Goal: Task Accomplishment & Management: Use online tool/utility

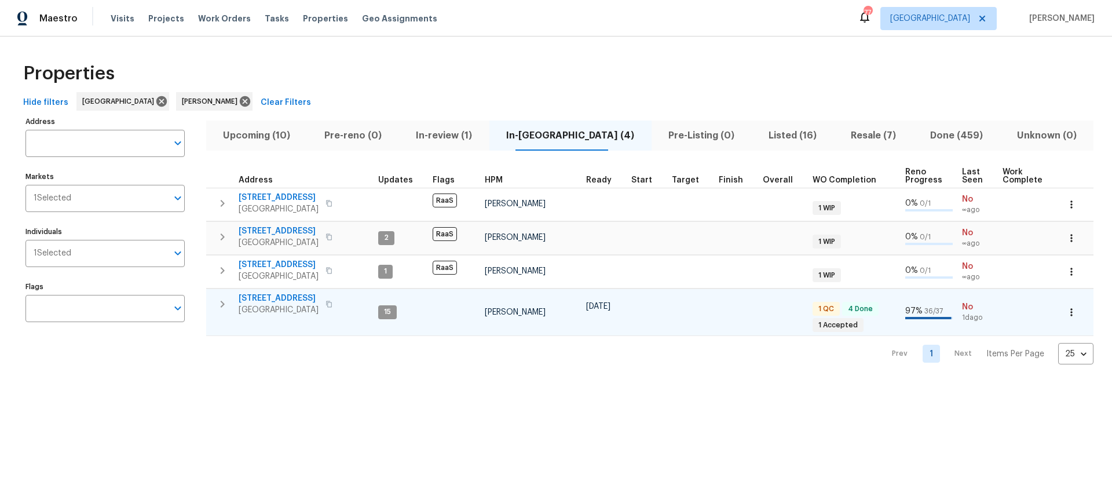
click at [265, 297] on span "[STREET_ADDRESS]" at bounding box center [279, 298] width 80 height 12
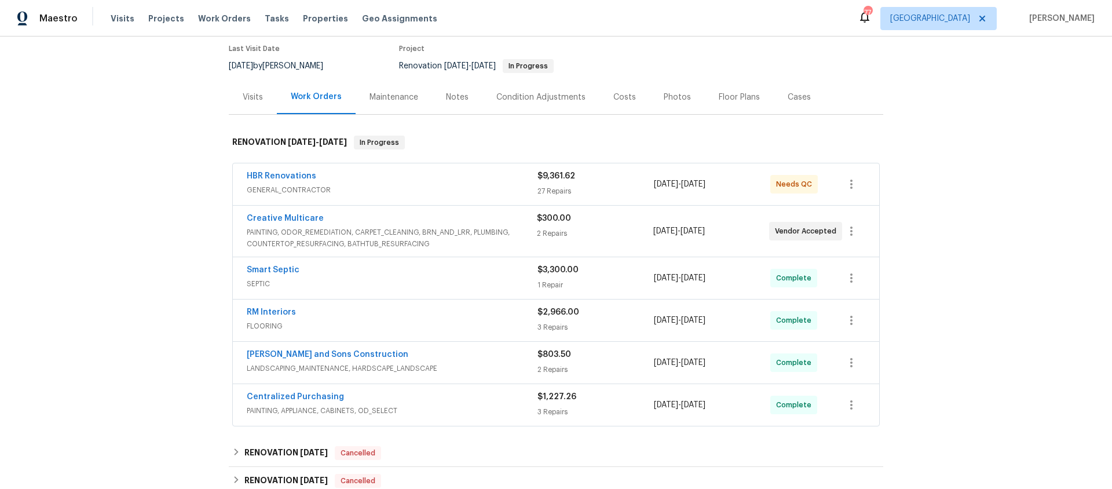
scroll to position [98, 0]
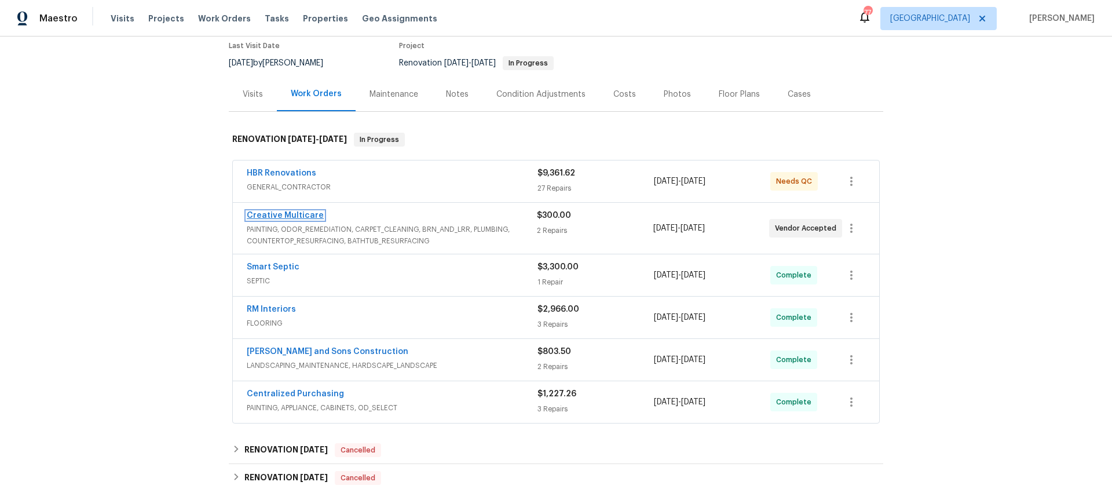
click at [293, 215] on link "Creative Multicare" at bounding box center [285, 215] width 77 height 8
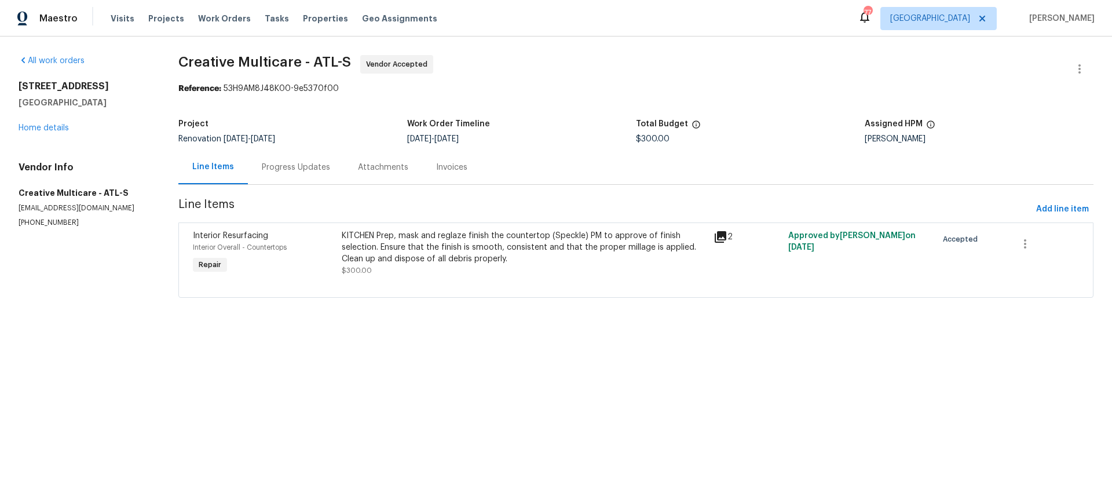
click at [291, 166] on div "Progress Updates" at bounding box center [296, 168] width 68 height 12
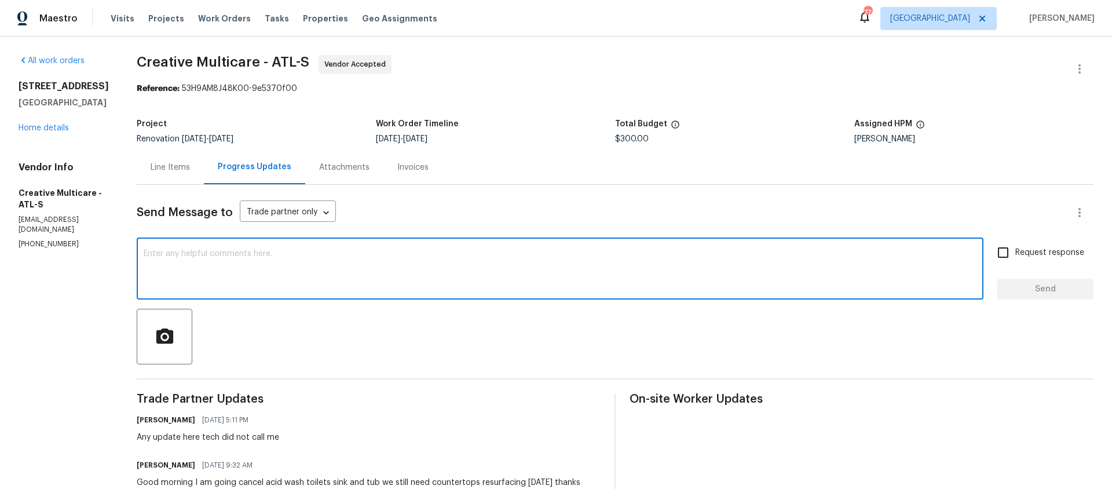
click at [233, 255] on textarea at bounding box center [560, 270] width 833 height 41
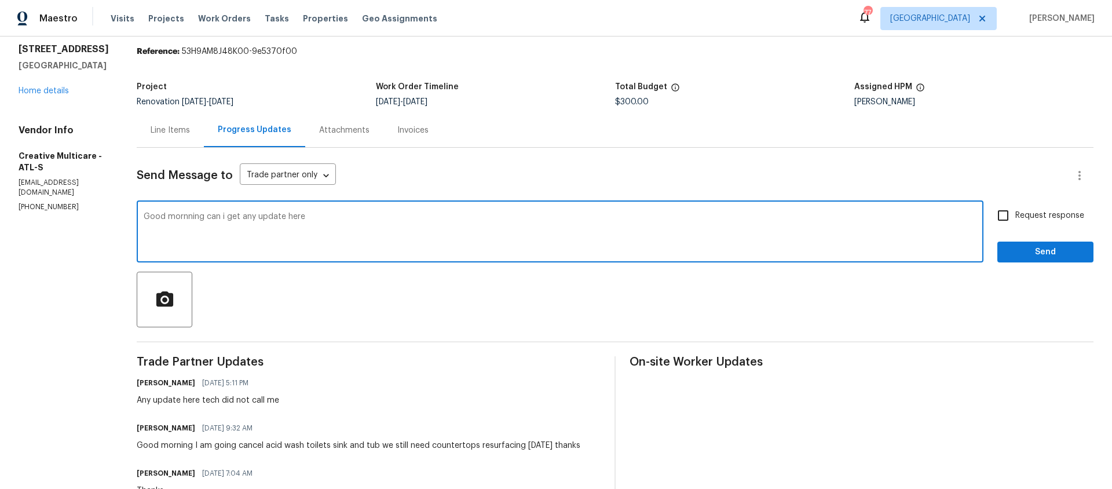
scroll to position [39, 0]
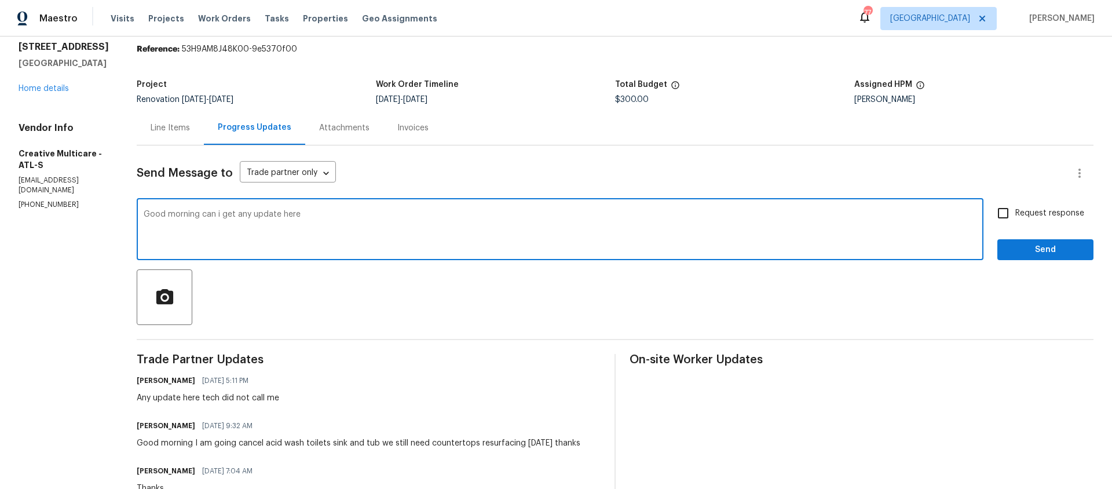
type textarea "Good morning can i get any update here"
click at [1003, 213] on input "Request response" at bounding box center [1003, 213] width 24 height 24
checkbox input "true"
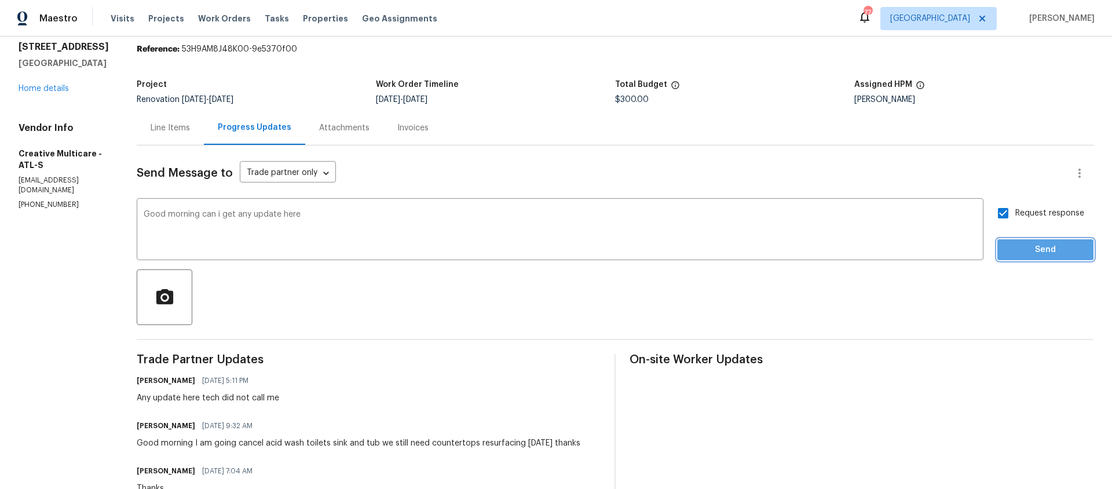
click at [1041, 248] on span "Send" at bounding box center [1046, 250] width 78 height 14
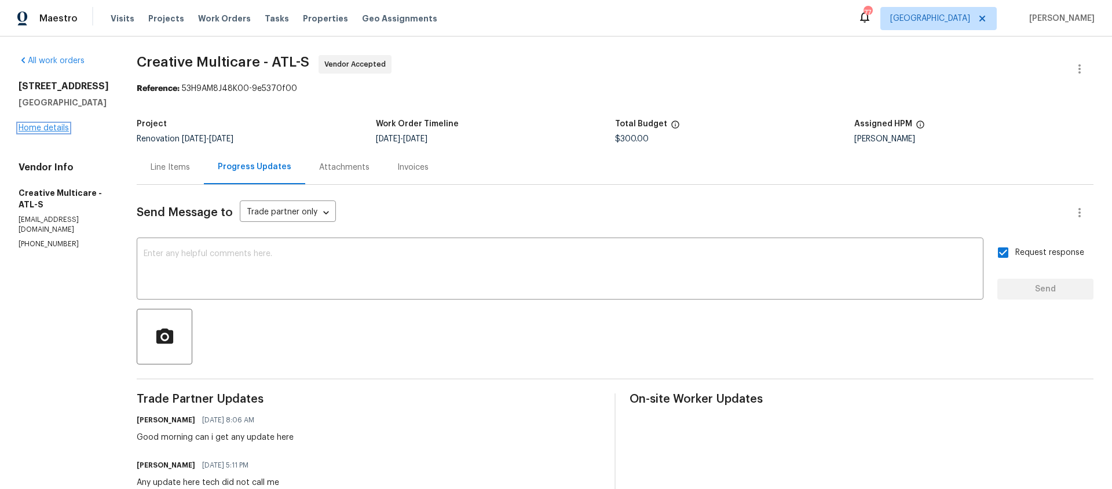
click at [53, 130] on link "Home details" at bounding box center [44, 128] width 50 height 8
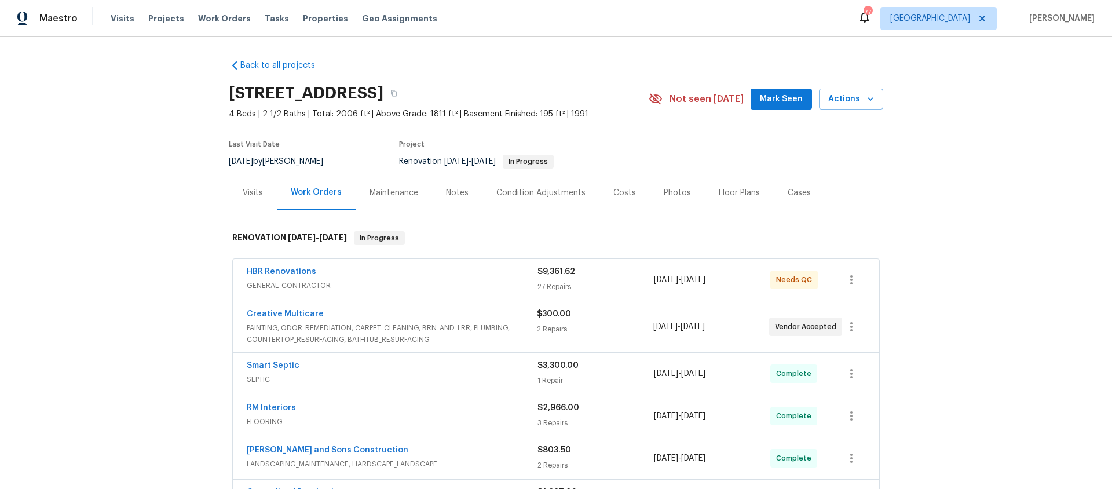
click at [781, 103] on span "Mark Seen" at bounding box center [781, 99] width 43 height 14
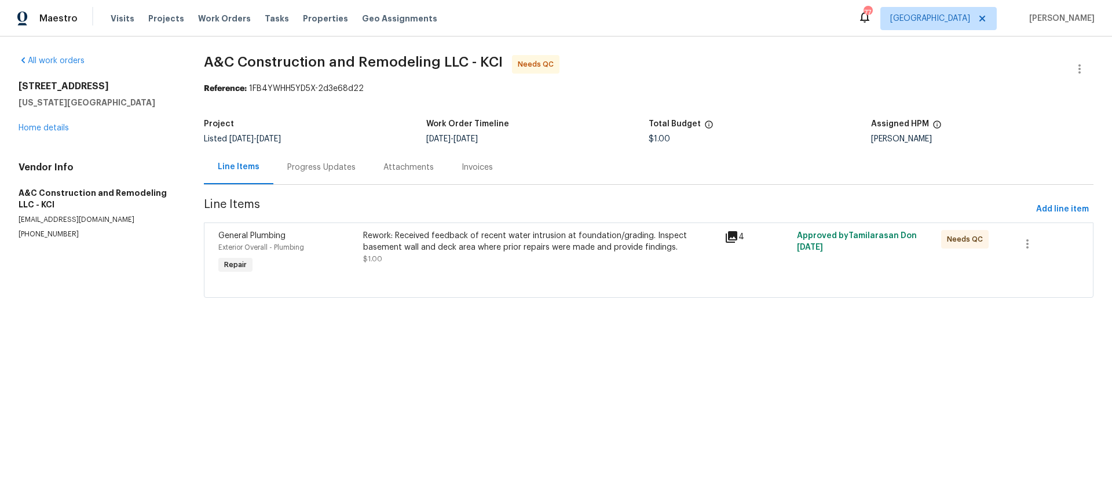
click at [495, 241] on div "Rework: Received feedback of recent water intrusion at foundation/grading. Insp…" at bounding box center [540, 241] width 354 height 23
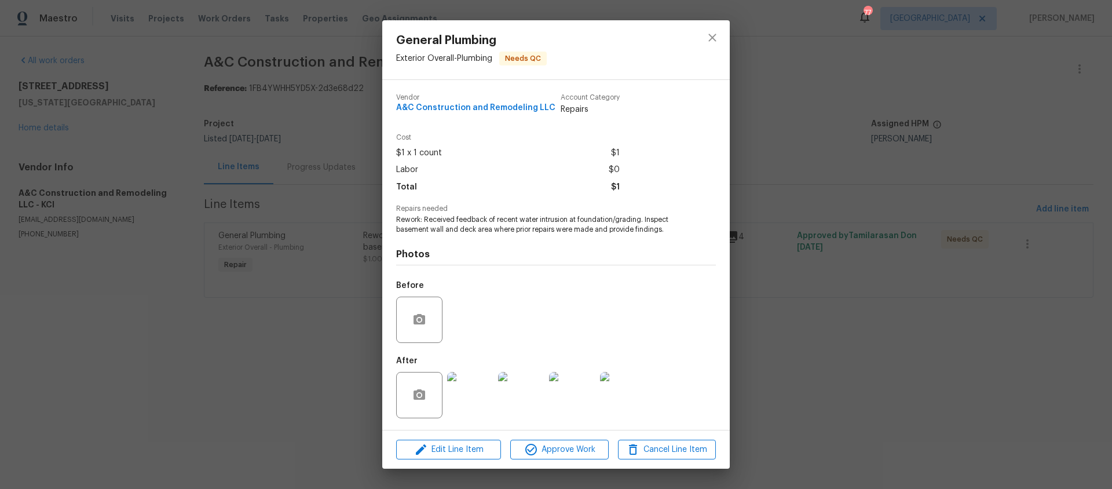
click at [466, 390] on img at bounding box center [470, 395] width 46 height 46
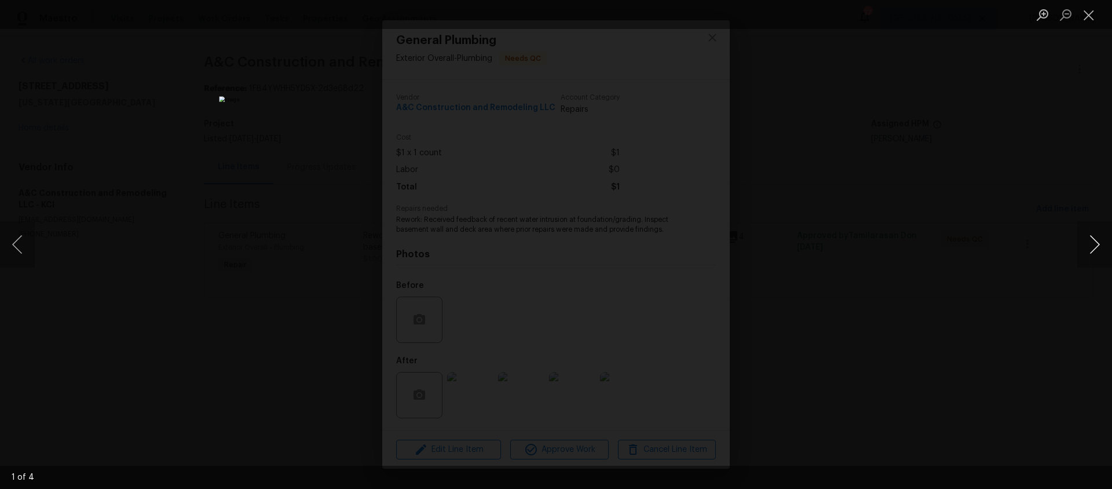
click at [1095, 245] on button "Next image" at bounding box center [1094, 244] width 35 height 46
click at [1087, 21] on button "Close lightbox" at bounding box center [1088, 15] width 23 height 20
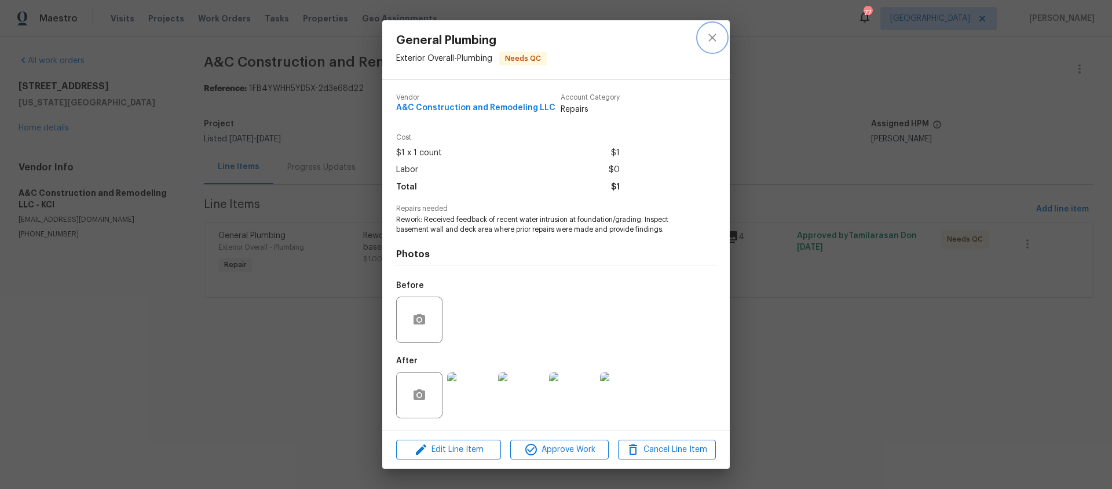
click at [711, 38] on icon "close" at bounding box center [712, 38] width 8 height 8
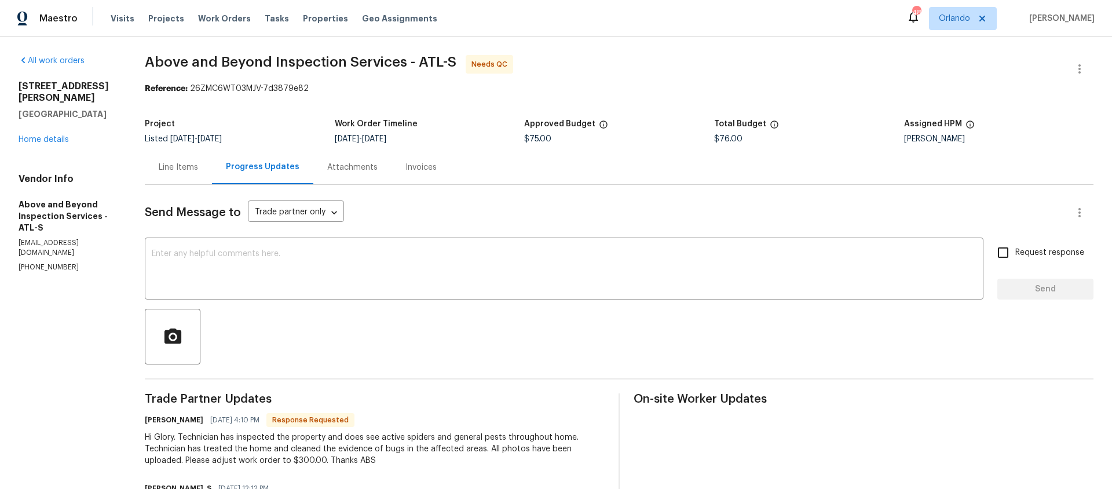
click at [198, 169] on div "Line Items" at bounding box center [178, 168] width 39 height 12
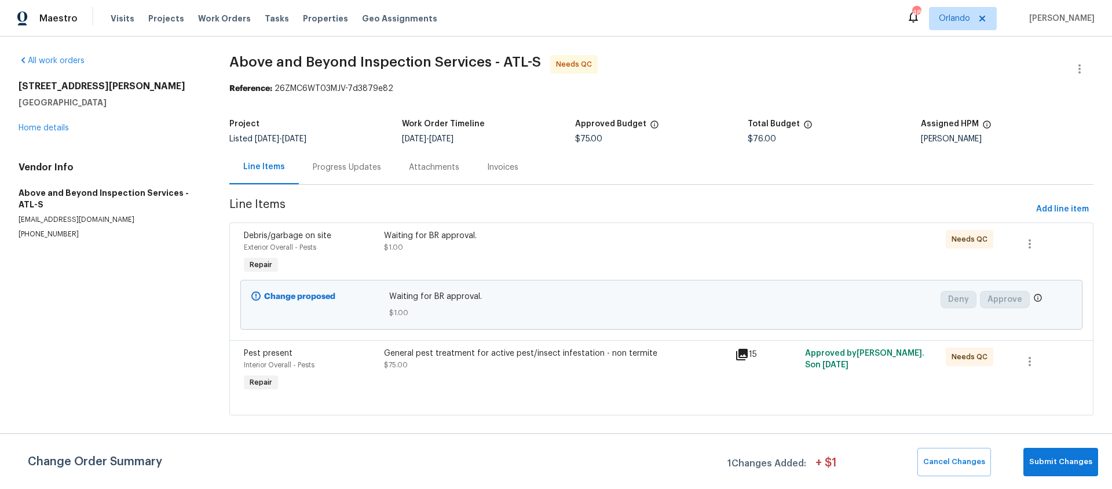
click at [453, 356] on div "General pest treatment for active pest/insect infestation - non termite" at bounding box center [556, 353] width 344 height 12
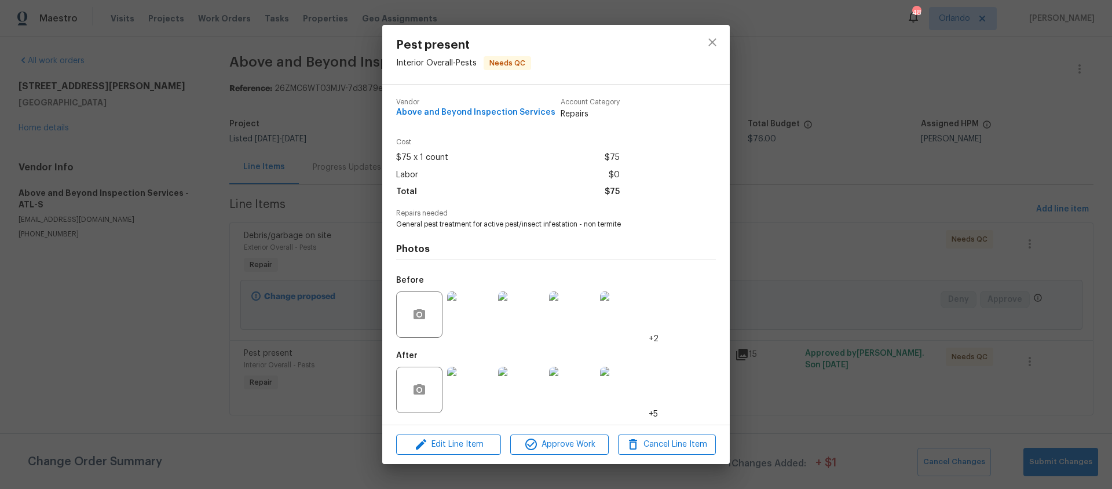
click at [472, 390] on img at bounding box center [470, 390] width 46 height 46
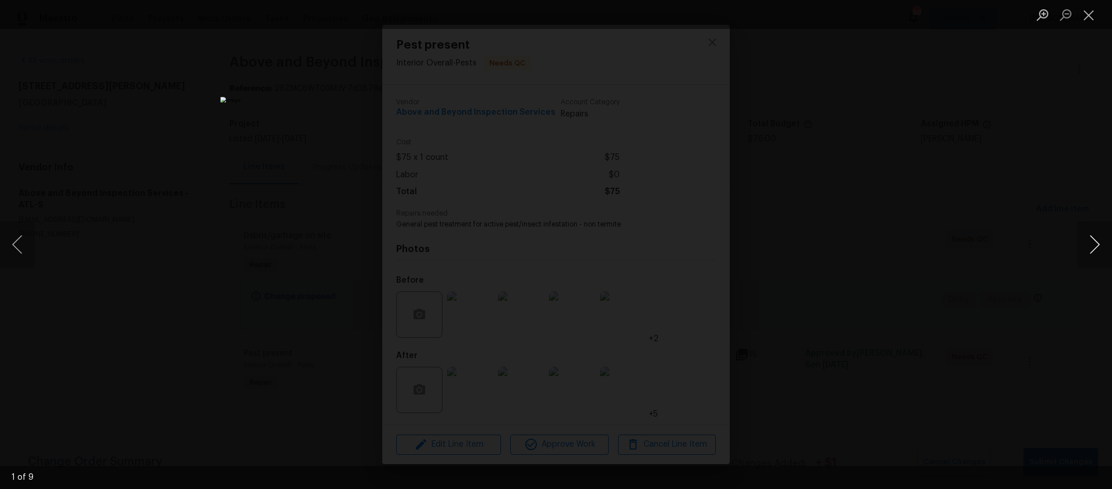
click at [1096, 246] on button "Next image" at bounding box center [1094, 244] width 35 height 46
click at [1095, 246] on button "Next image" at bounding box center [1094, 244] width 35 height 46
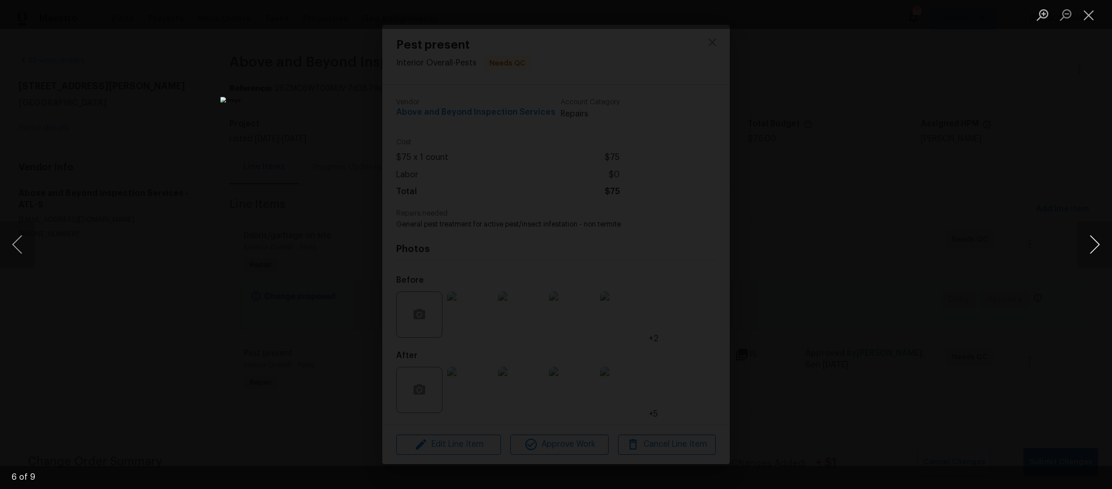
click at [1095, 246] on button "Next image" at bounding box center [1094, 244] width 35 height 46
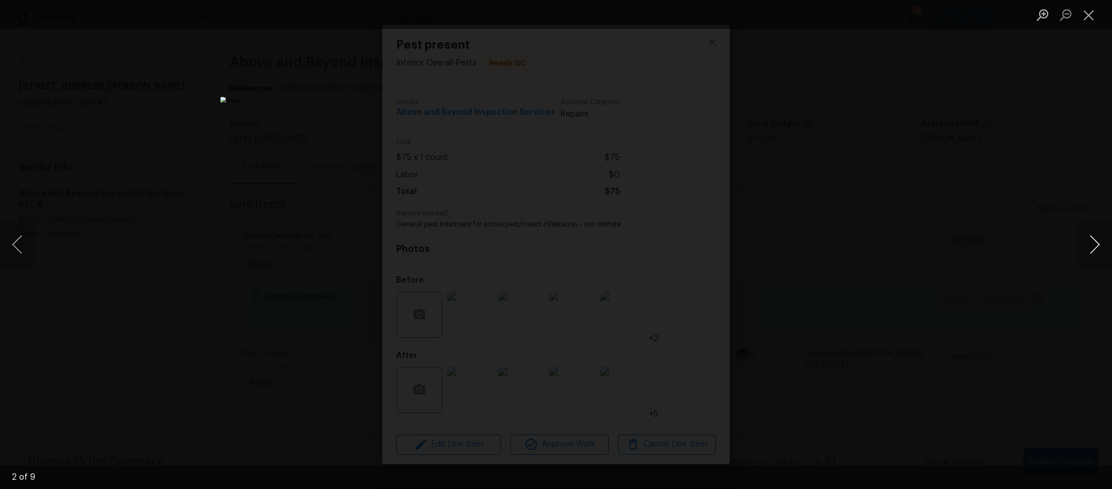
click at [1095, 246] on button "Next image" at bounding box center [1094, 244] width 35 height 46
click at [1088, 16] on button "Close lightbox" at bounding box center [1088, 15] width 23 height 20
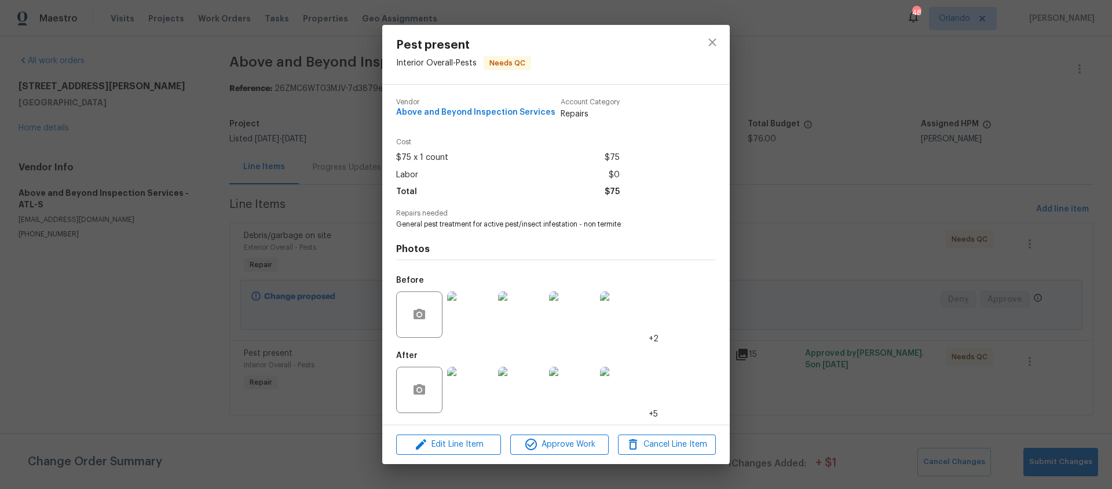
click at [471, 314] on img at bounding box center [470, 314] width 46 height 46
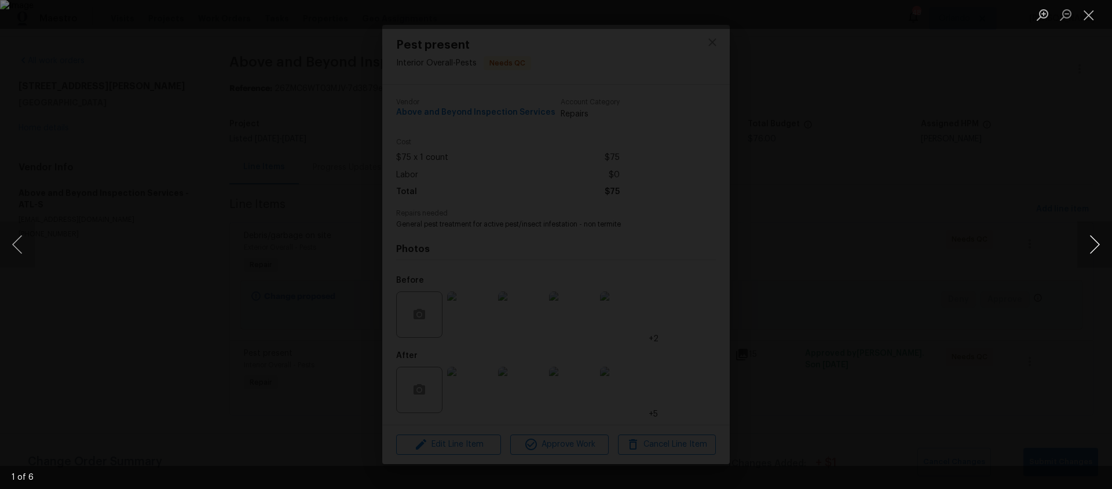
click at [1095, 243] on button "Next image" at bounding box center [1094, 244] width 35 height 46
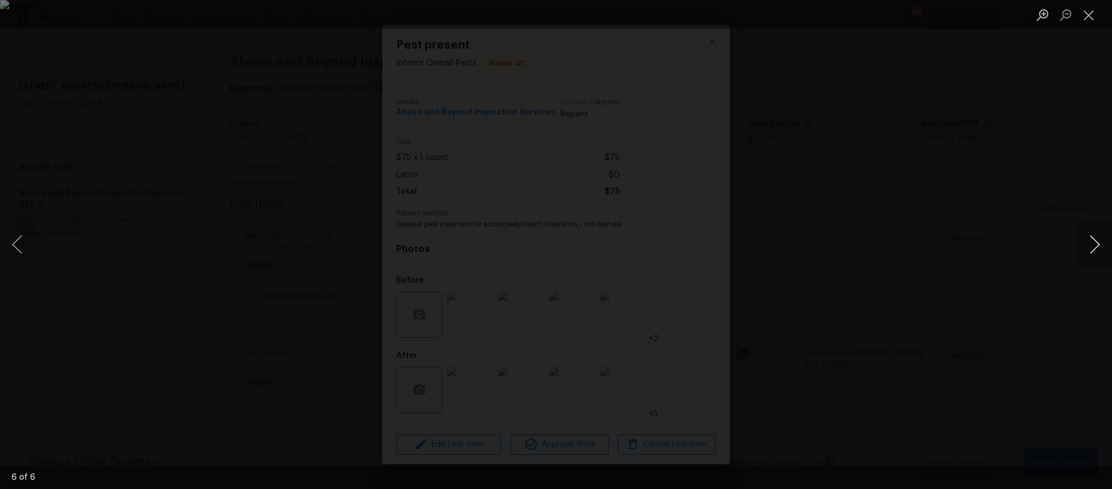
click at [1095, 243] on button "Next image" at bounding box center [1094, 244] width 35 height 46
click at [1087, 13] on button "Close lightbox" at bounding box center [1088, 15] width 23 height 20
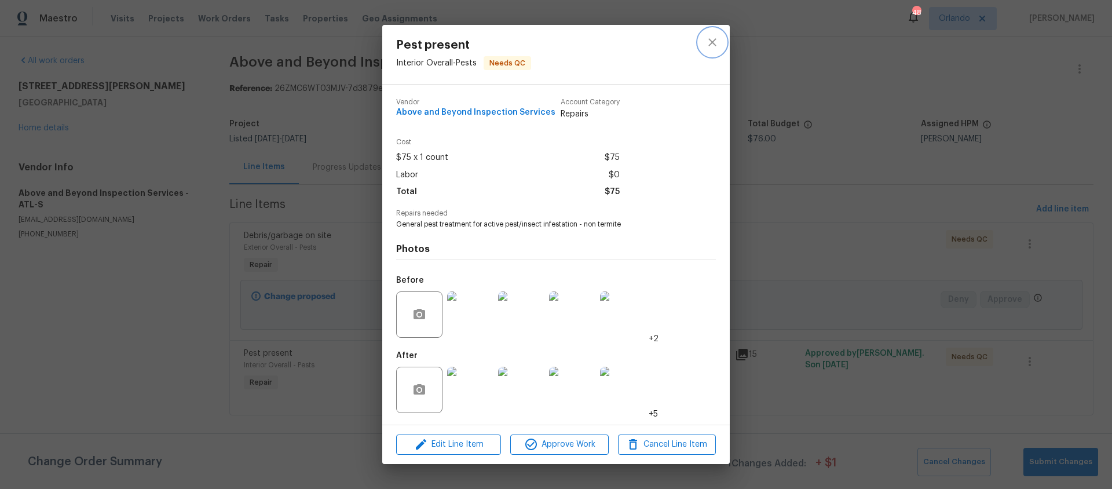
click at [714, 43] on icon "close" at bounding box center [712, 43] width 8 height 8
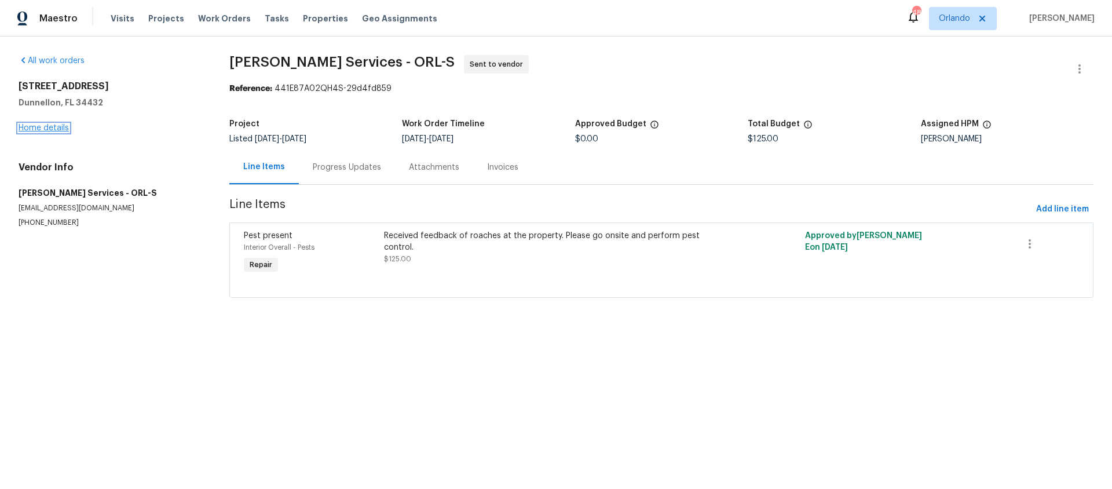
click at [52, 125] on link "Home details" at bounding box center [44, 128] width 50 height 8
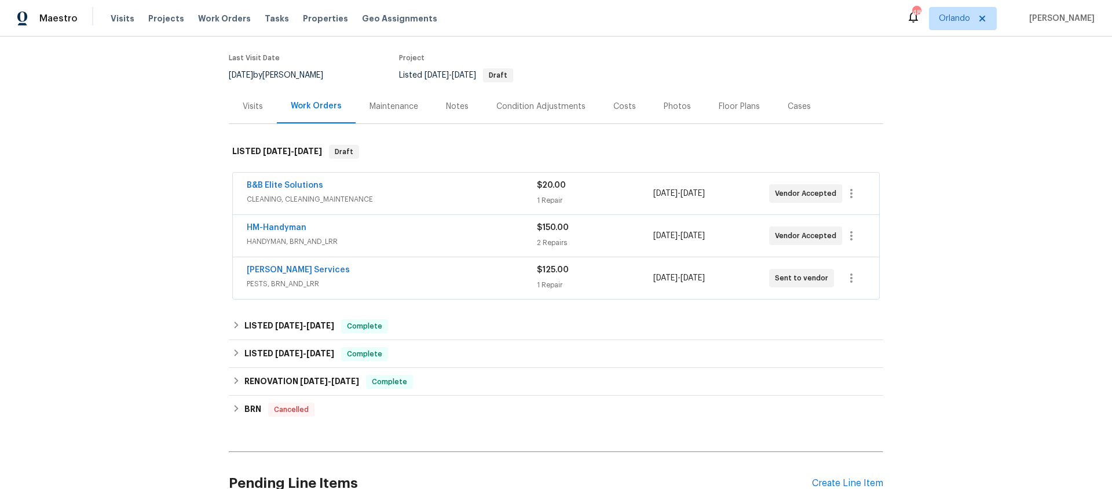
scroll to position [85, 0]
click at [281, 187] on link "B&B Elite Solutions" at bounding box center [285, 186] width 76 height 8
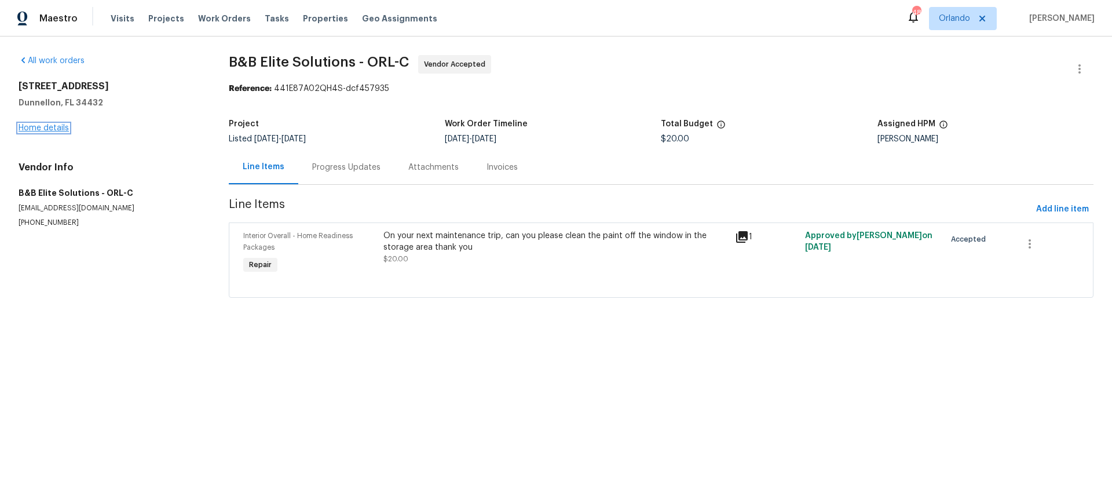
click at [45, 129] on link "Home details" at bounding box center [44, 128] width 50 height 8
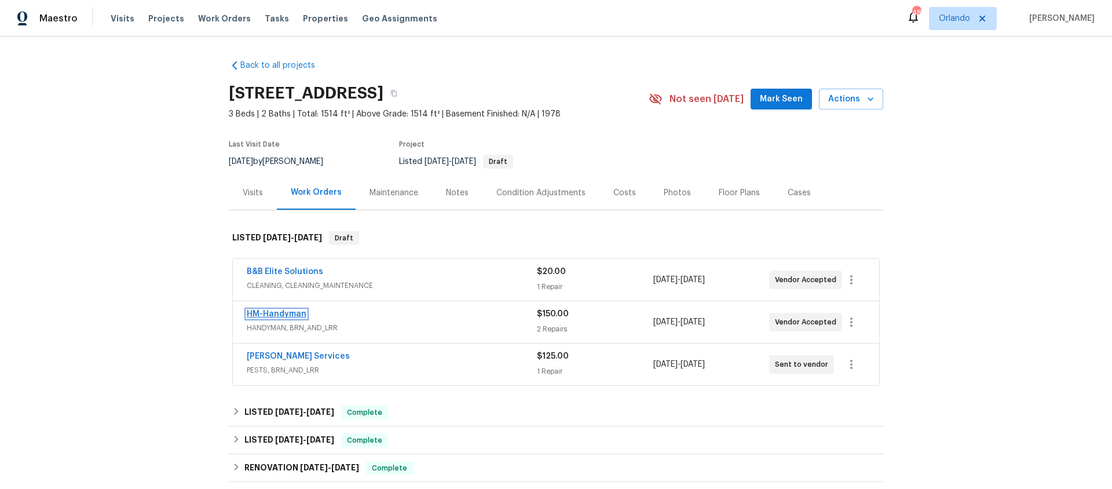
click at [278, 314] on link "HM-Handyman" at bounding box center [277, 314] width 60 height 8
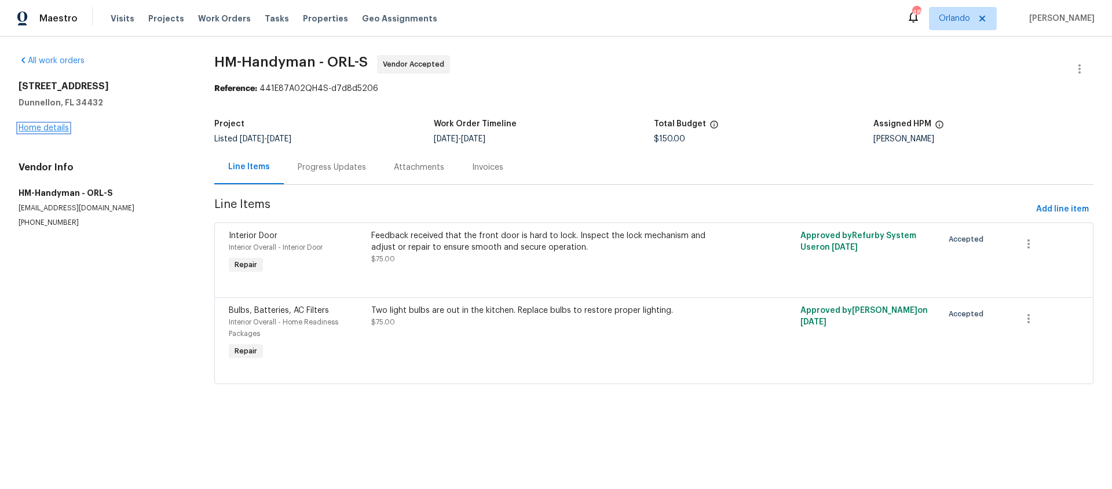
click at [52, 127] on link "Home details" at bounding box center [44, 128] width 50 height 8
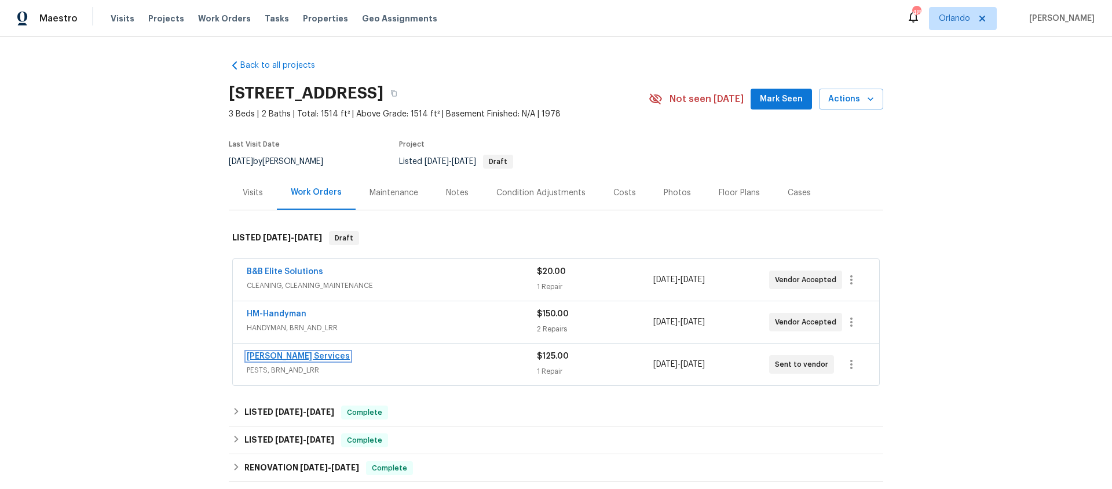
click at [292, 357] on link "Massey Services" at bounding box center [298, 356] width 103 height 8
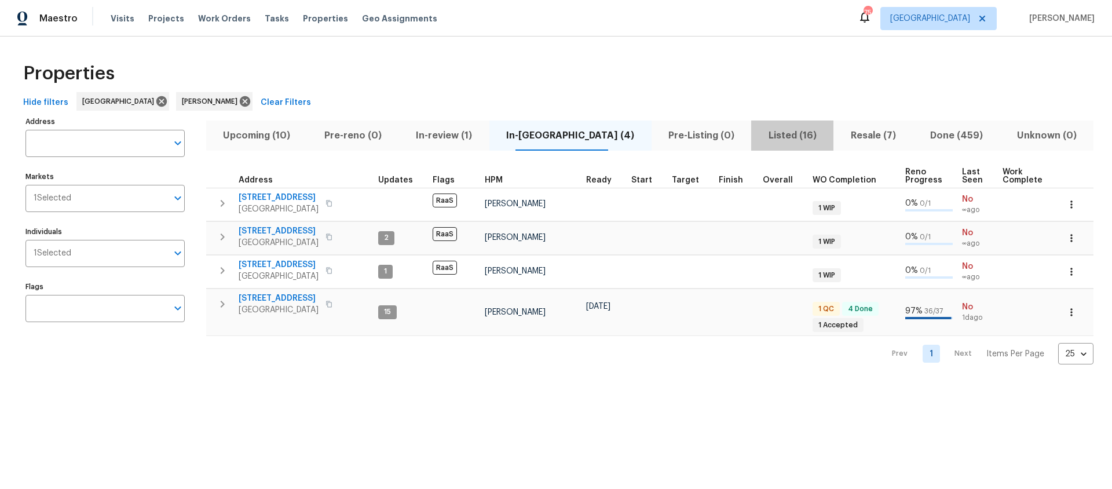
click at [758, 134] on span "Listed (16)" at bounding box center [792, 135] width 68 height 16
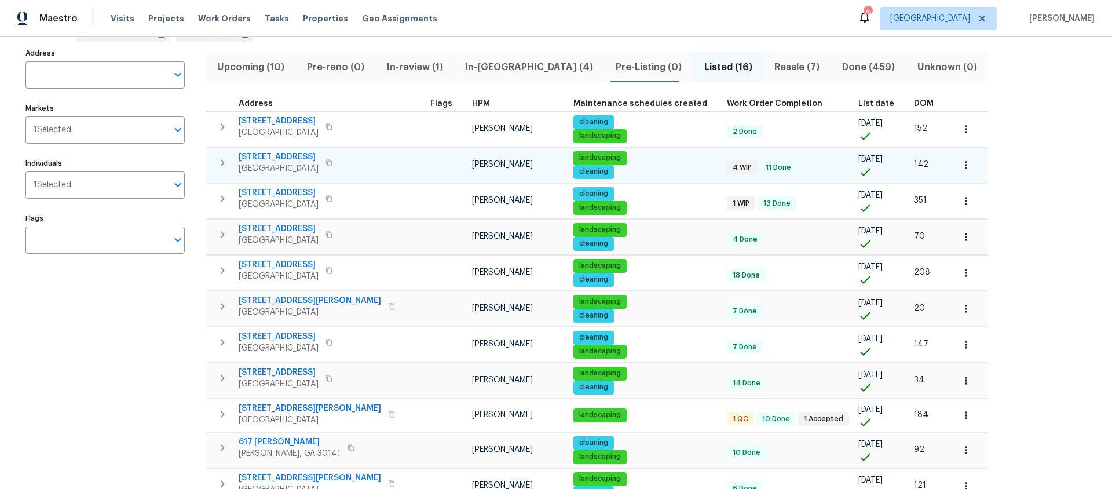
scroll to position [63, 0]
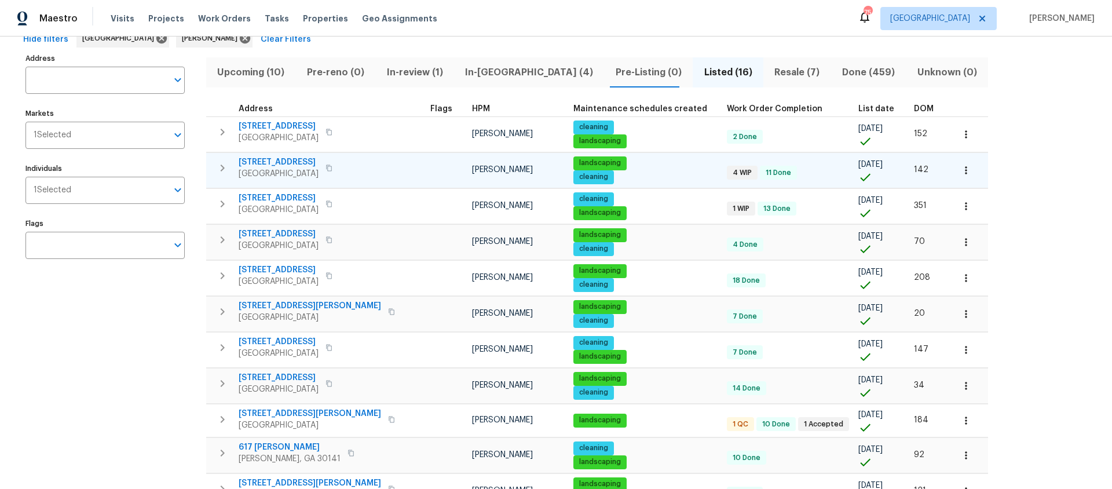
click at [299, 162] on span "[STREET_ADDRESS]" at bounding box center [279, 162] width 80 height 12
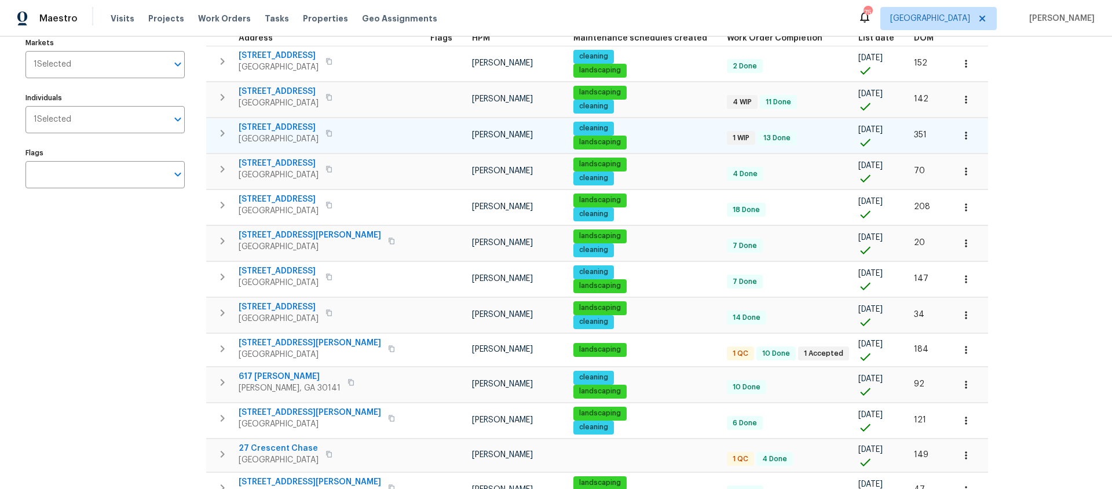
scroll to position [136, 0]
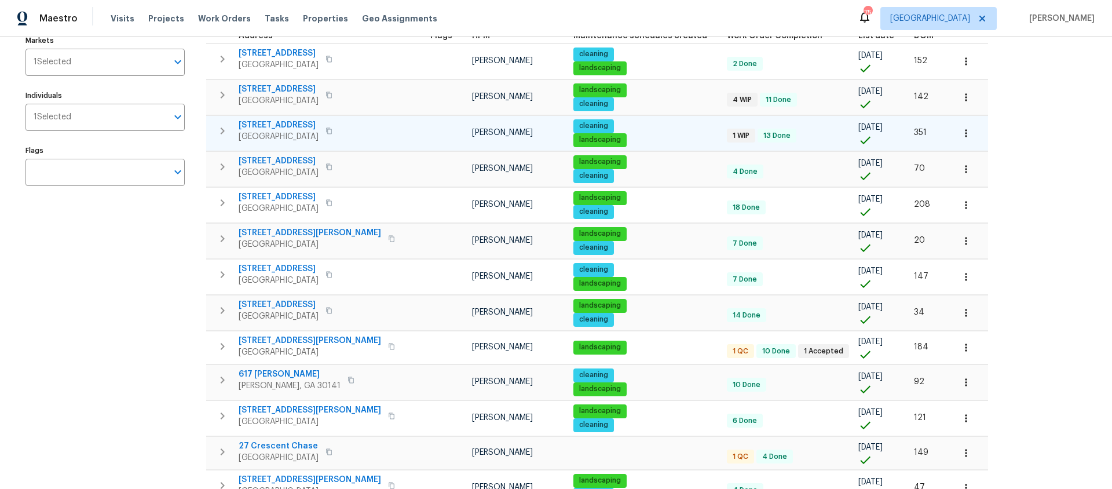
click at [271, 123] on span "305 Crest Pointe S" at bounding box center [279, 125] width 80 height 12
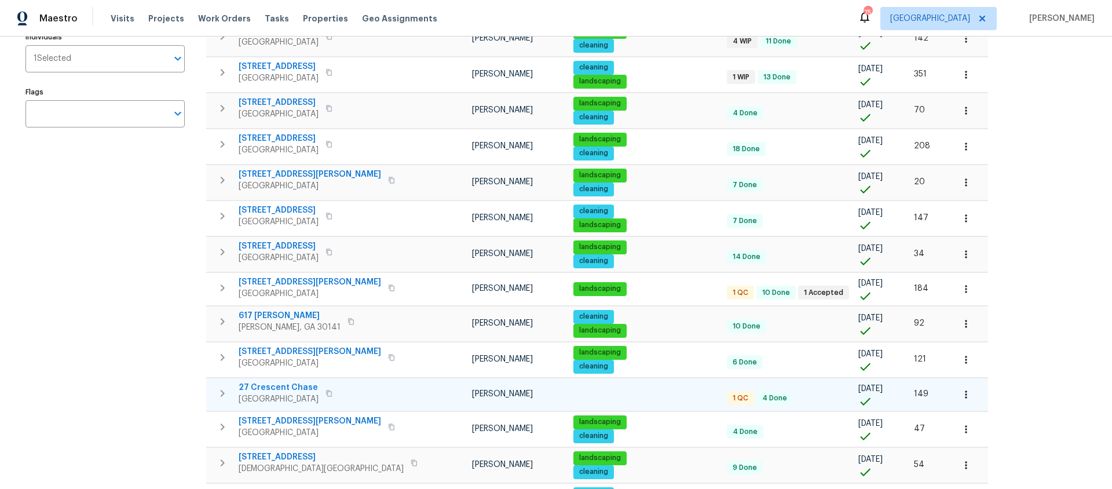
scroll to position [234, 0]
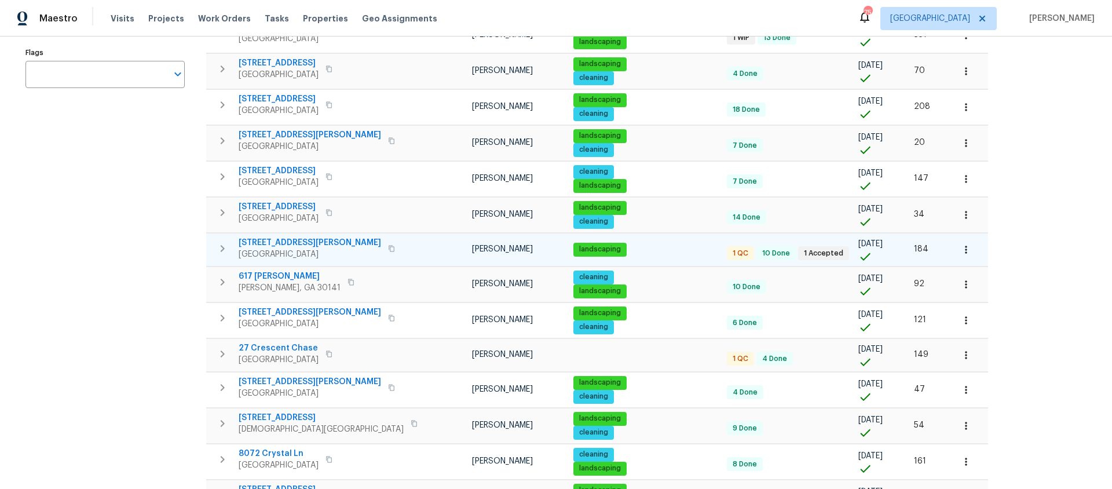
click at [274, 242] on span "17 Cedars Glen Pl" at bounding box center [310, 243] width 142 height 12
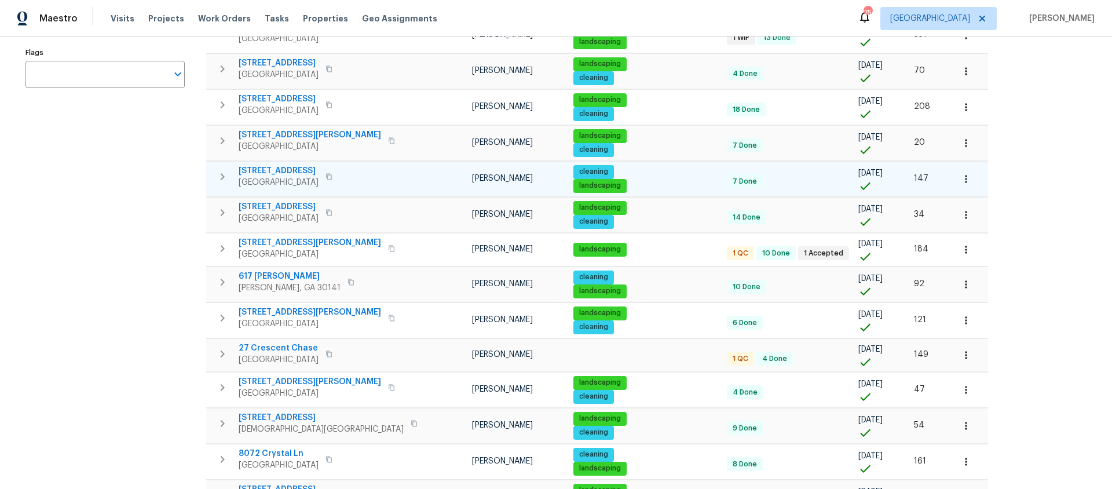
scroll to position [0, 0]
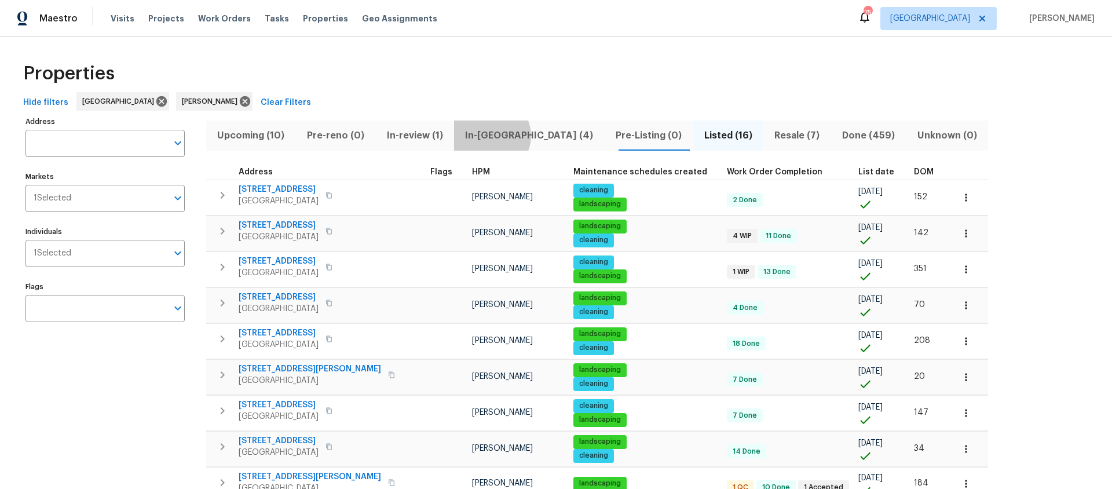
click at [493, 136] on span "In-reno (4)" at bounding box center [529, 135] width 137 height 16
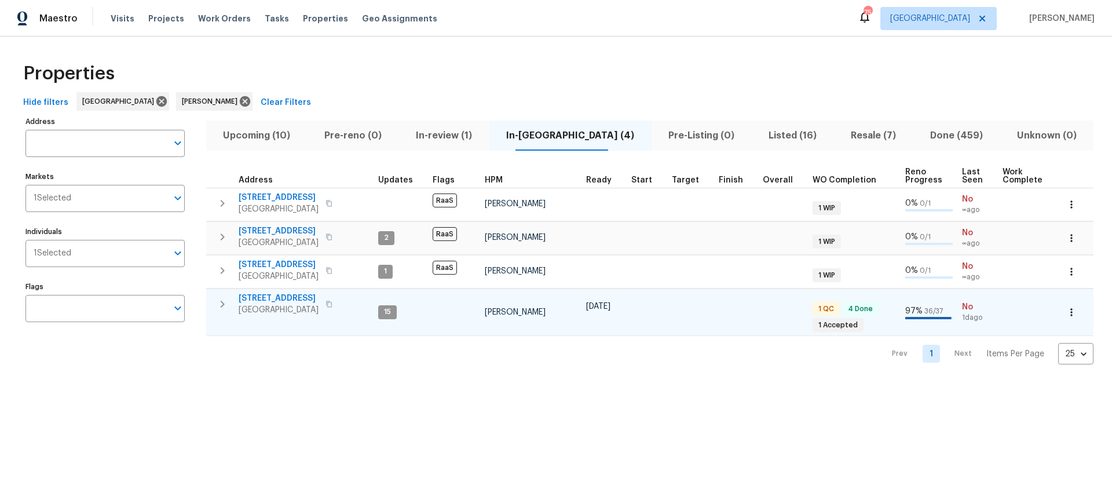
click at [264, 298] on span "76 Regent Ct" at bounding box center [279, 298] width 80 height 12
click at [264, 135] on span "Upcoming (10)" at bounding box center [256, 135] width 87 height 16
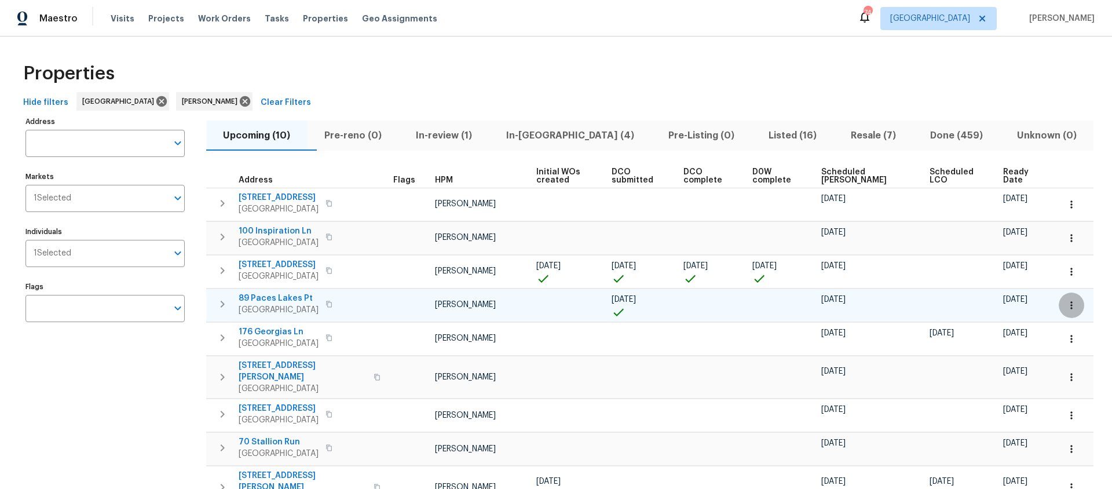
click at [1068, 303] on icon "button" at bounding box center [1072, 305] width 12 height 12
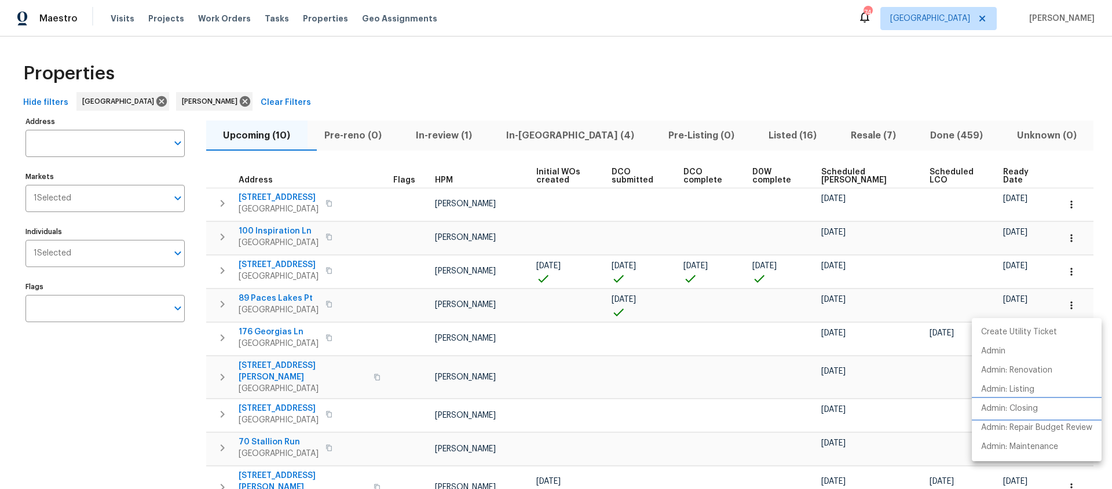
click at [1026, 409] on p "Admin: Closing" at bounding box center [1009, 409] width 57 height 12
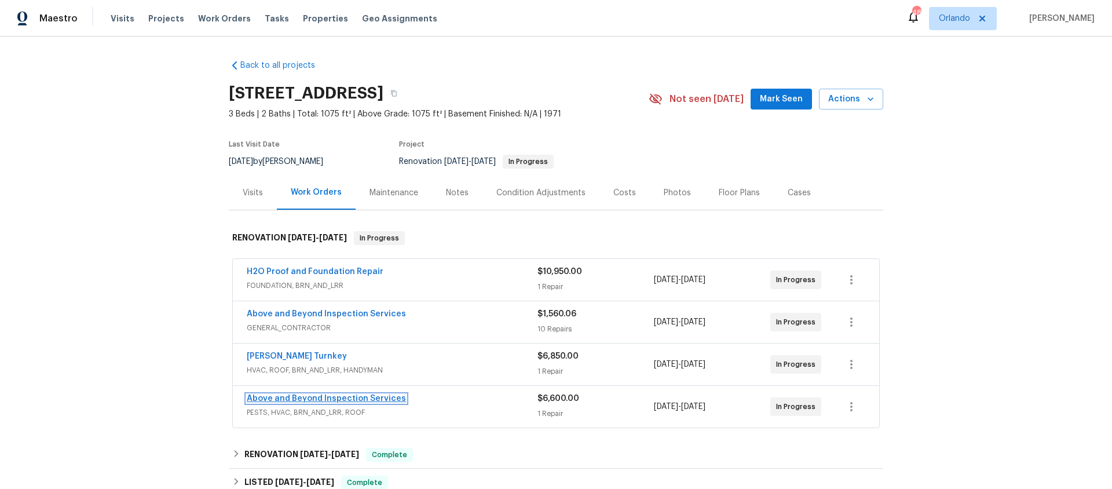
click at [321, 399] on link "Above and Beyond Inspection Services" at bounding box center [326, 398] width 159 height 8
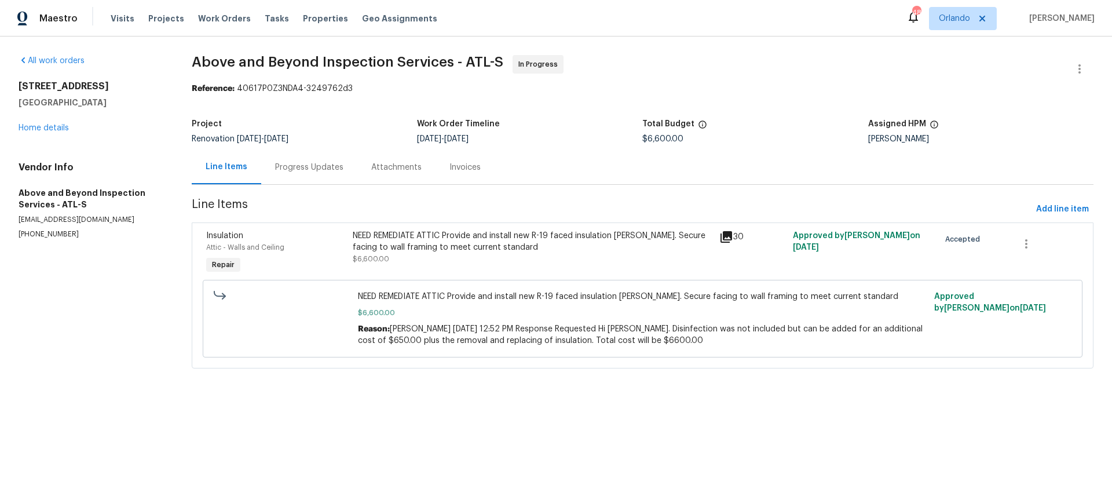
click at [301, 167] on div "Progress Updates" at bounding box center [309, 168] width 68 height 12
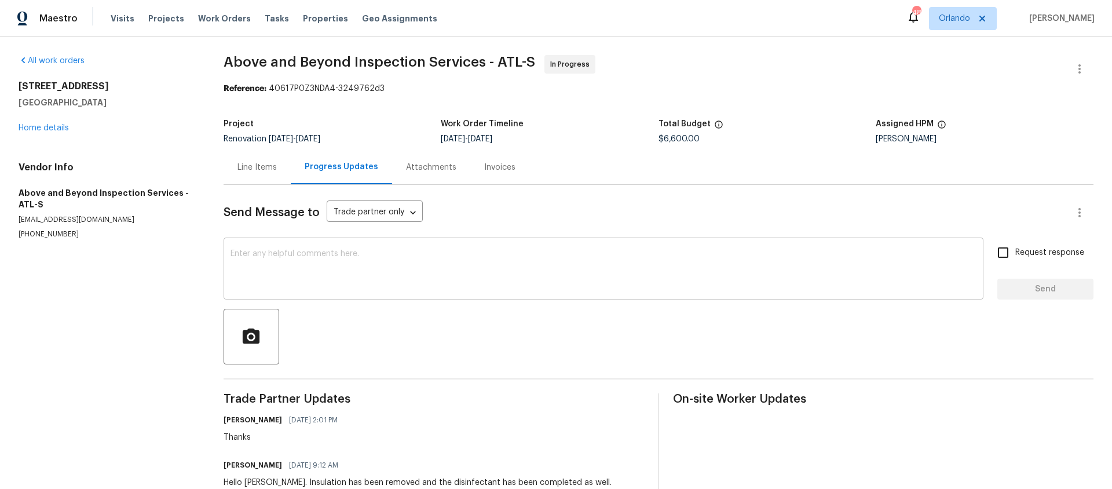
click at [283, 249] on div "x ​" at bounding box center [604, 269] width 760 height 59
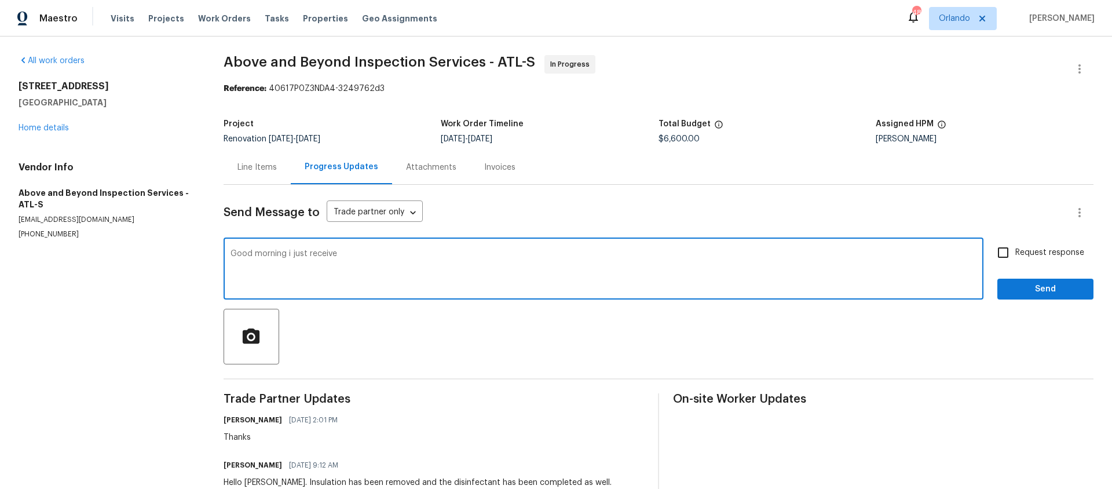
click at [375, 259] on textarea "Good morning i just receive" at bounding box center [604, 270] width 746 height 41
type textarea "Good morning i just receive picture that ceiling in hallway is damage did you k…"
click at [1006, 253] on input "Request response" at bounding box center [1003, 252] width 24 height 24
checkbox input "true"
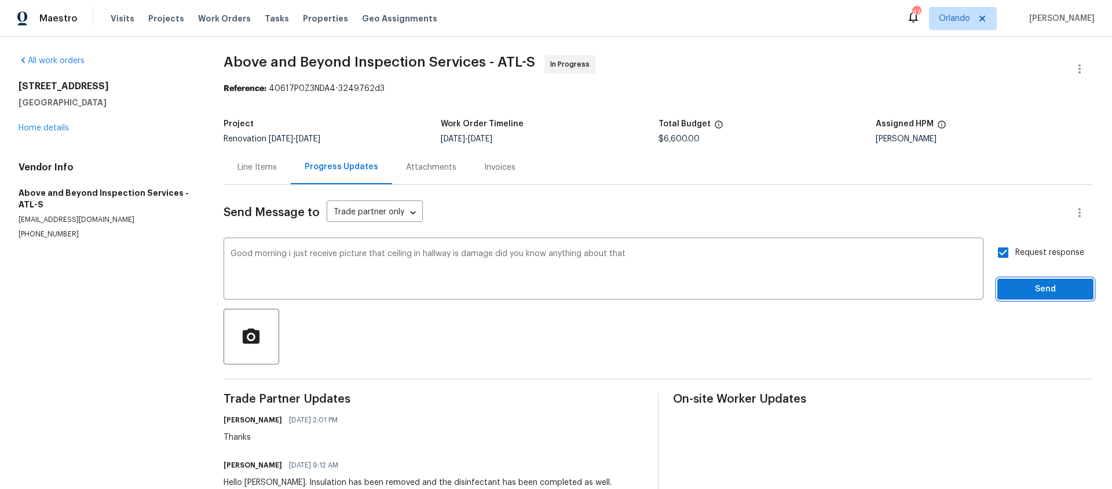
click at [1046, 291] on span "Send" at bounding box center [1046, 289] width 78 height 14
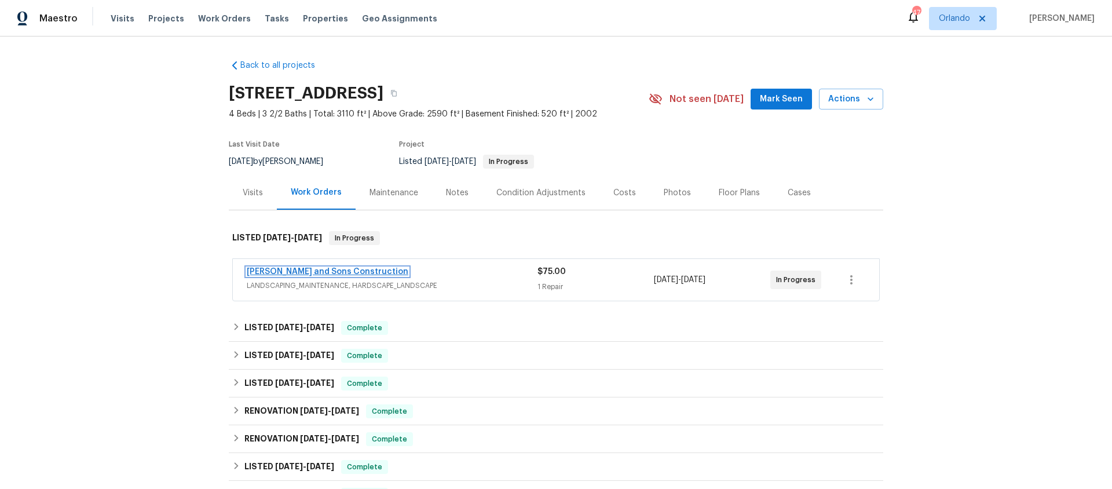
click at [304, 272] on link "Reyes and Sons Construction" at bounding box center [328, 272] width 162 height 8
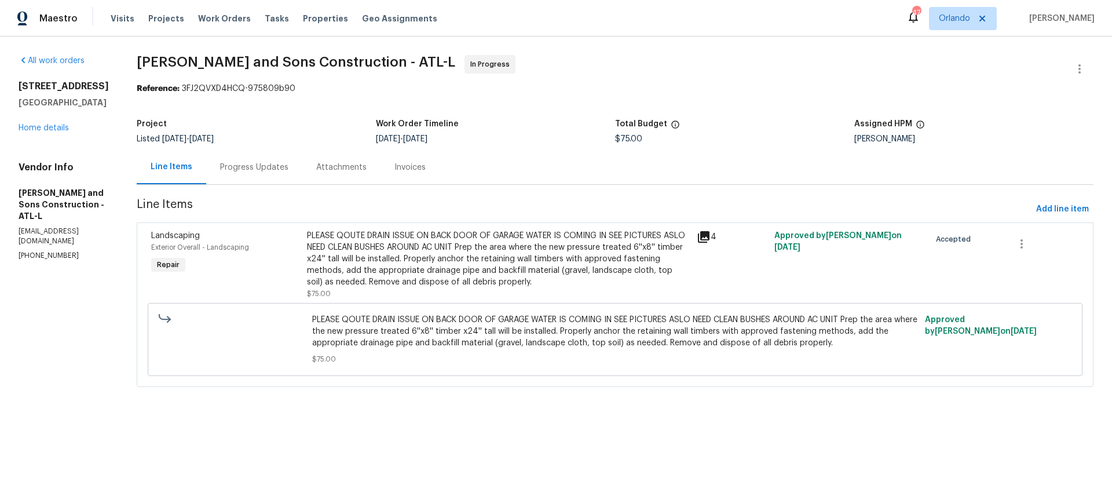
click at [246, 166] on div "Progress Updates" at bounding box center [254, 168] width 68 height 12
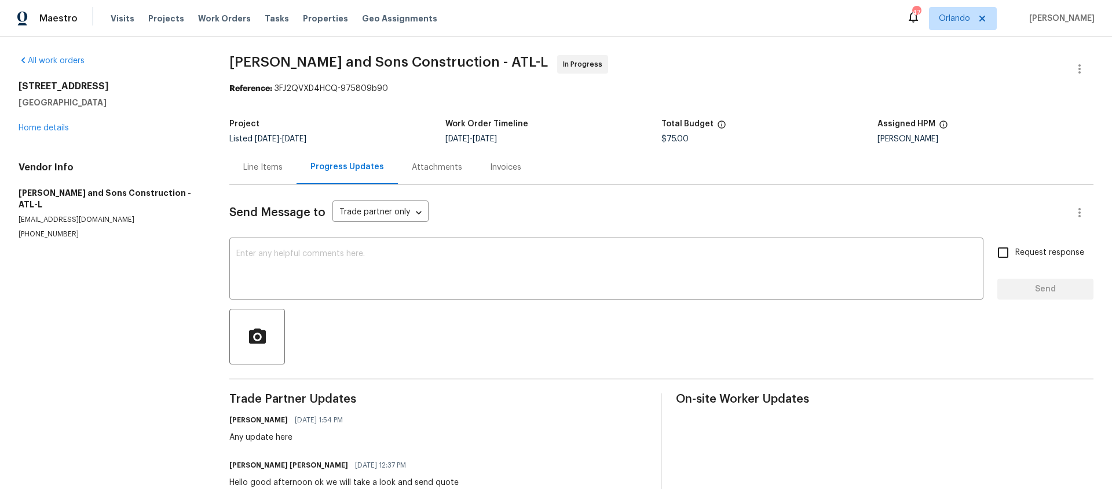
scroll to position [32, 0]
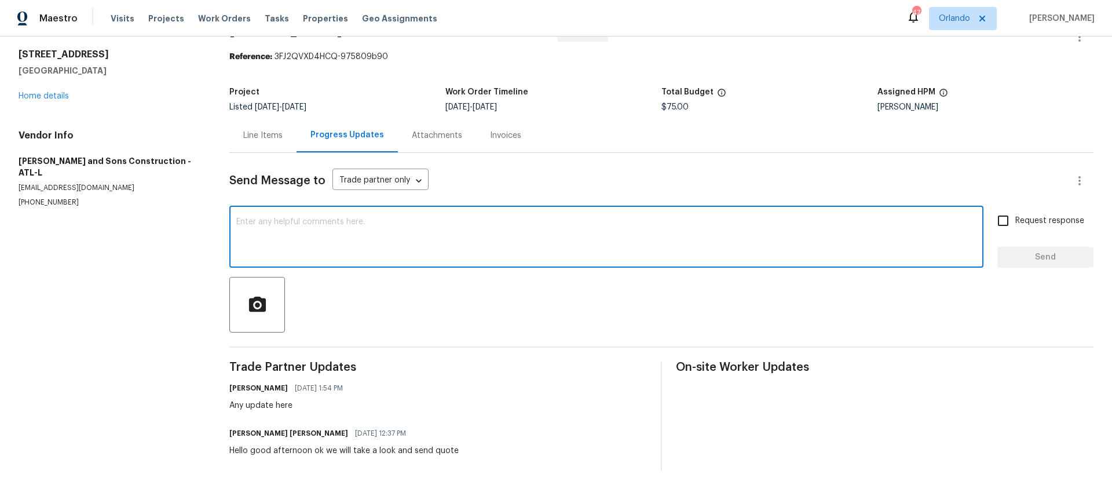
click at [247, 221] on textarea at bounding box center [606, 238] width 740 height 41
type textarea "Any update"
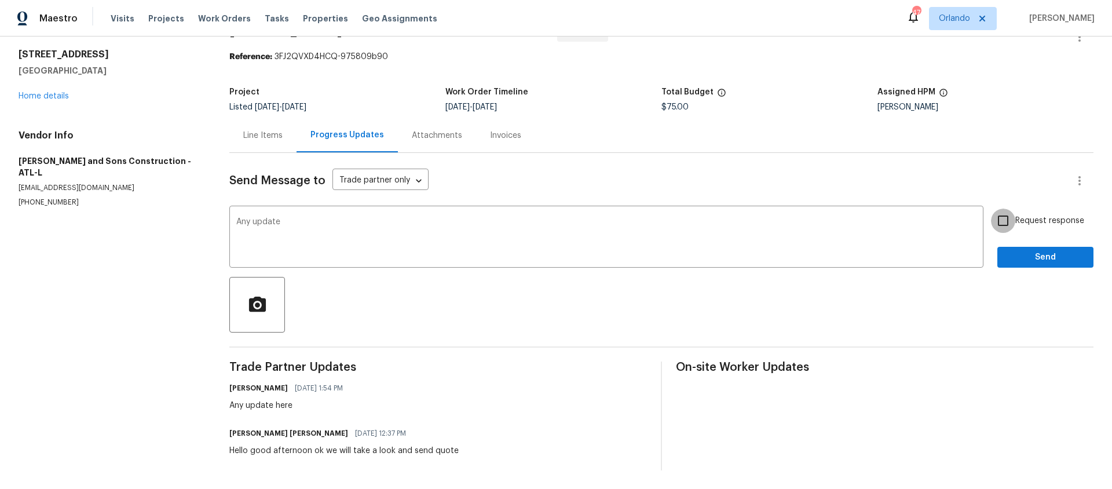
click at [1006, 218] on input "Request response" at bounding box center [1003, 220] width 24 height 24
checkbox input "true"
click at [1040, 257] on span "Send" at bounding box center [1046, 257] width 78 height 14
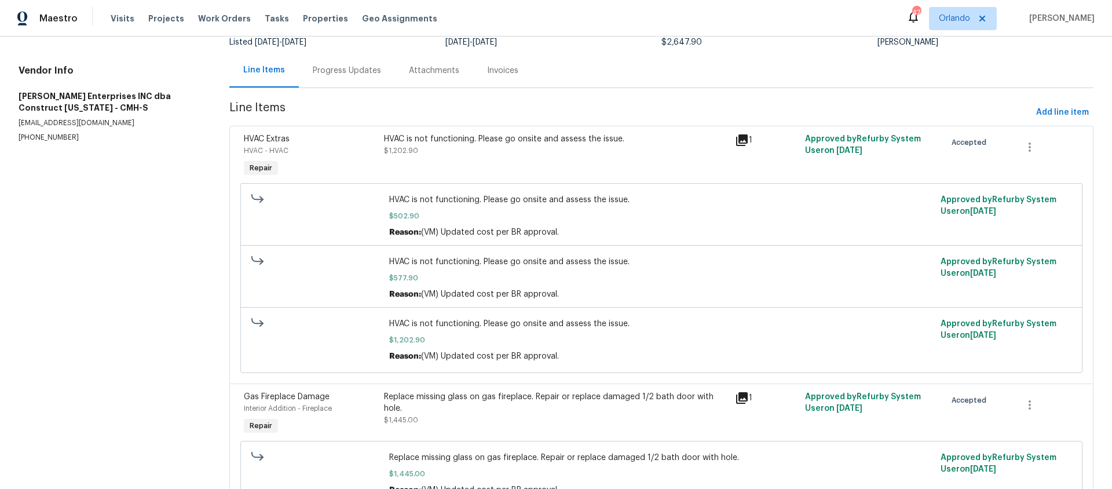
scroll to position [160, 0]
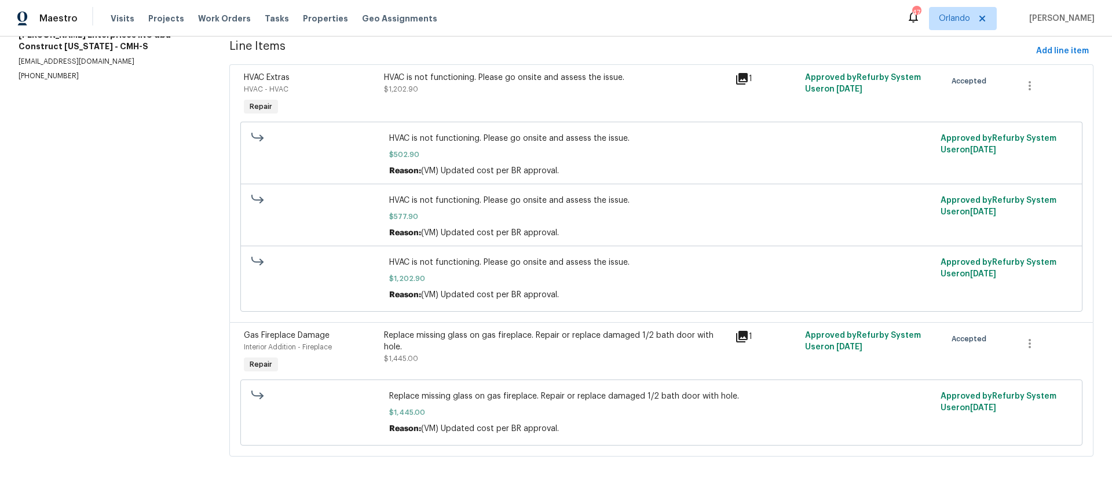
click at [478, 339] on div "Replace missing glass on gas fireplace. Repair or replace damaged 1/2 bath door…" at bounding box center [556, 341] width 344 height 23
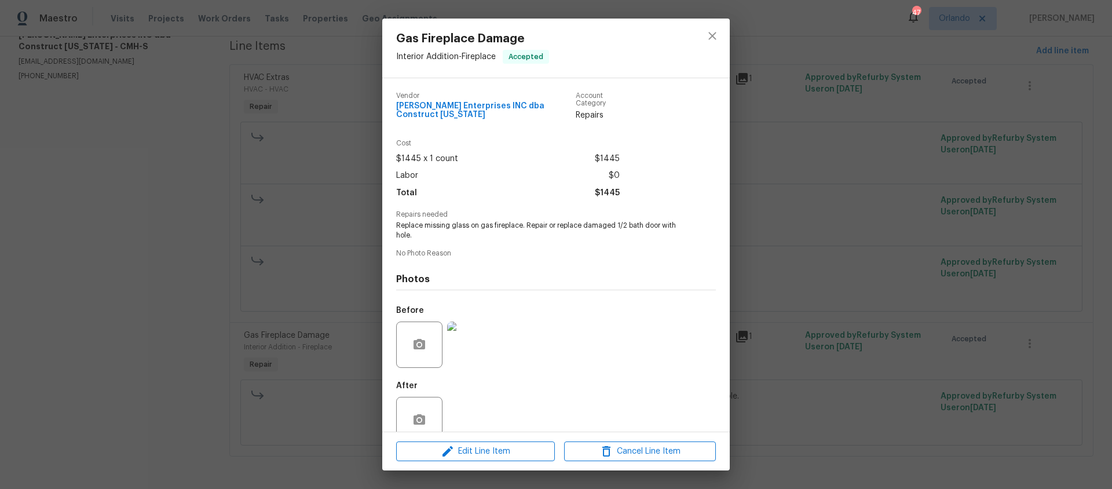
click at [475, 334] on img at bounding box center [470, 344] width 46 height 46
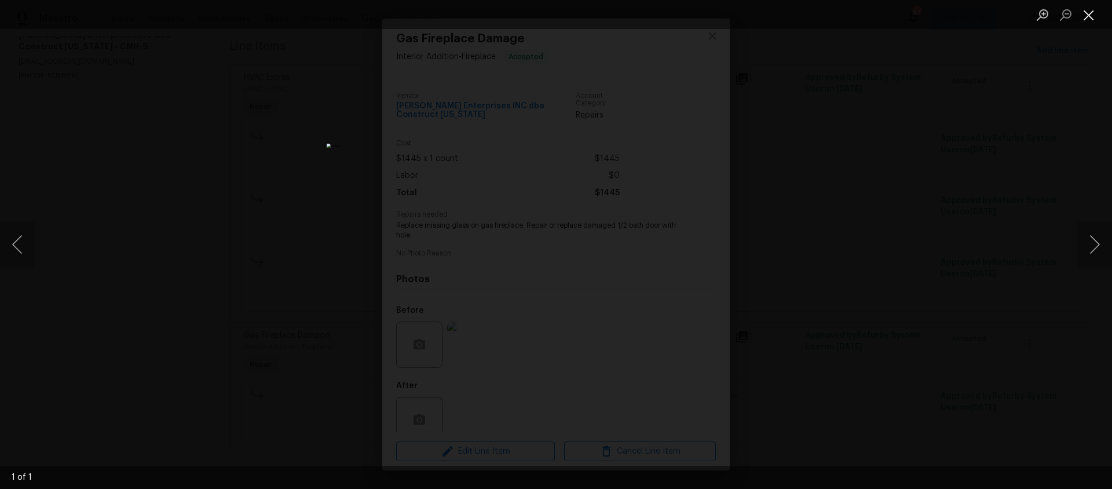
click at [1086, 14] on button "Close lightbox" at bounding box center [1088, 15] width 23 height 20
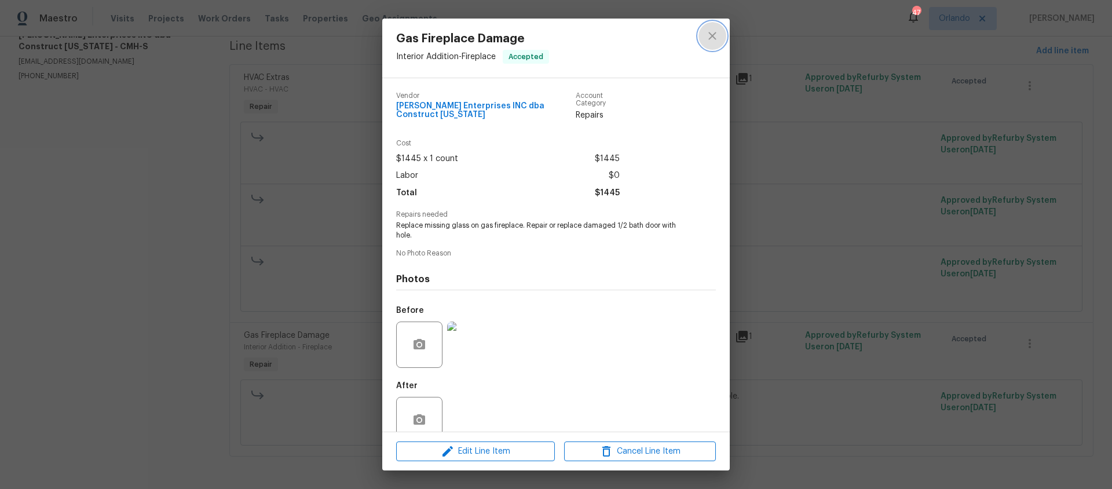
click at [712, 36] on icon "close" at bounding box center [712, 36] width 8 height 8
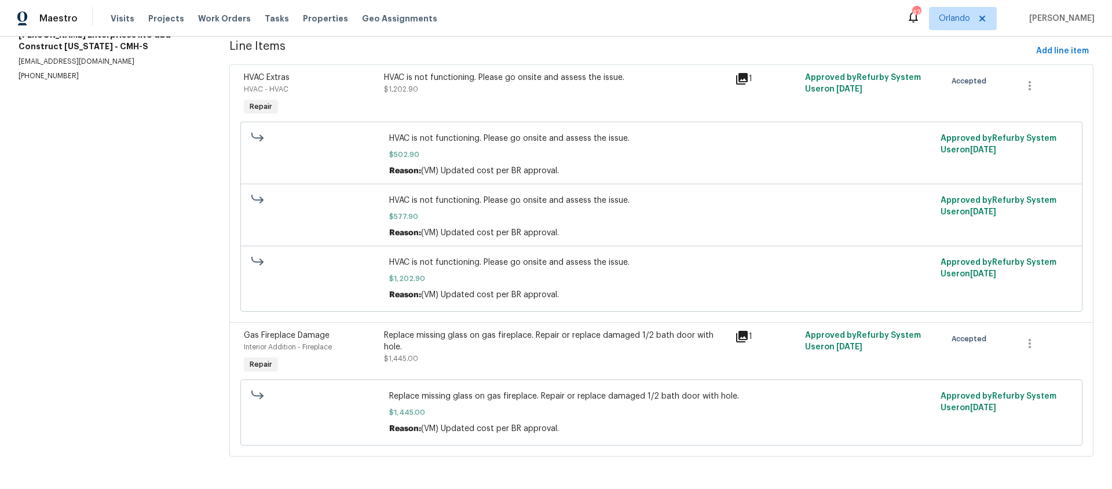
click at [482, 345] on div "Replace missing glass on gas fireplace. Repair or replace damaged 1/2 bath door…" at bounding box center [556, 341] width 344 height 23
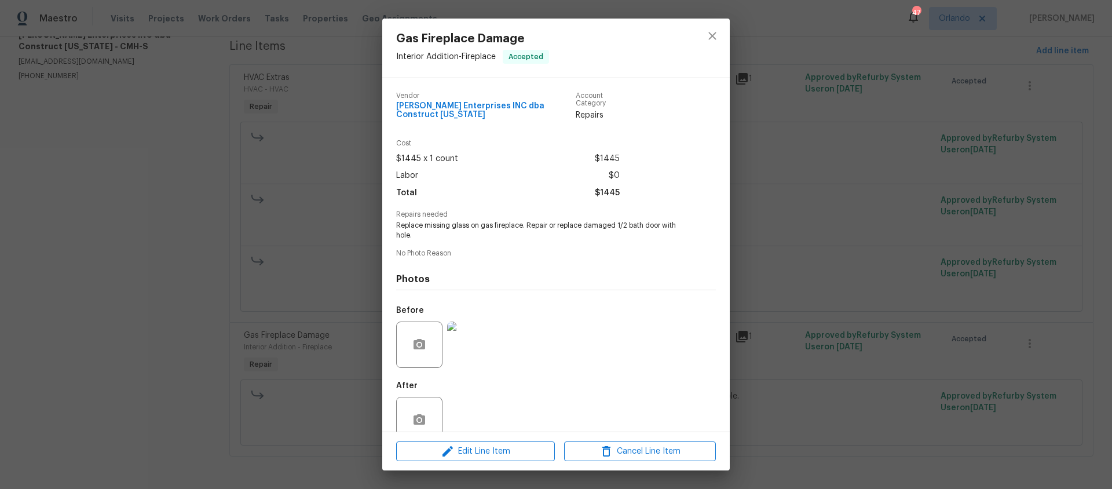
click at [481, 342] on img at bounding box center [470, 344] width 46 height 46
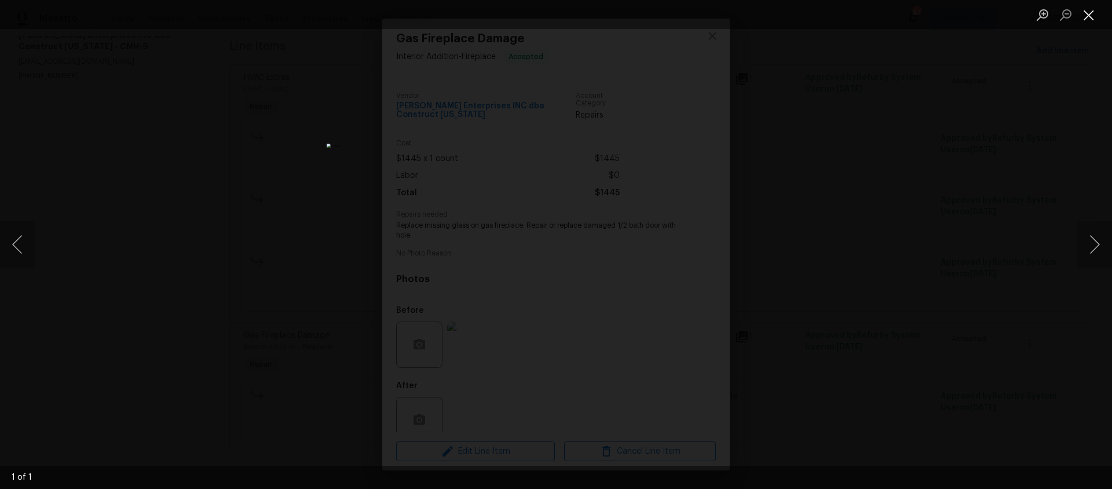
click at [1088, 21] on button "Close lightbox" at bounding box center [1088, 15] width 23 height 20
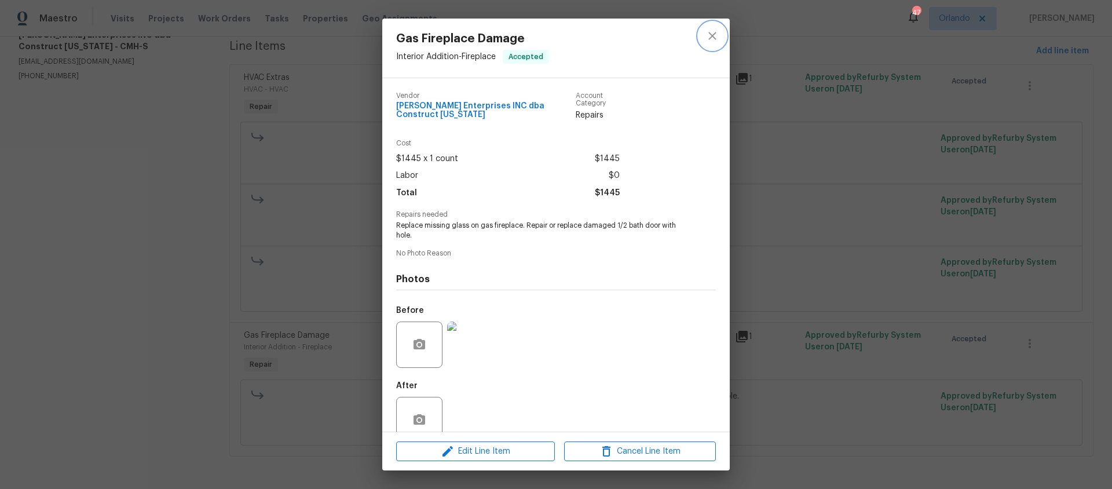
click at [709, 34] on icon "close" at bounding box center [712, 36] width 14 height 14
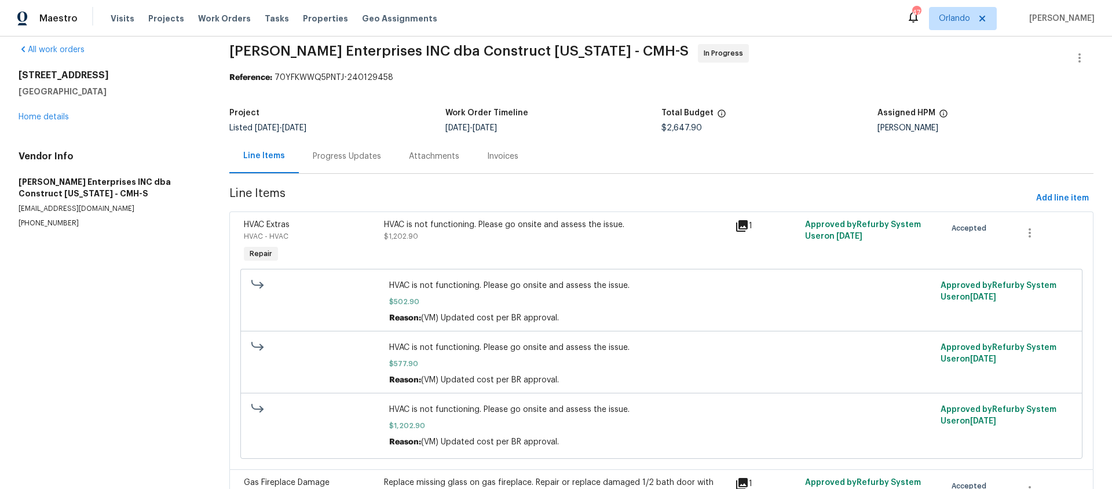
scroll to position [0, 0]
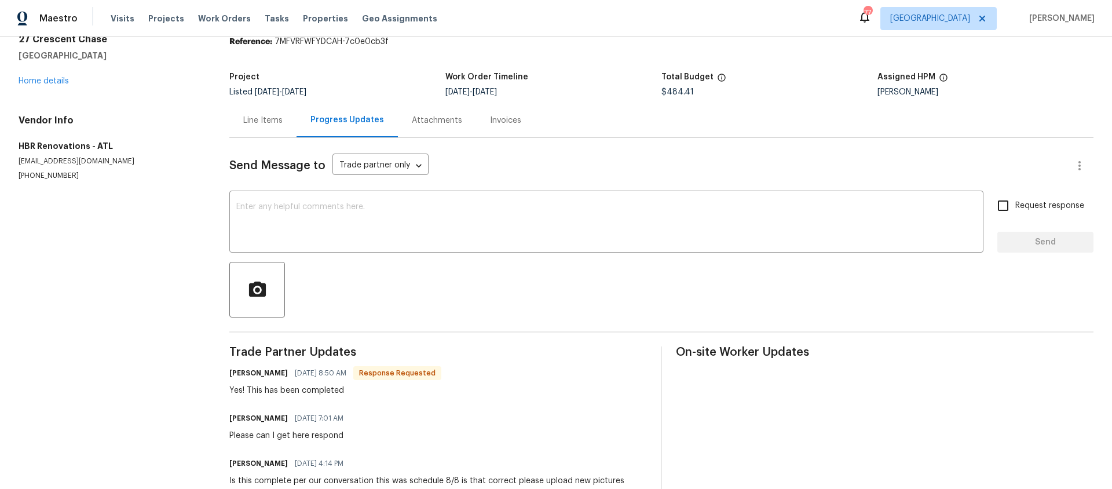
scroll to position [42, 0]
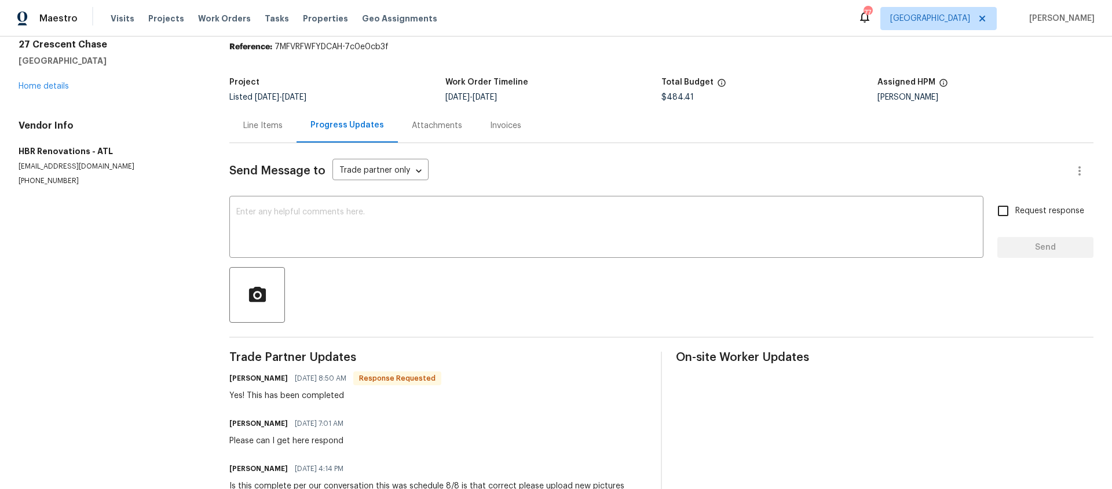
click at [258, 125] on div "Line Items" at bounding box center [262, 126] width 39 height 12
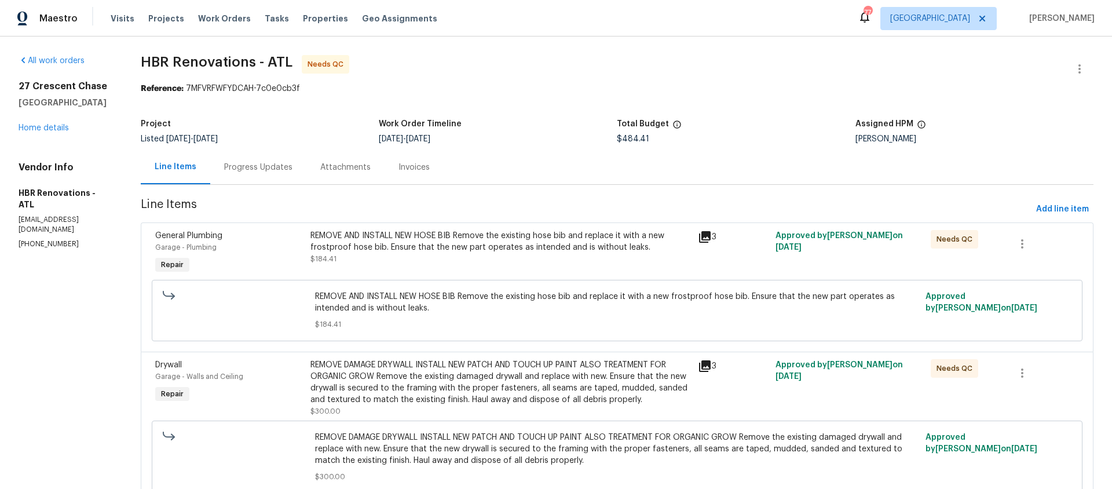
scroll to position [49, 0]
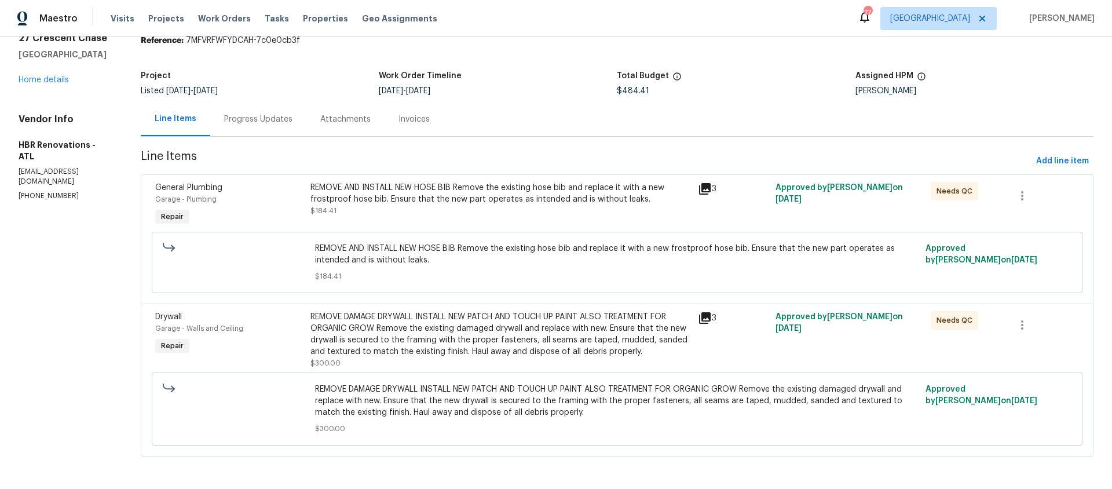
click at [465, 335] on div "REMOVE DAMAGE DRYWALL INSTALL NEW PATCH AND TOUCH UP PAINT ALSO TREATMENT FOR O…" at bounding box center [500, 334] width 381 height 46
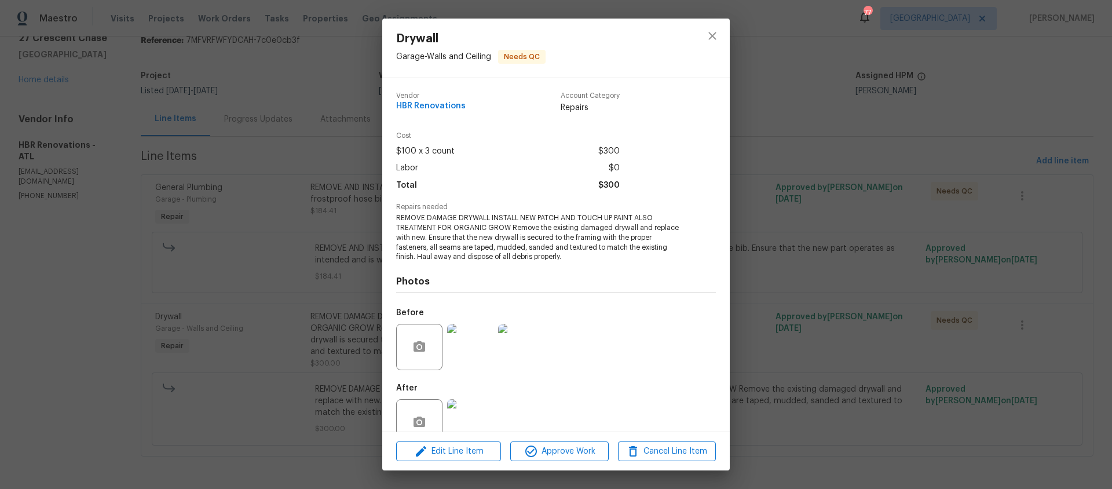
click at [473, 420] on img at bounding box center [470, 422] width 46 height 46
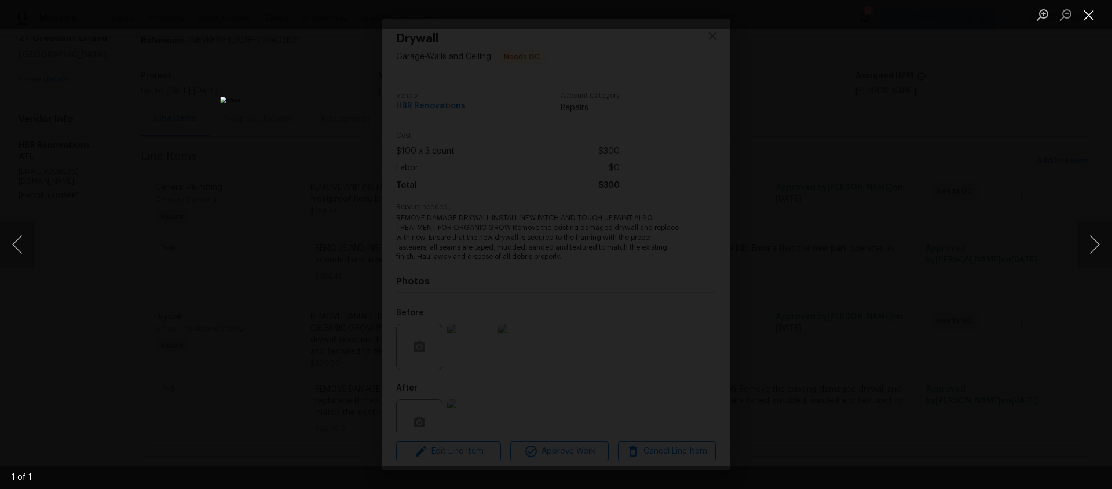
click at [1086, 15] on button "Close lightbox" at bounding box center [1088, 15] width 23 height 20
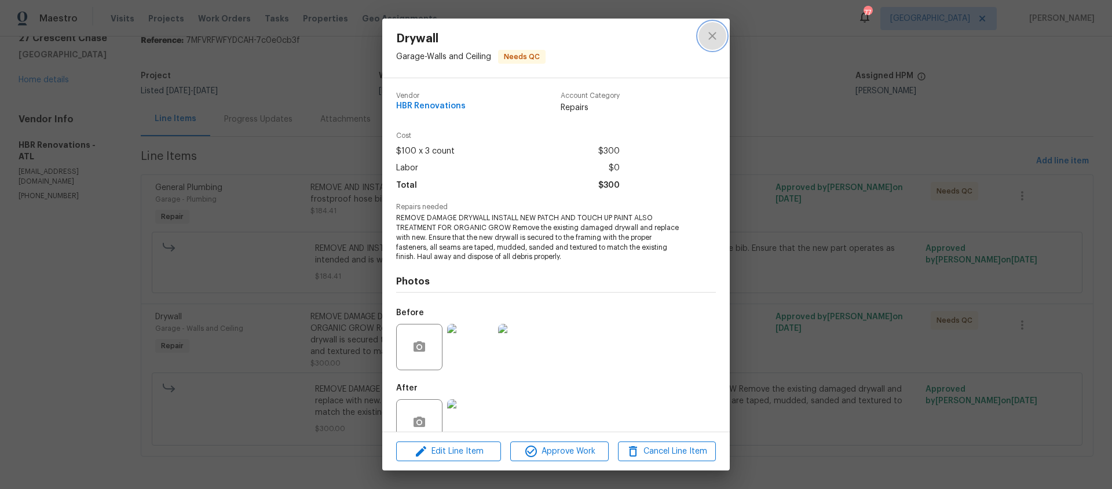
click at [714, 36] on icon "close" at bounding box center [712, 36] width 14 height 14
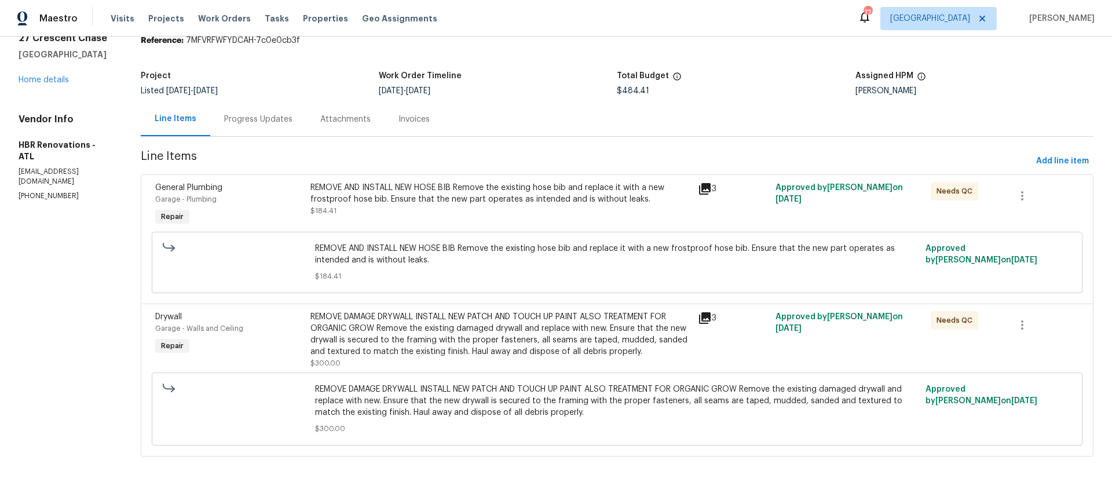
click at [261, 119] on div "Progress Updates" at bounding box center [258, 120] width 68 height 12
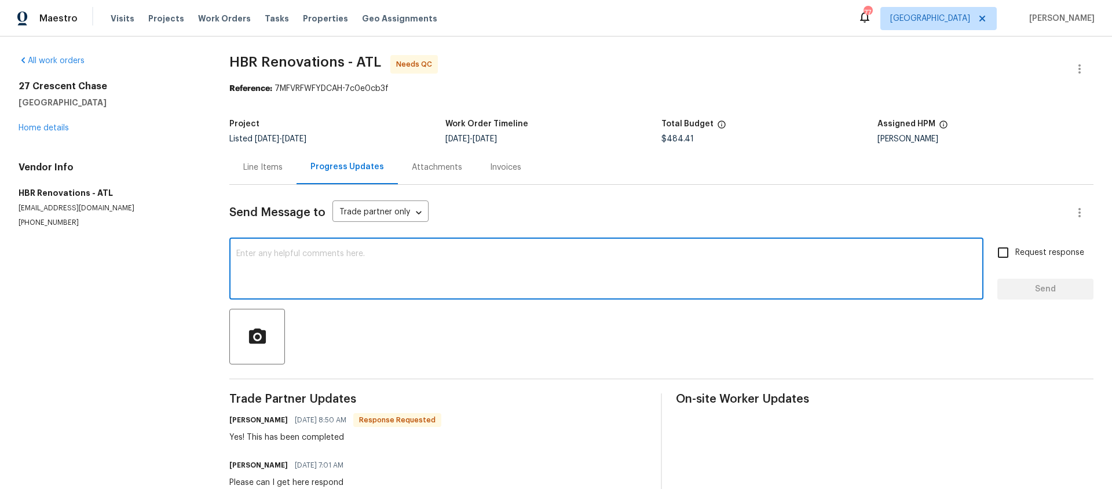
click at [257, 252] on textarea at bounding box center [606, 270] width 740 height 41
type textarea "Is there new pictures can you upload them"
click at [1006, 250] on input "Request response" at bounding box center [1003, 252] width 24 height 24
checkbox input "true"
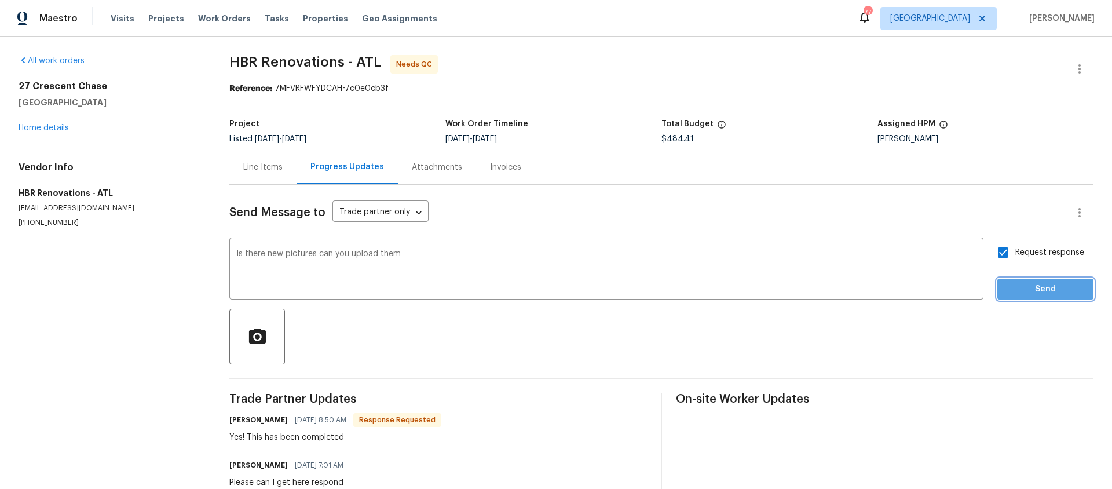
click at [1048, 290] on span "Send" at bounding box center [1046, 289] width 78 height 14
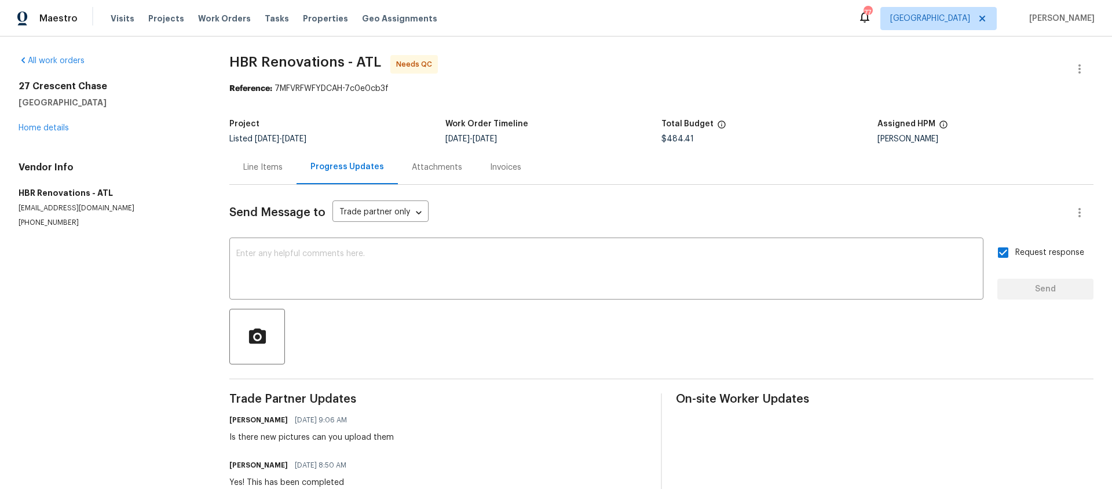
click at [258, 167] on div "Line Items" at bounding box center [262, 168] width 39 height 12
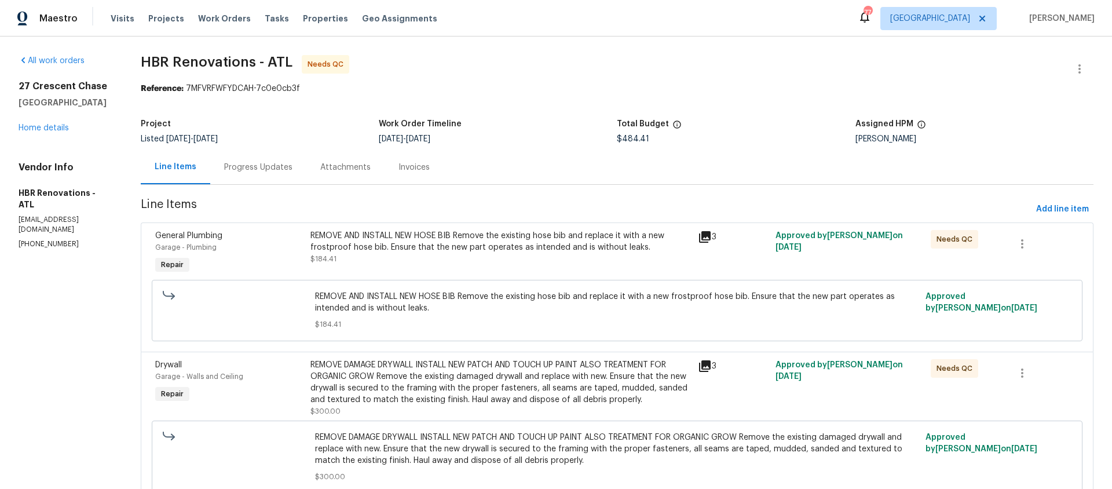
click at [557, 245] on div "REMOVE AND INSTALL NEW HOSE BIB Remove the existing hose bib and replace it wit…" at bounding box center [500, 241] width 381 height 23
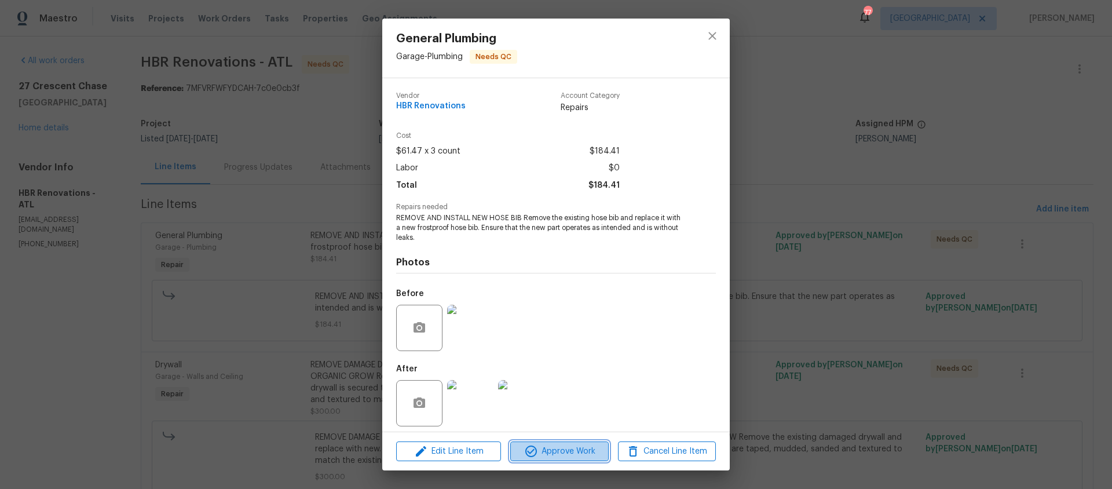
click at [561, 449] on span "Approve Work" at bounding box center [559, 451] width 91 height 14
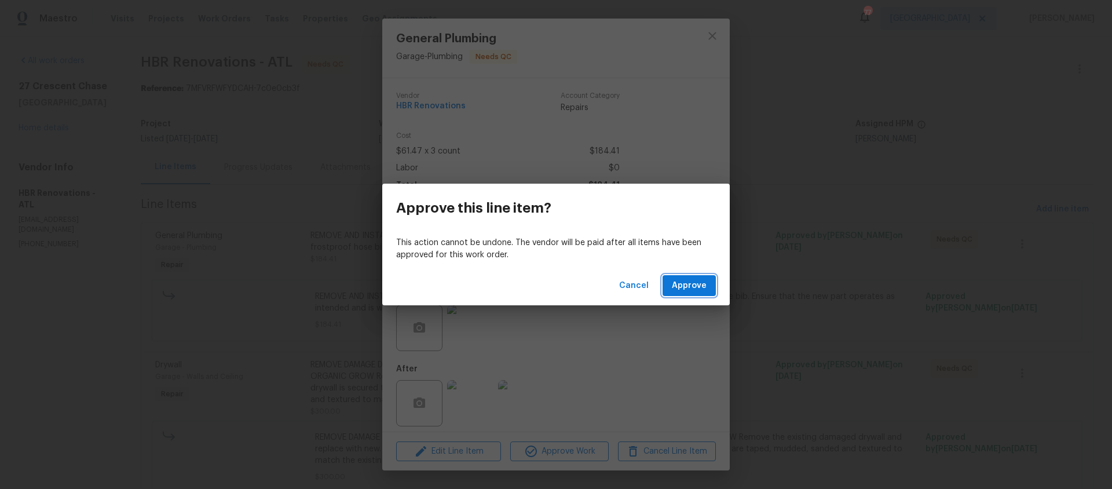
click at [692, 281] on span "Approve" at bounding box center [689, 286] width 35 height 14
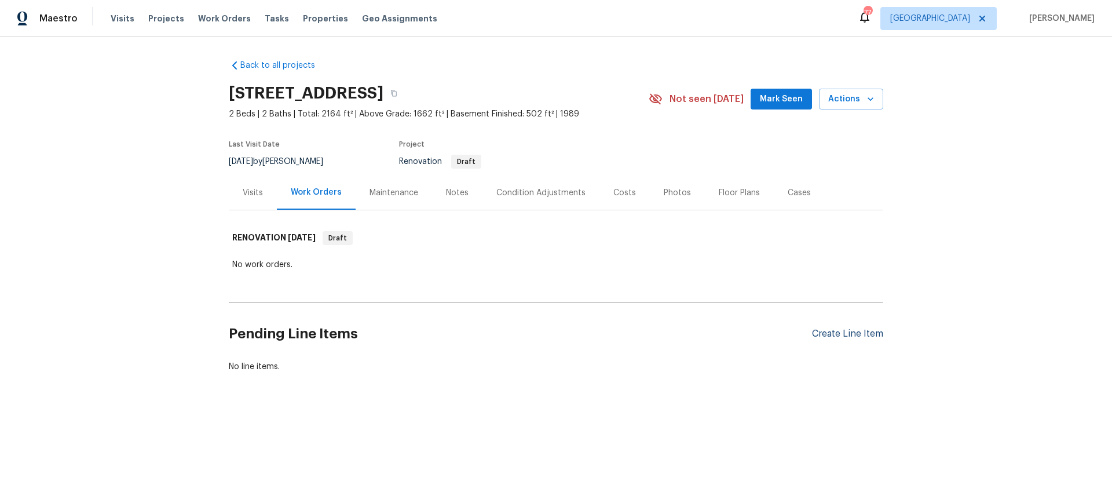
click at [857, 334] on div "Create Line Item" at bounding box center [847, 333] width 71 height 11
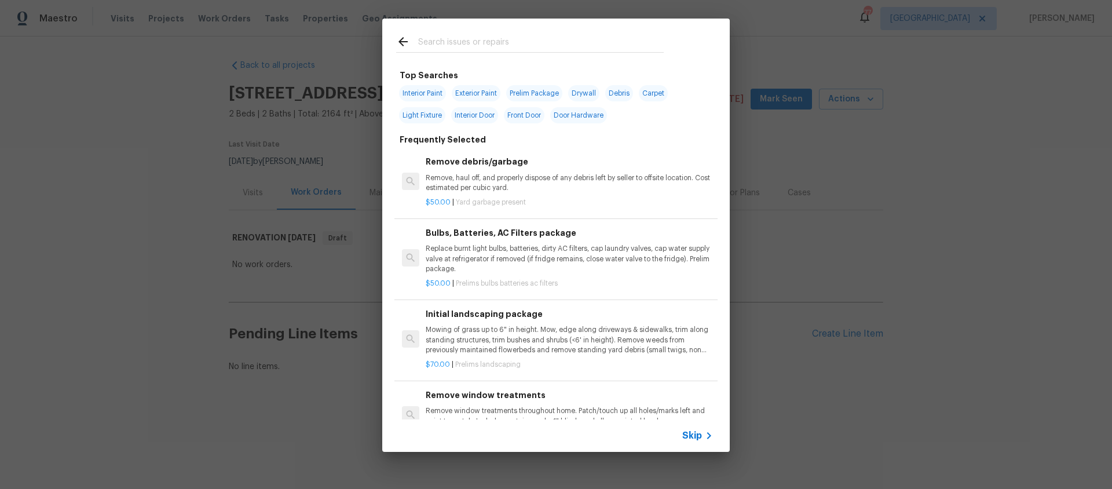
click at [702, 434] on icon at bounding box center [709, 436] width 14 height 14
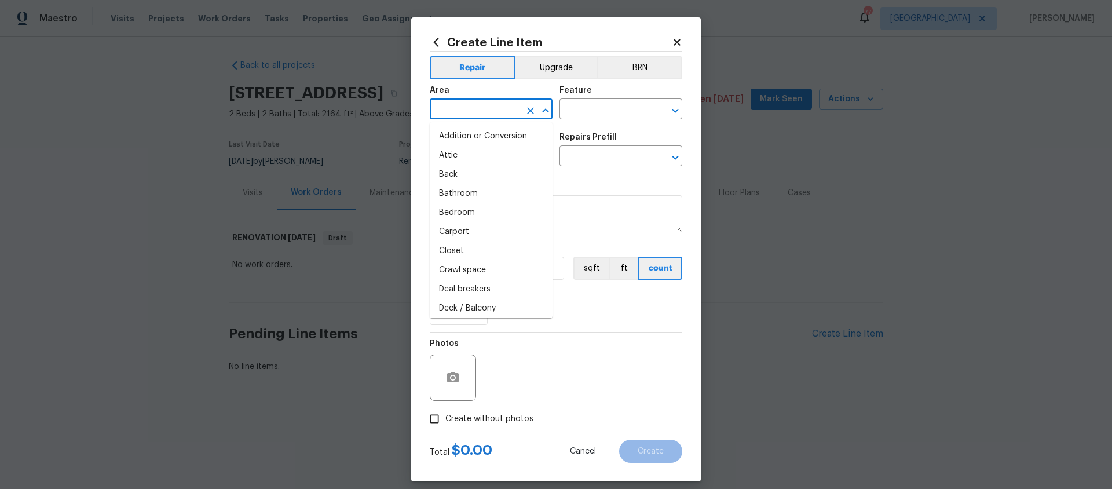
click at [447, 109] on input "text" at bounding box center [475, 110] width 90 height 18
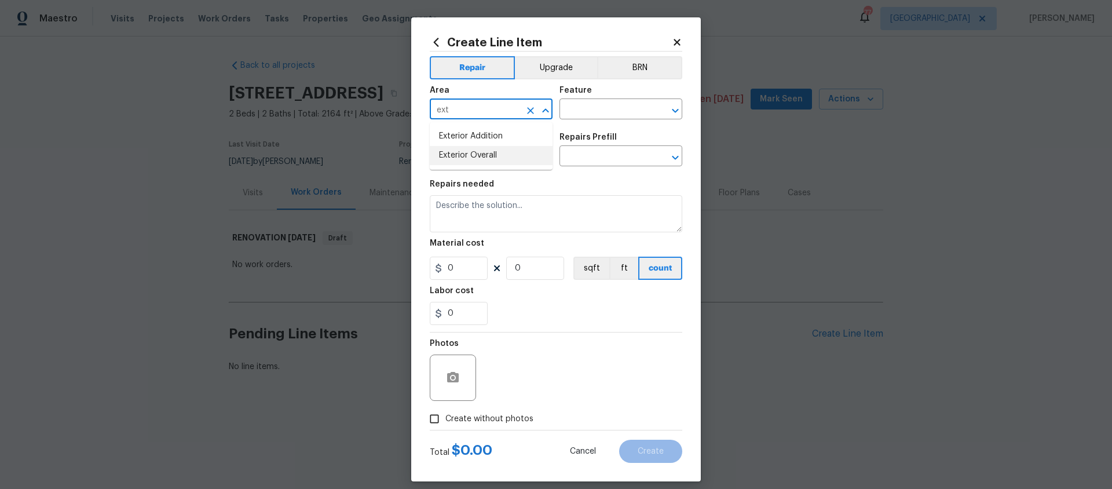
click at [475, 154] on li "Exterior Overall" at bounding box center [491, 155] width 123 height 19
type input "Exterior Overall"
click at [599, 111] on input "text" at bounding box center [604, 110] width 90 height 18
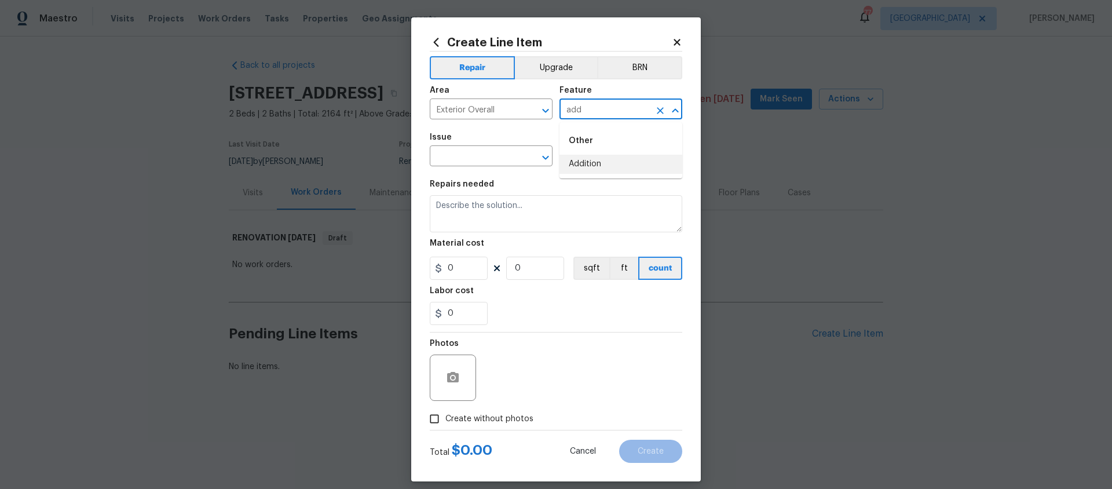
click at [590, 163] on li "Addition" at bounding box center [620, 164] width 123 height 19
type input "Addition"
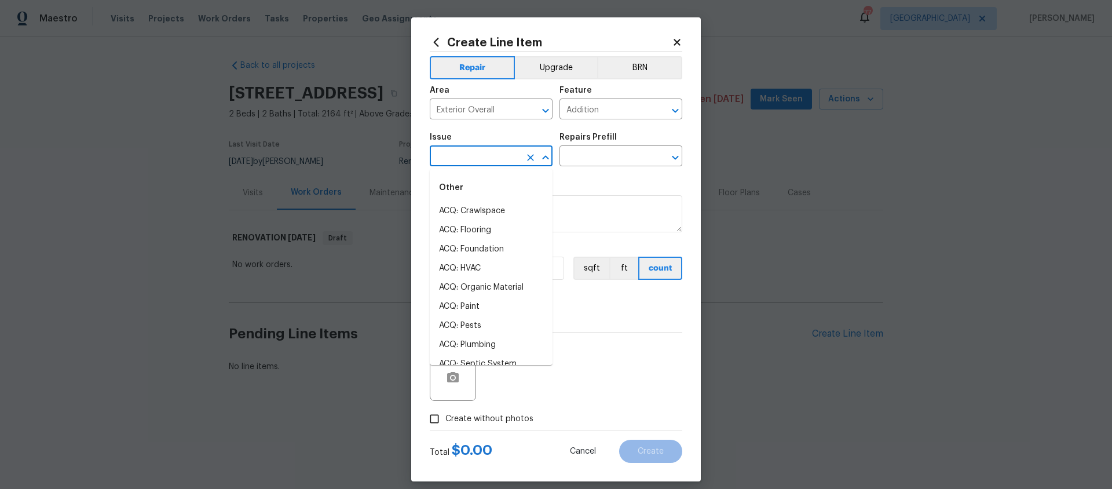
click at [502, 160] on input "text" at bounding box center [475, 157] width 90 height 18
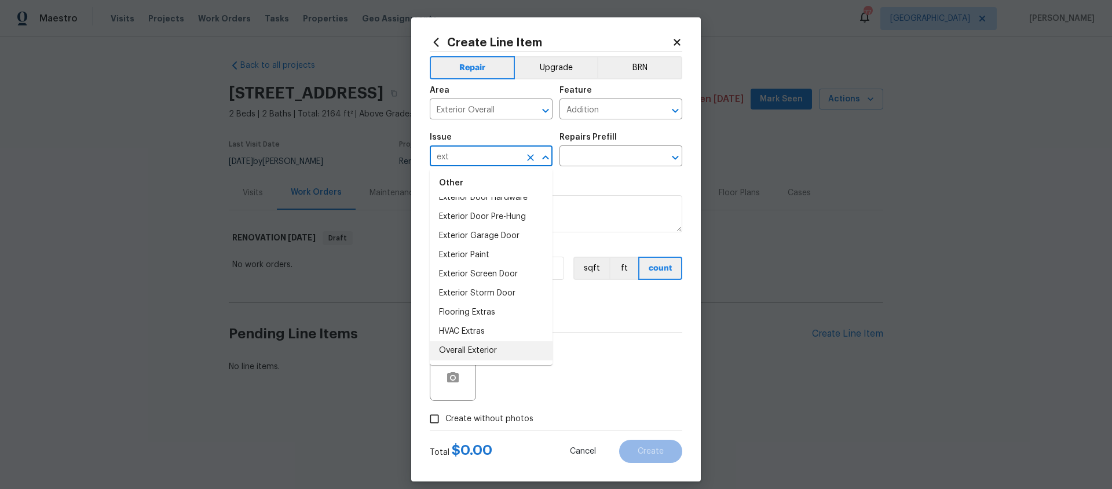
click at [474, 350] on li "Overall Exterior" at bounding box center [491, 350] width 123 height 19
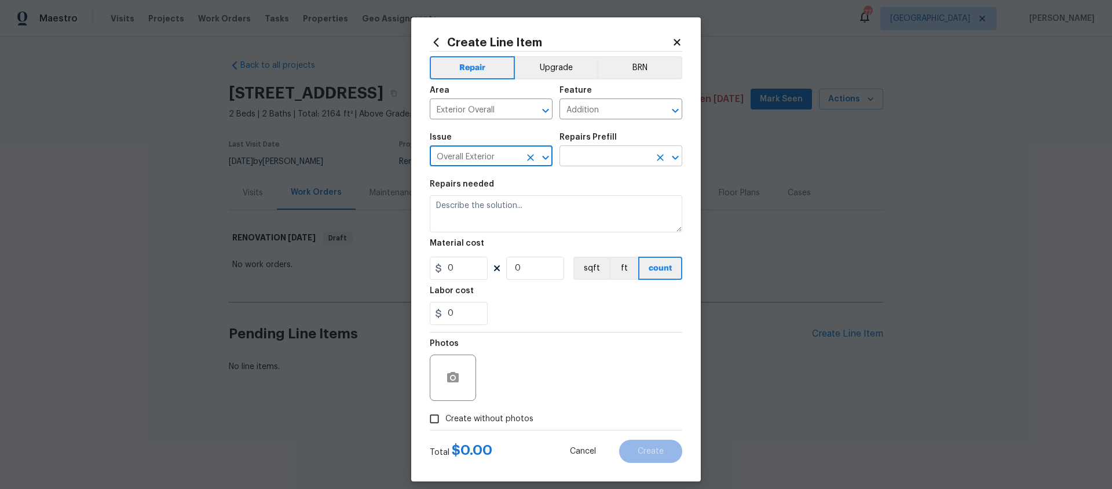
type input "Overall Exterior"
click at [614, 156] on input "text" at bounding box center [604, 157] width 90 height 18
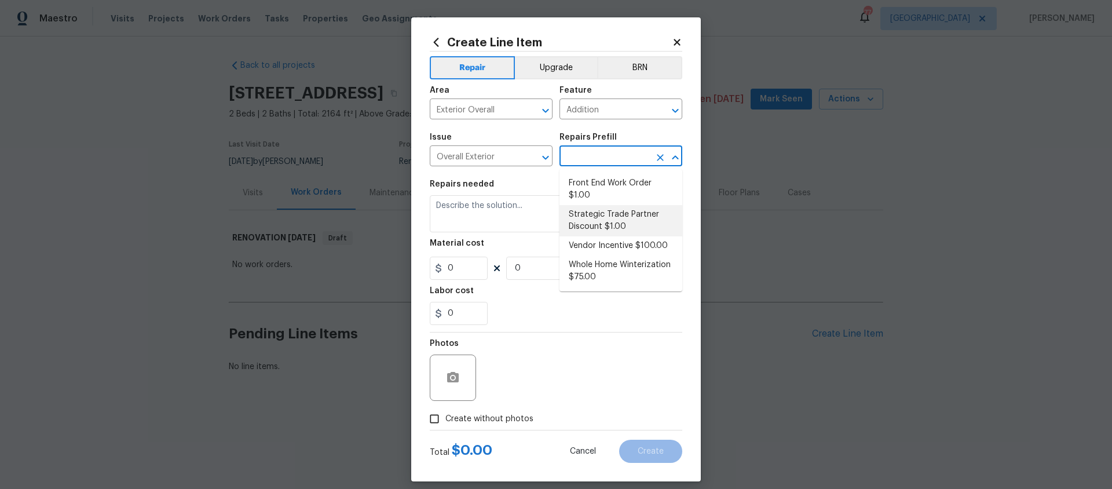
click at [602, 217] on li "Strategic Trade Partner Discount $1.00" at bounding box center [620, 220] width 123 height 31
type input "Strategic Trade Partner Discount $1.00"
type textarea "Calculate and apply 5% STPP discount to the total of the work order as a negati…"
type input "1"
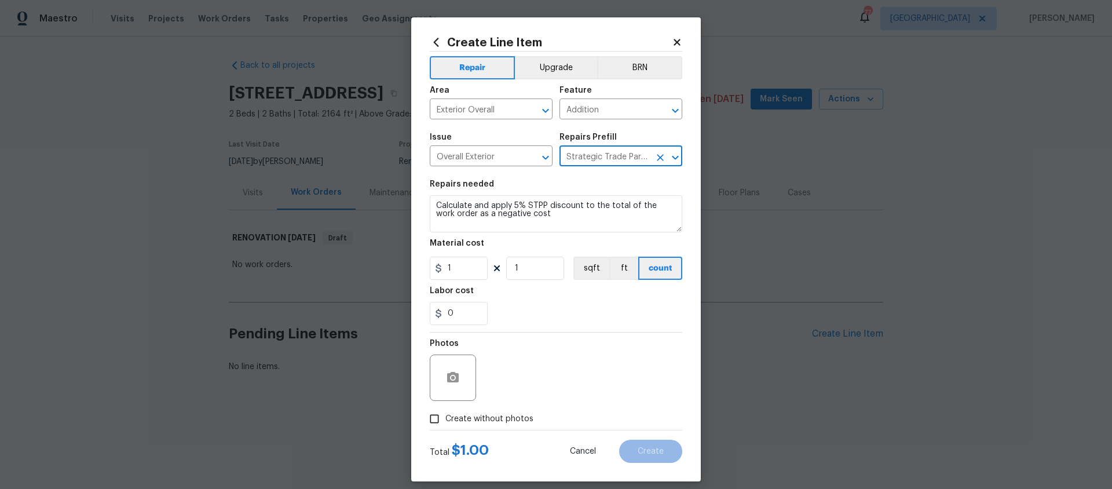
click at [437, 420] on input "Create without photos" at bounding box center [434, 419] width 22 height 22
checkbox input "true"
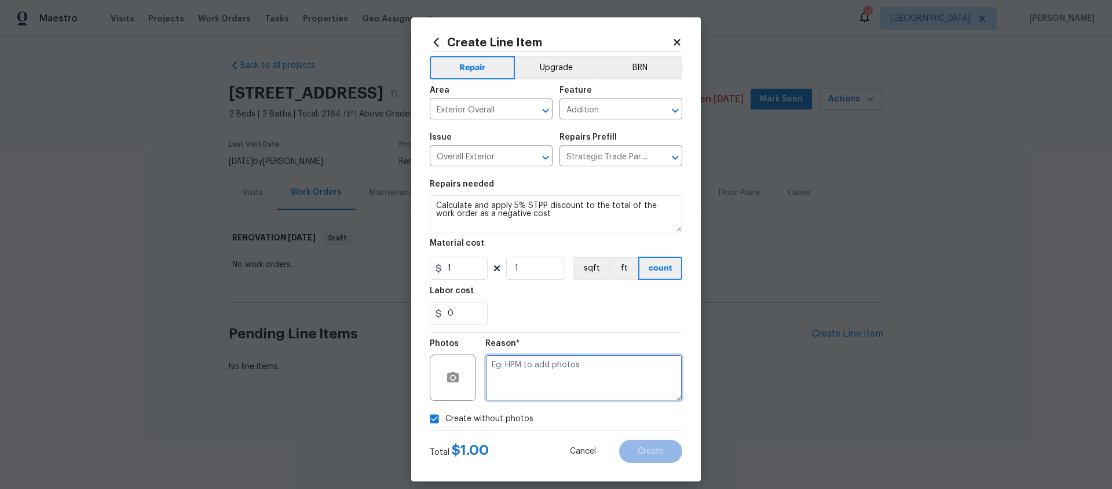
click at [514, 371] on textarea at bounding box center [583, 377] width 197 height 46
type textarea "No picture"
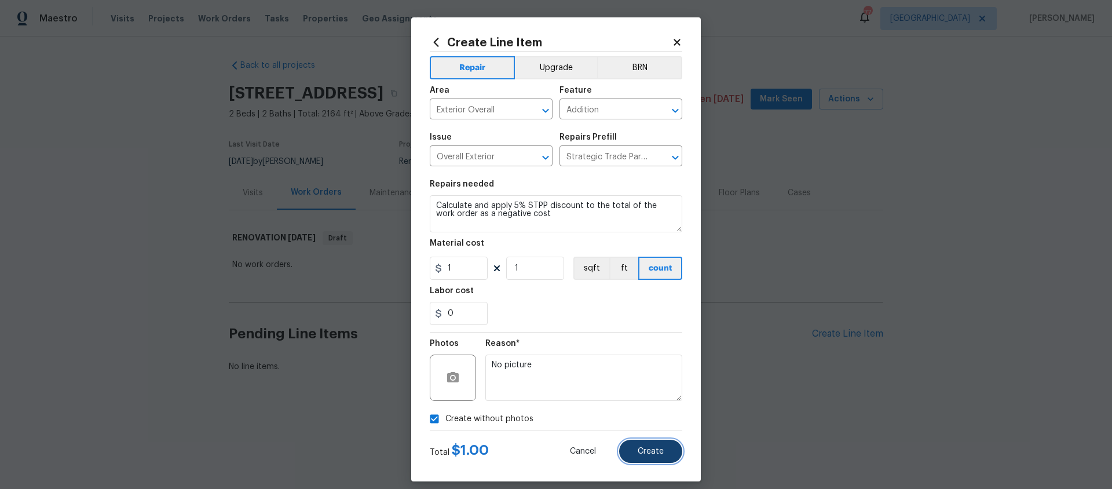
click at [648, 449] on span "Create" at bounding box center [651, 451] width 26 height 9
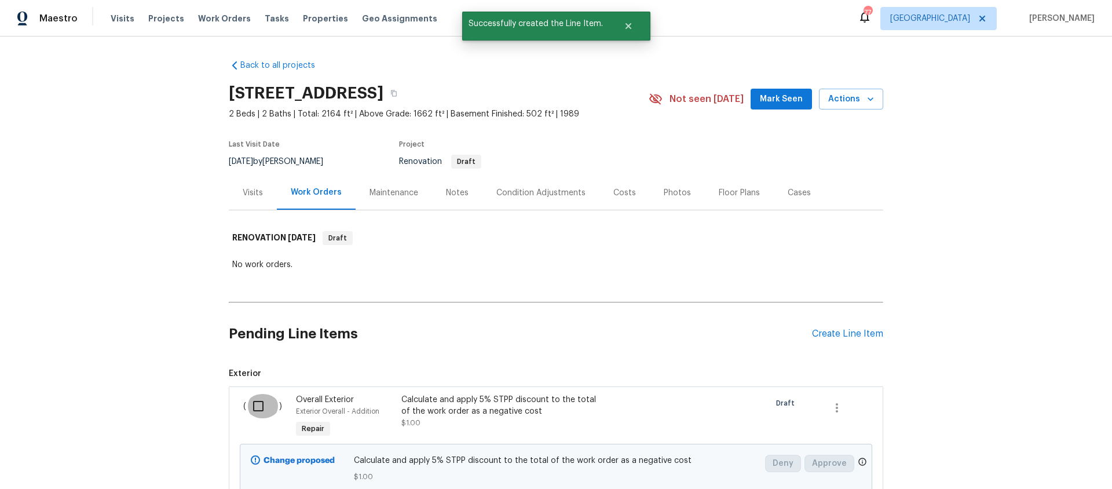
click at [259, 407] on input "checkbox" at bounding box center [262, 406] width 33 height 24
checkbox input "true"
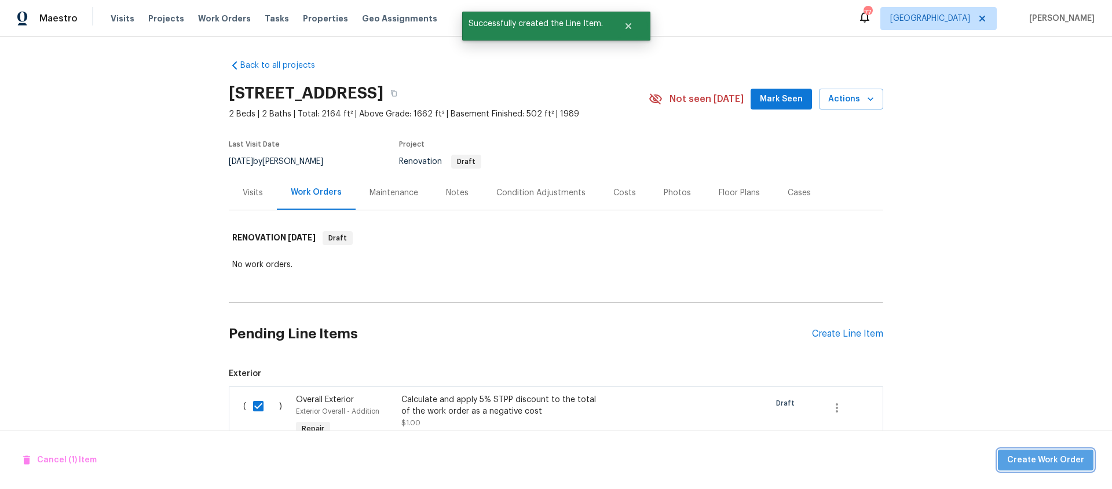
click at [1054, 457] on span "Create Work Order" at bounding box center [1045, 460] width 77 height 14
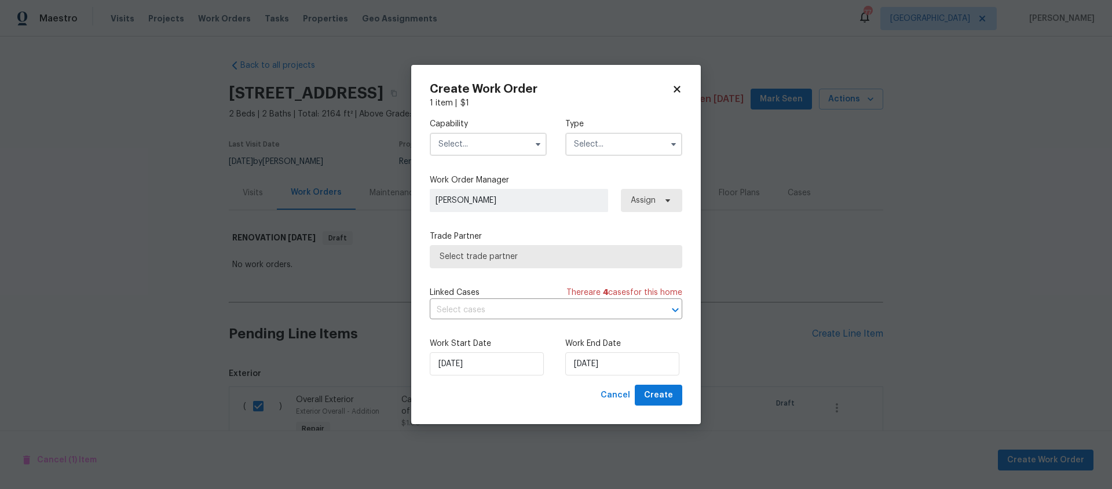
click at [471, 146] on input "text" at bounding box center [488, 144] width 117 height 23
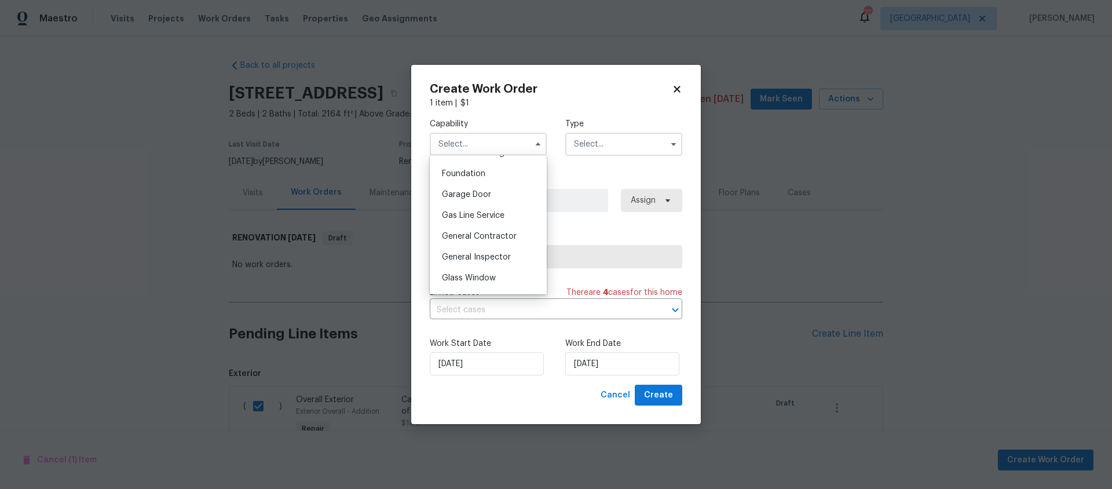
scroll to position [486, 0]
click at [494, 234] on span "General Contractor" at bounding box center [479, 236] width 75 height 8
type input "General Contractor"
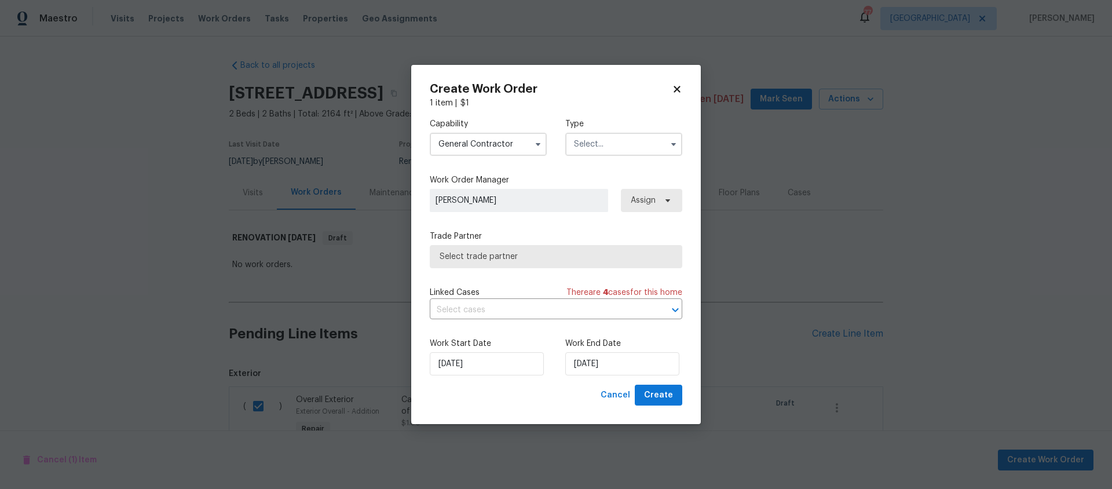
click at [593, 145] on input "text" at bounding box center [623, 144] width 117 height 23
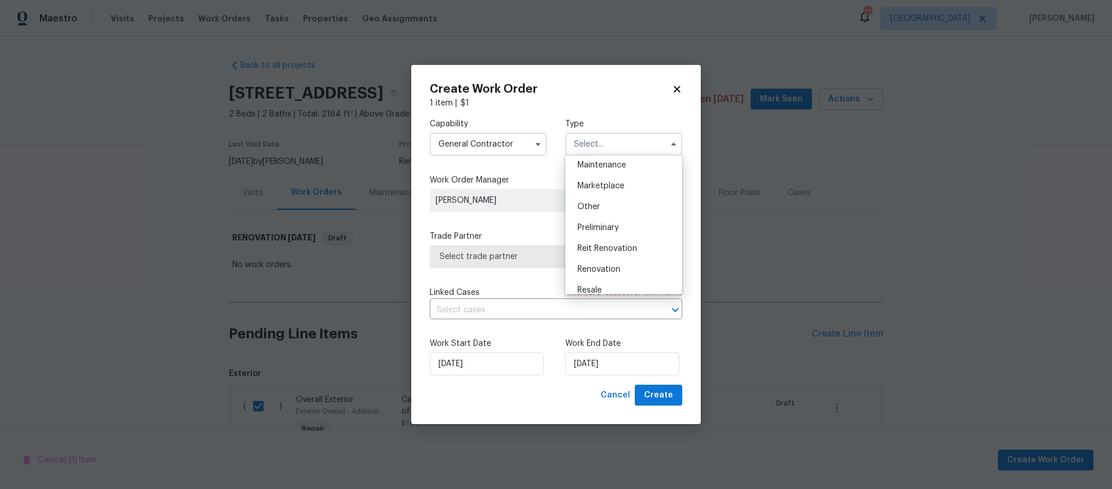
scroll to position [263, 0]
click at [608, 199] on span "Renovation" at bounding box center [598, 197] width 43 height 8
type input "Renovation"
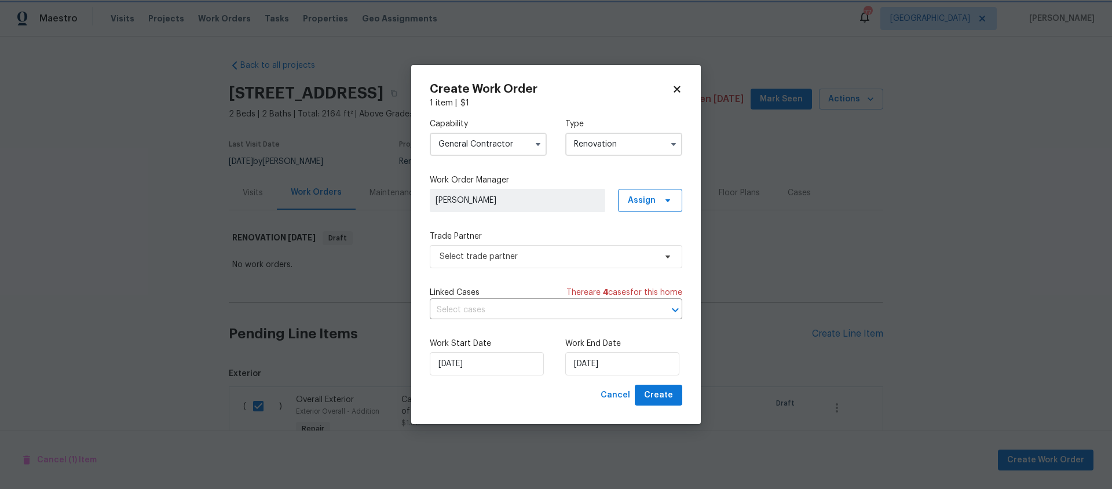
scroll to position [0, 0]
click at [524, 256] on span "Select trade partner" at bounding box center [548, 257] width 216 height 12
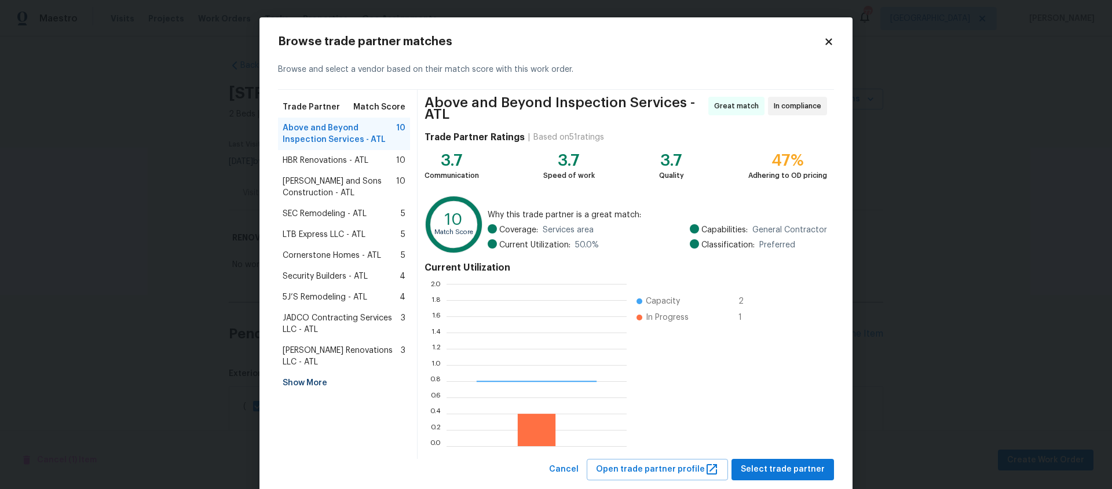
scroll to position [162, 180]
click at [338, 159] on span "HBR Renovations - ATL" at bounding box center [326, 161] width 86 height 12
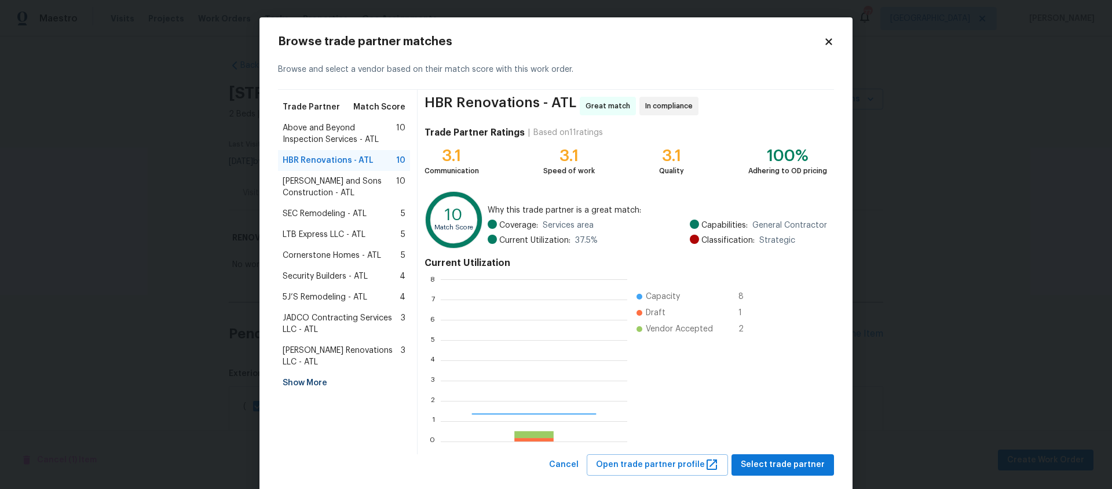
scroll to position [162, 186]
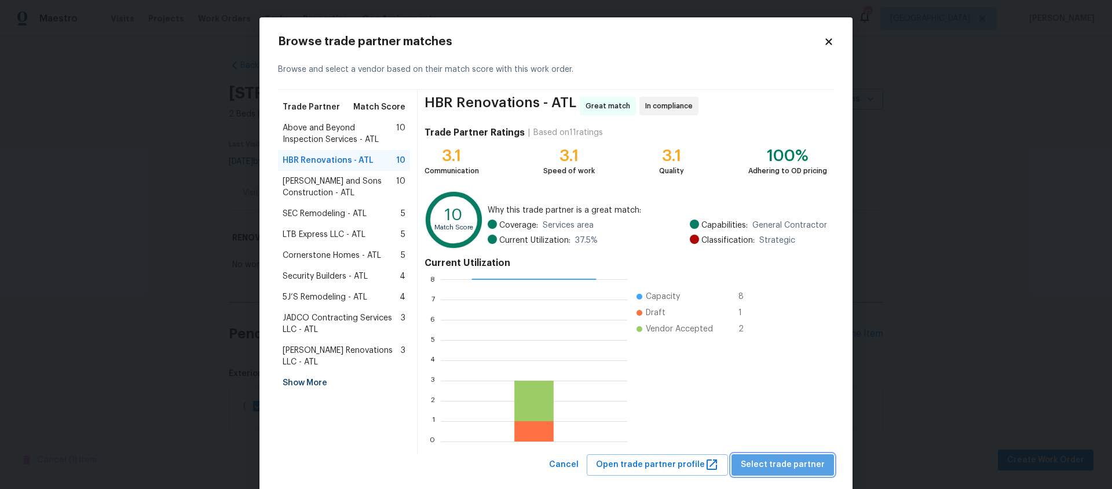
click at [791, 464] on span "Select trade partner" at bounding box center [783, 465] width 84 height 14
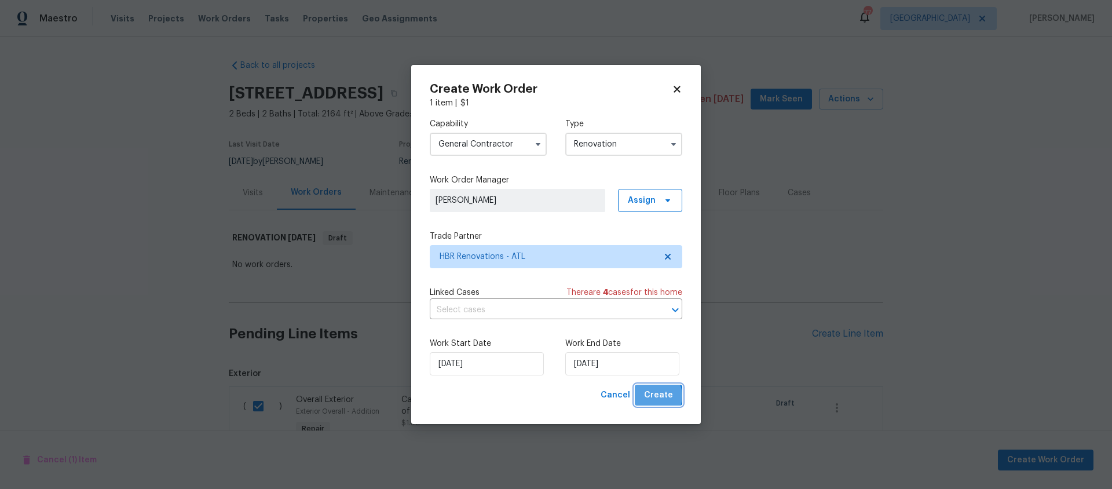
click at [656, 396] on span "Create" at bounding box center [658, 395] width 29 height 14
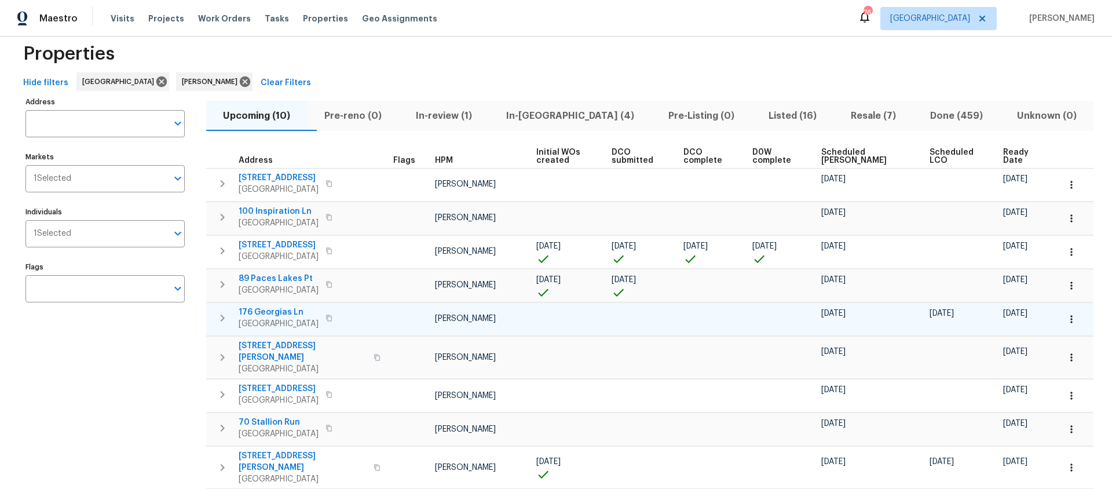
scroll to position [14, 0]
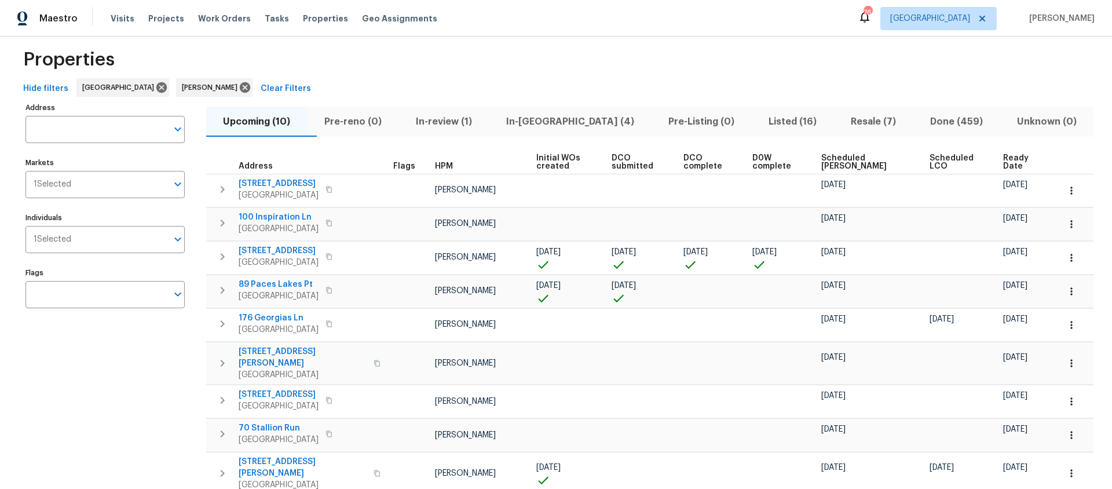
click at [1006, 157] on span "Ready Date" at bounding box center [1021, 162] width 36 height 16
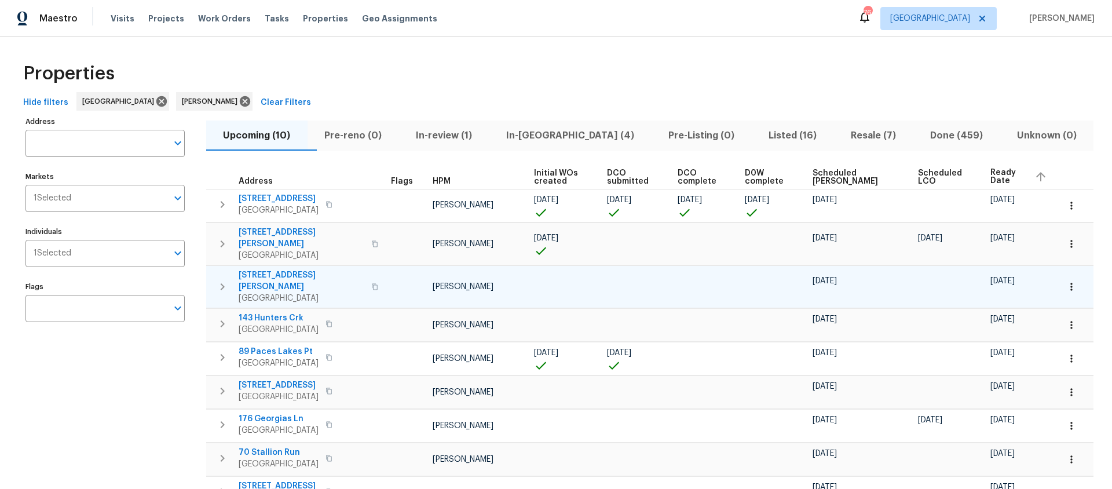
click at [277, 269] on span "[STREET_ADDRESS][PERSON_NAME]" at bounding box center [302, 280] width 126 height 23
click at [1071, 283] on icon "button" at bounding box center [1071, 287] width 2 height 8
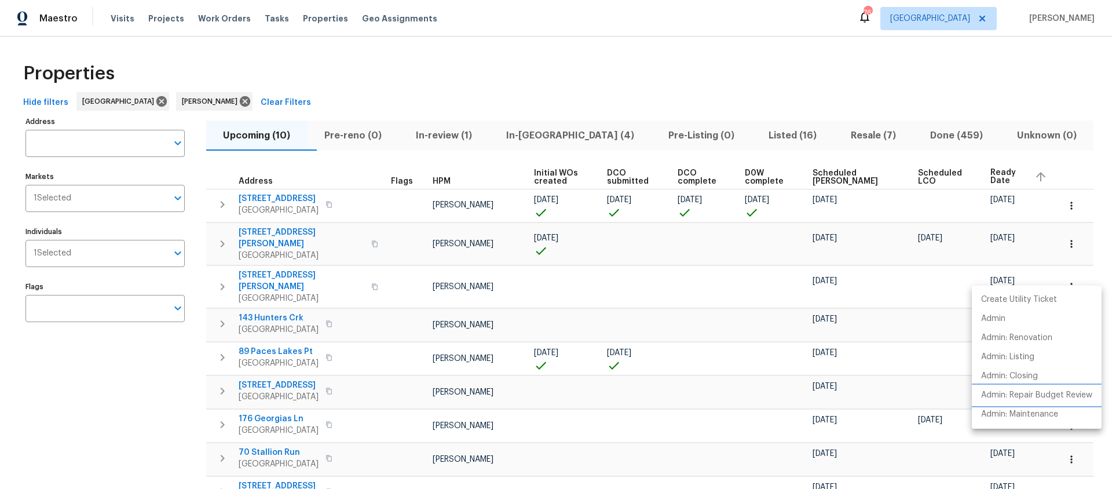
click at [1030, 394] on p "Admin: Repair Budget Review" at bounding box center [1036, 395] width 111 height 12
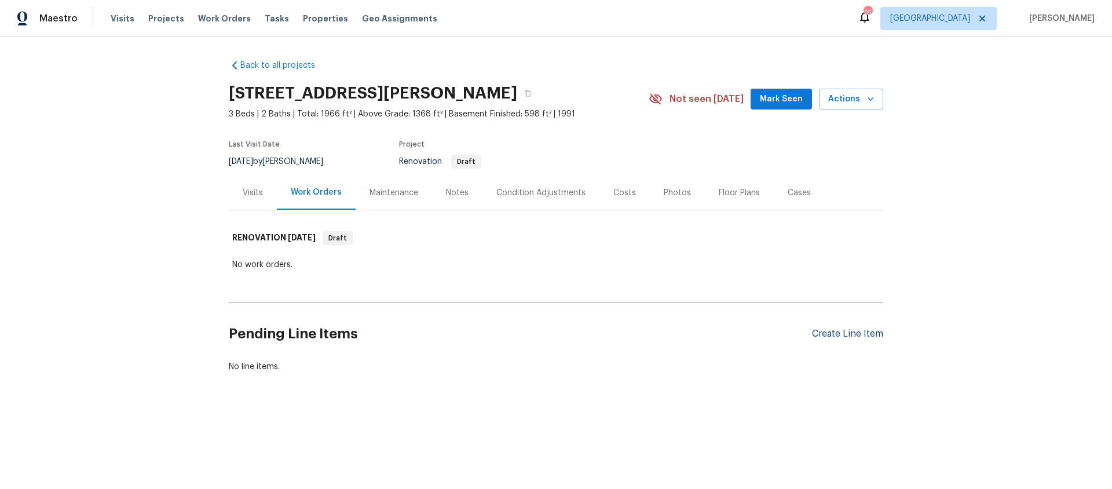
click at [844, 336] on div "Create Line Item" at bounding box center [847, 333] width 71 height 11
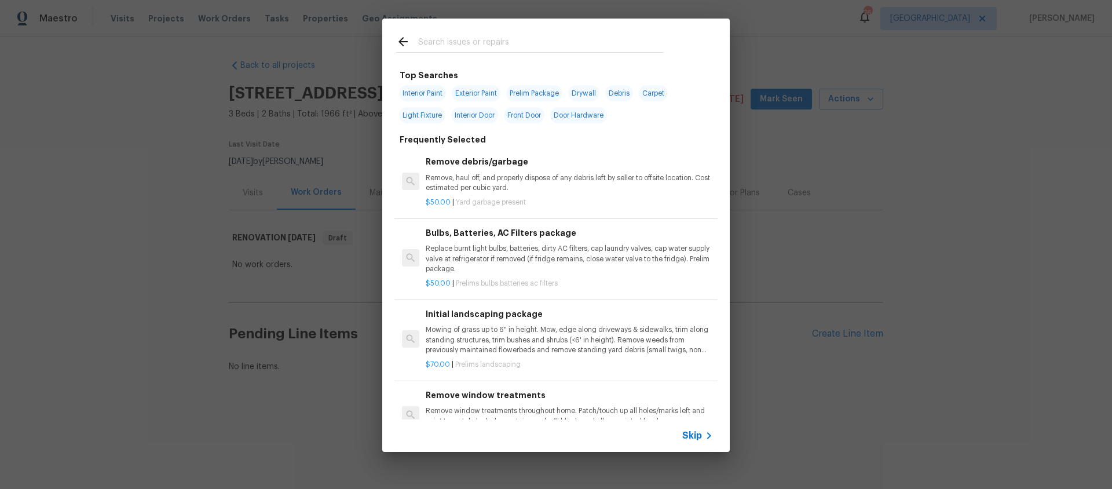
click at [708, 434] on icon at bounding box center [709, 436] width 14 height 14
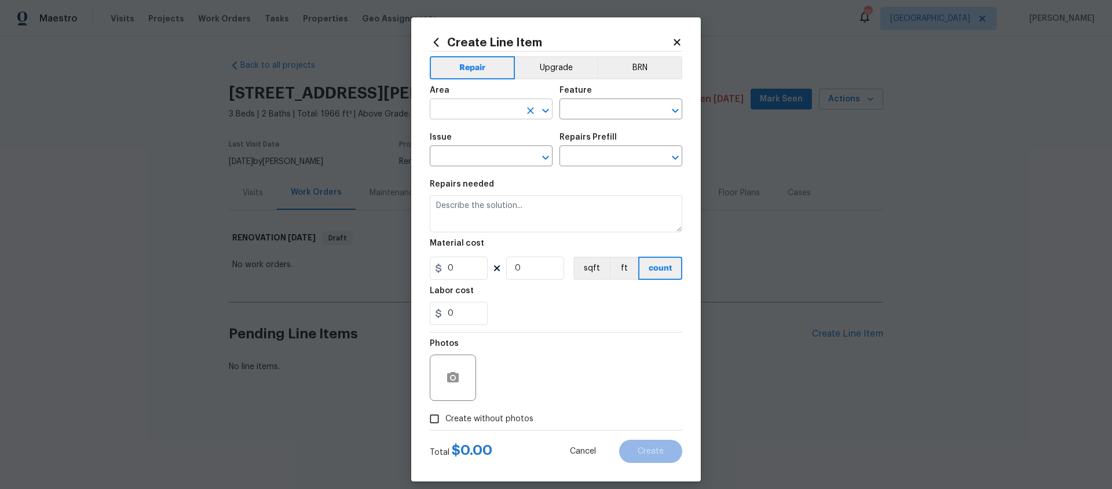
click at [469, 112] on input "text" at bounding box center [475, 110] width 90 height 18
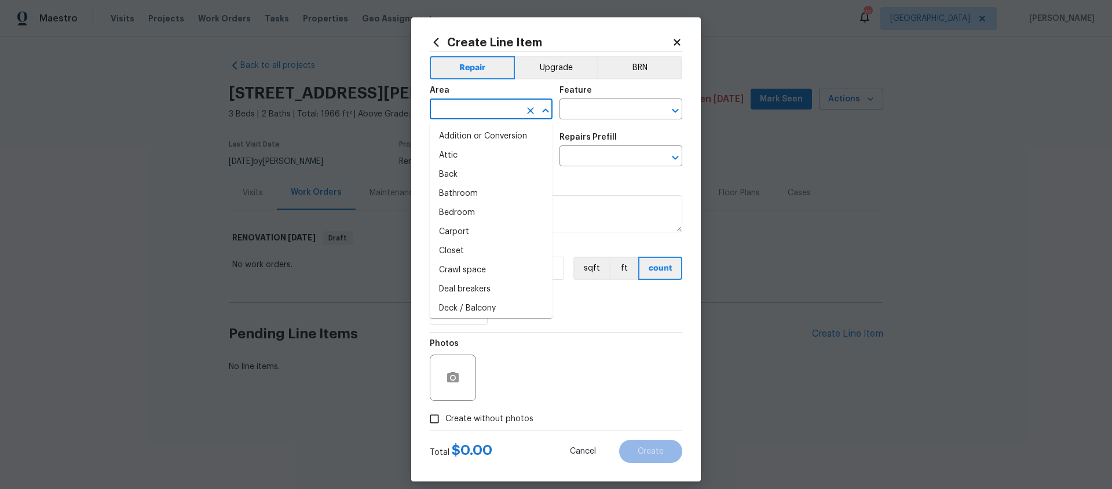
scroll to position [1, 0]
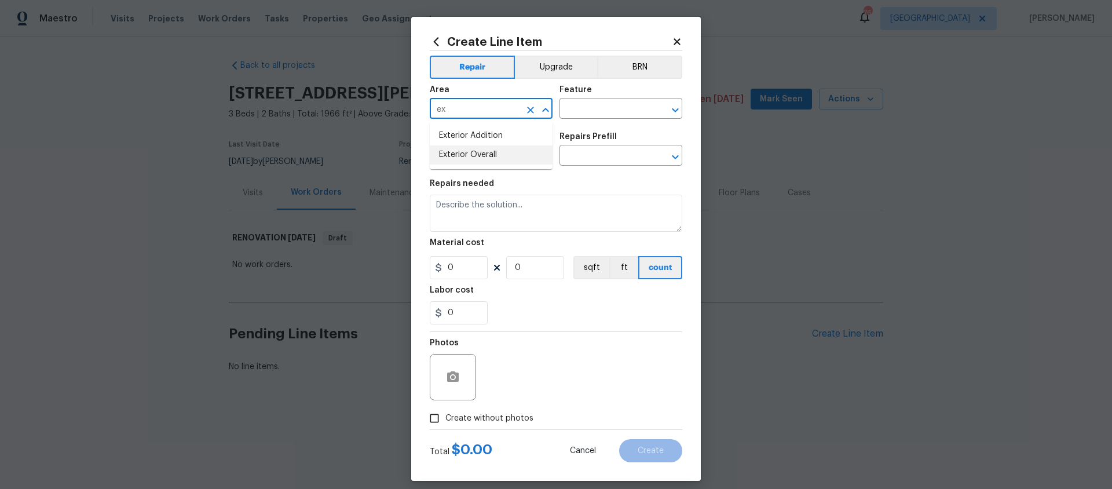
click at [491, 155] on li "Exterior Overall" at bounding box center [491, 154] width 123 height 19
type input "Exterior Overall"
click at [624, 108] on input "text" at bounding box center [604, 110] width 90 height 18
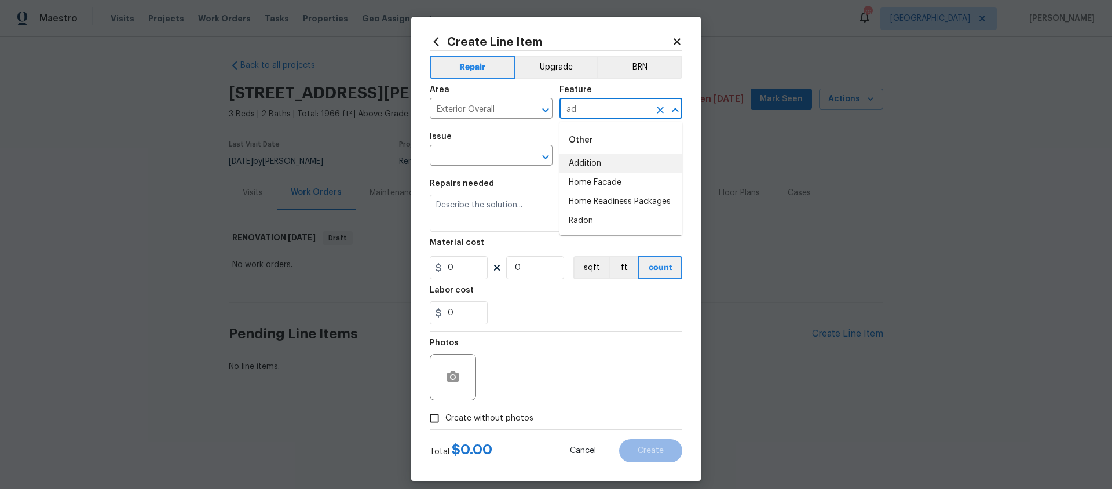
click at [593, 159] on li "Addition" at bounding box center [620, 163] width 123 height 19
type input "Addition"
click at [507, 159] on input "text" at bounding box center [475, 157] width 90 height 18
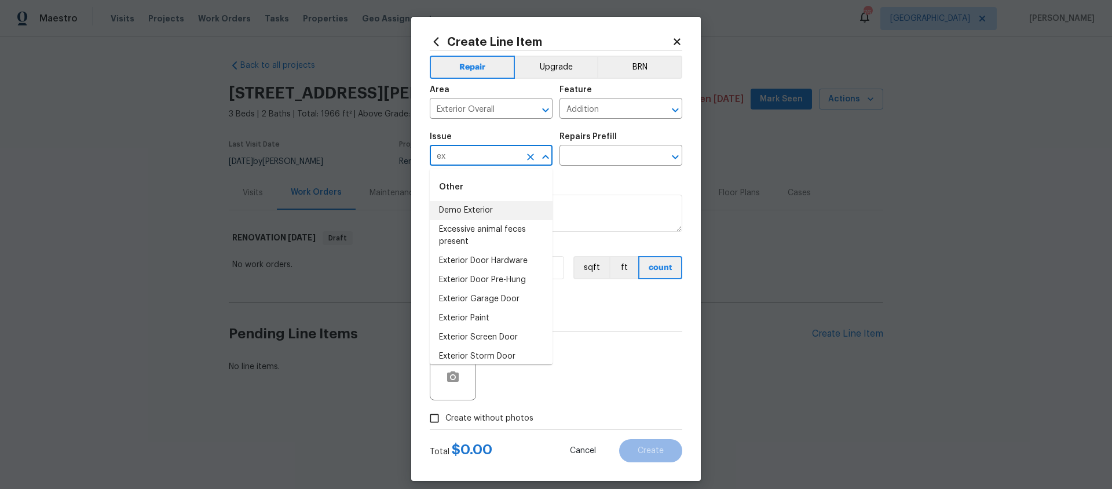
scroll to position [64, 0]
click at [491, 349] on li "Overall Exterior" at bounding box center [491, 350] width 123 height 19
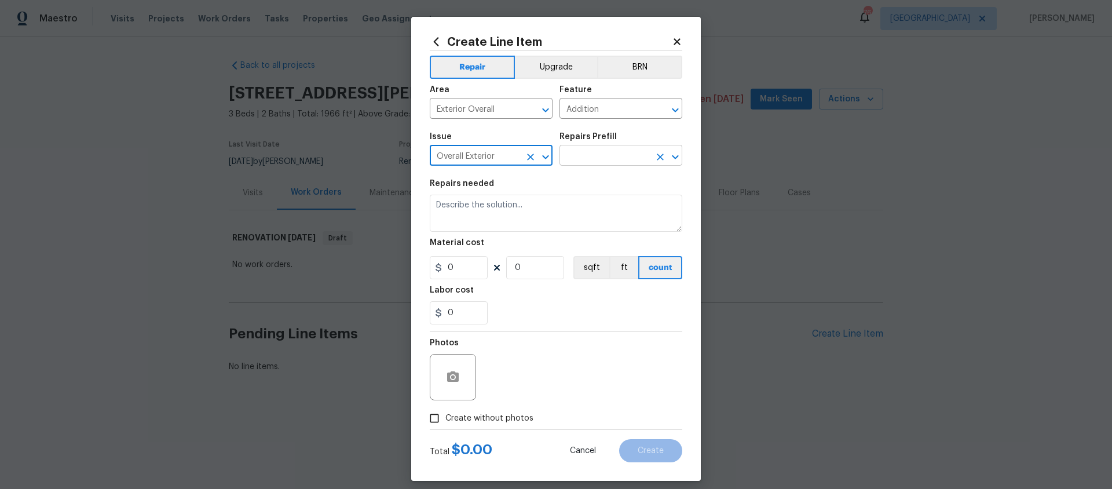
type input "Overall Exterior"
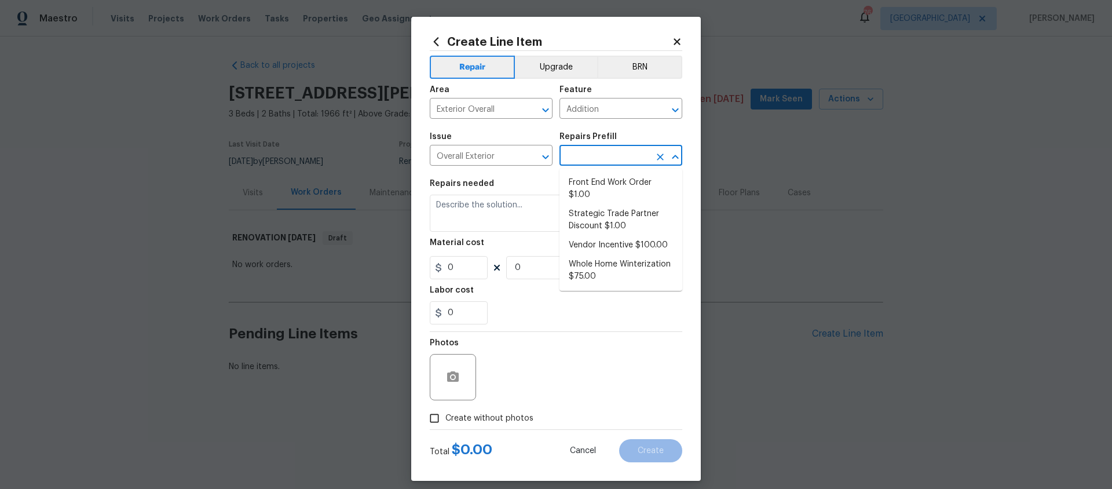
click at [597, 152] on input "text" at bounding box center [604, 157] width 90 height 18
click at [599, 217] on li "Strategic Trade Partner Discount $1.00" at bounding box center [620, 219] width 123 height 31
type input "Strategic Trade Partner Discount $1.00"
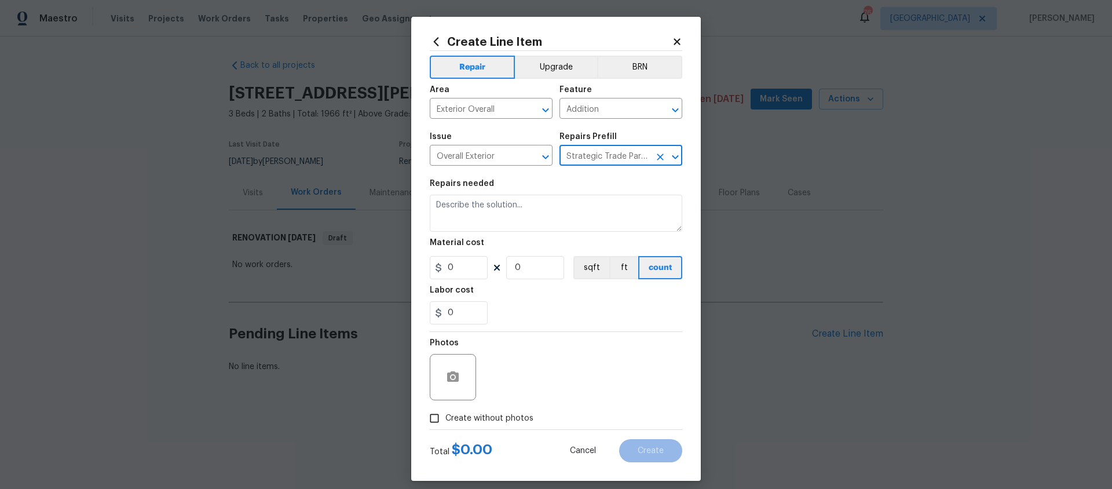
type textarea "Calculate and apply 5% STPP discount to the total of the work order as a negati…"
type input "1"
click at [433, 419] on input "Create without photos" at bounding box center [434, 418] width 22 height 22
checkbox input "true"
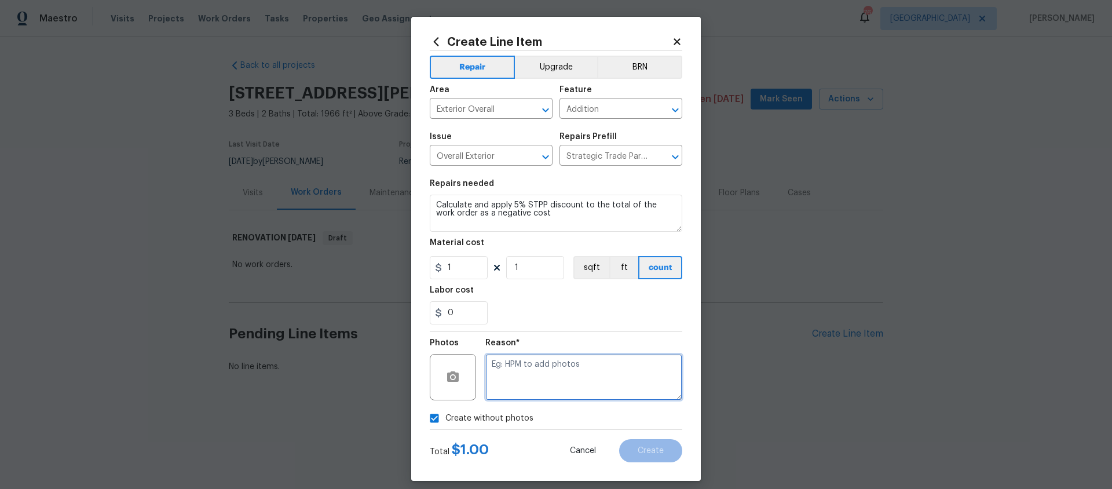
click at [496, 371] on textarea at bounding box center [583, 377] width 197 height 46
type textarea "No pictures"
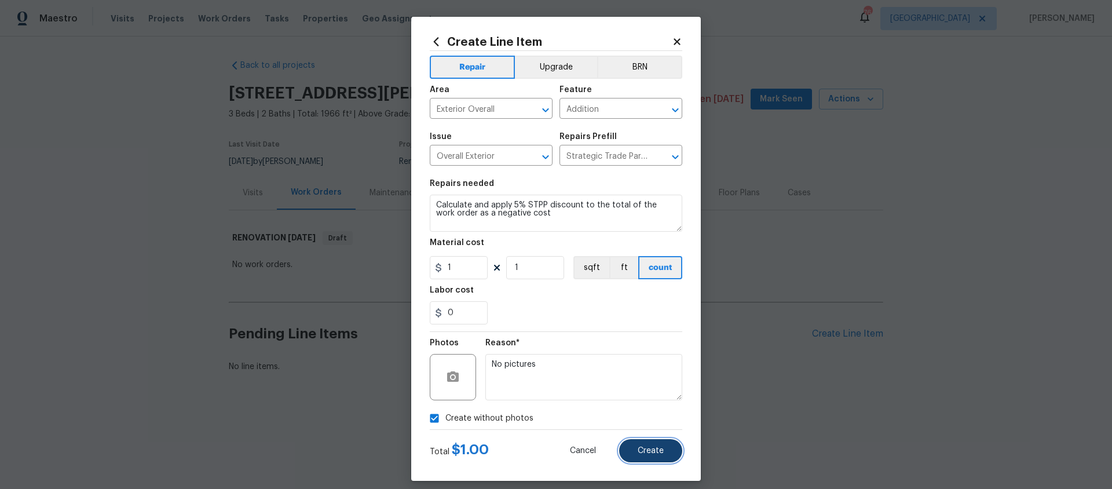
click at [645, 453] on span "Create" at bounding box center [651, 451] width 26 height 9
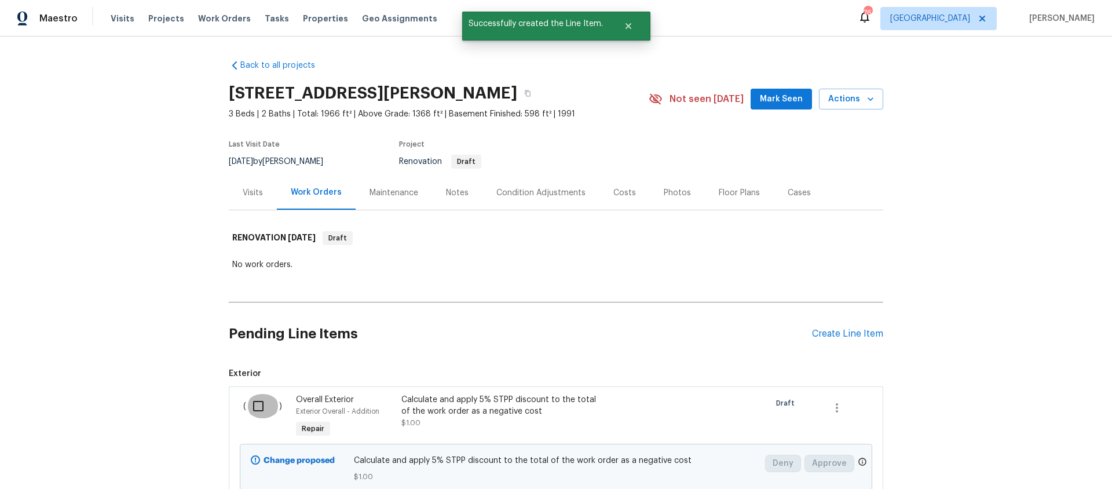
click at [255, 407] on input "checkbox" at bounding box center [262, 406] width 33 height 24
checkbox input "true"
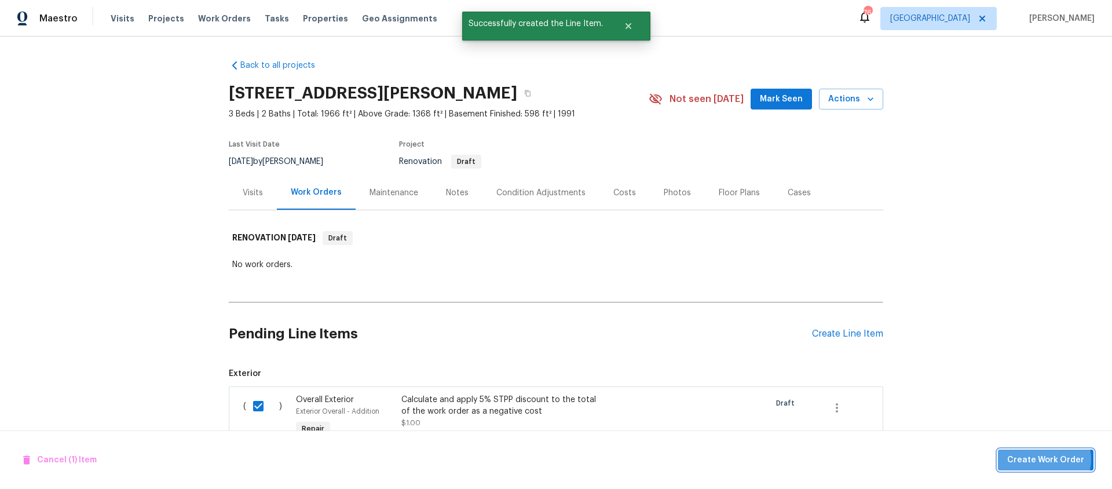
click at [1044, 459] on span "Create Work Order" at bounding box center [1045, 460] width 77 height 14
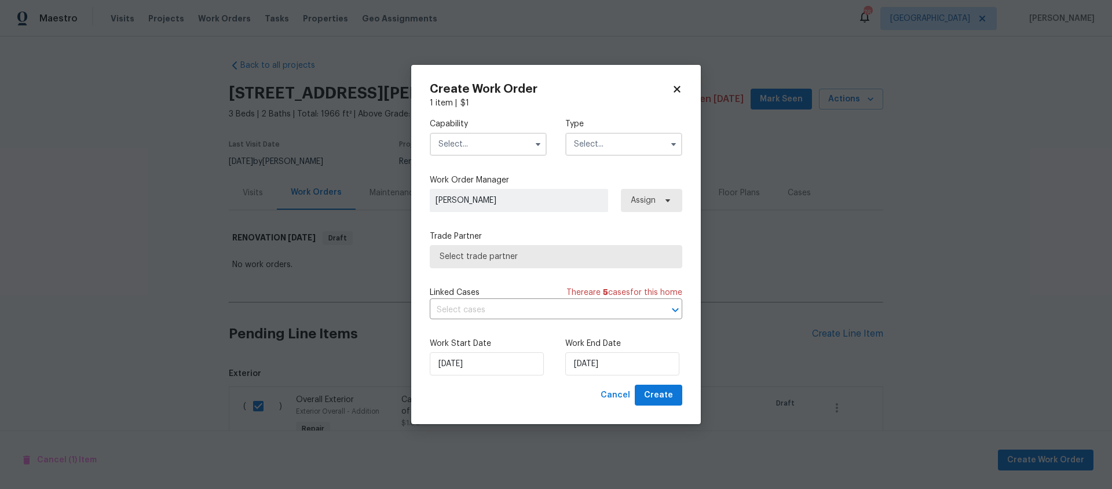
click at [468, 147] on input "text" at bounding box center [488, 144] width 117 height 23
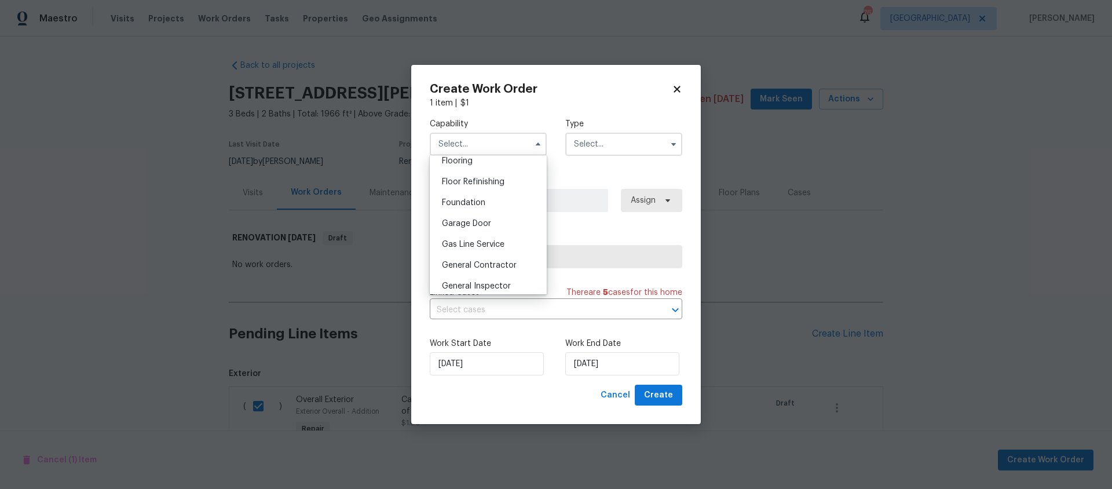
scroll to position [459, 0]
click at [511, 262] on span "General Contractor" at bounding box center [479, 263] width 75 height 8
type input "General Contractor"
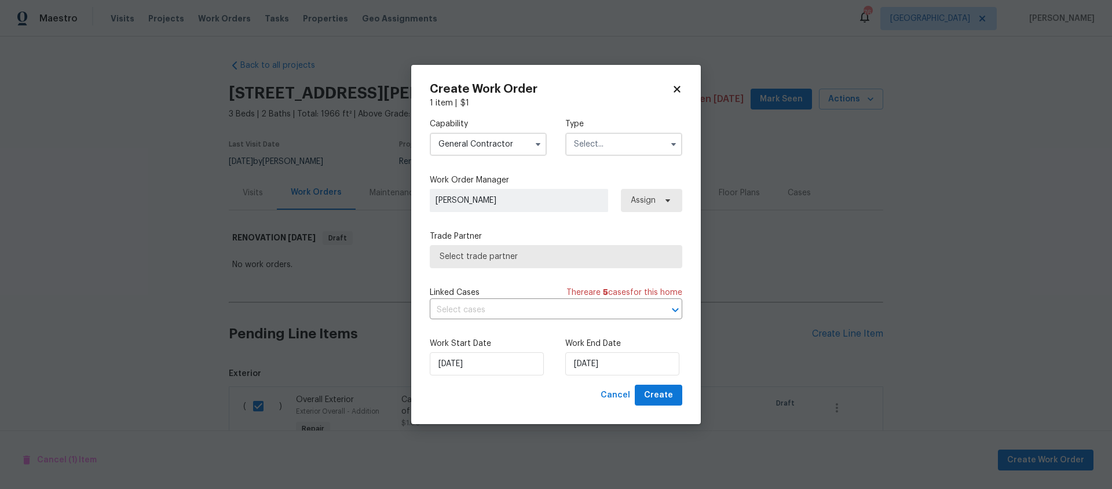
click at [621, 147] on input "text" at bounding box center [623, 144] width 117 height 23
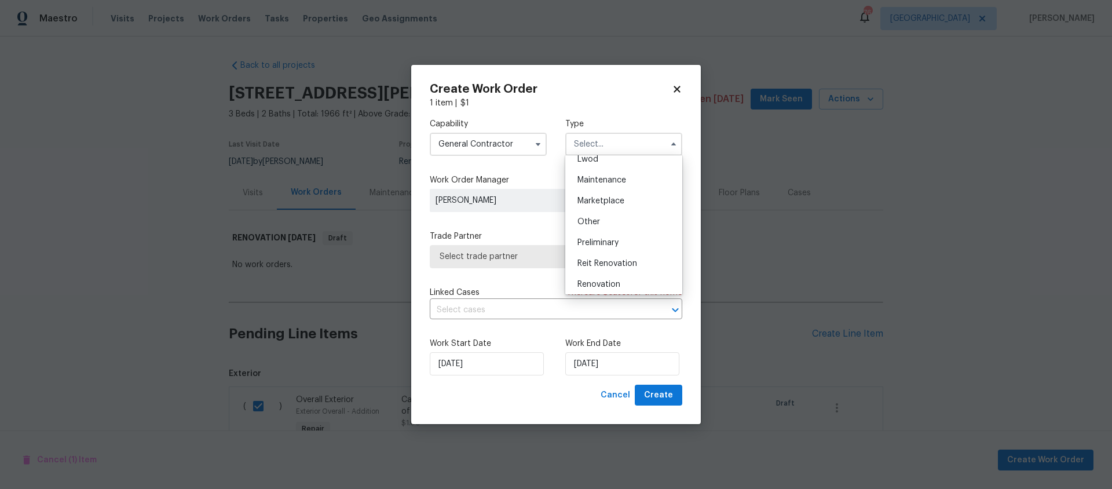
scroll to position [263, 0]
click at [617, 198] on span "Renovation" at bounding box center [598, 197] width 43 height 8
type input "Renovation"
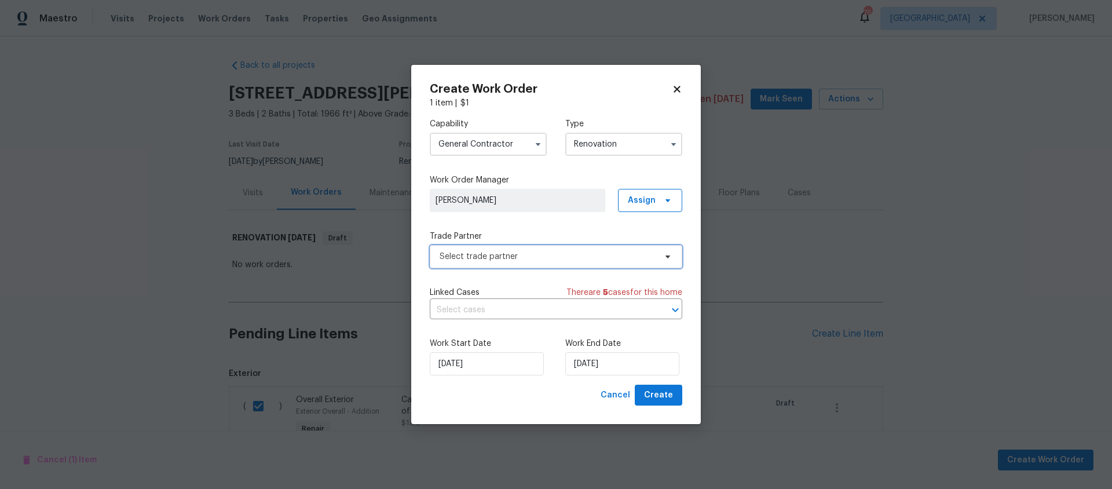
click at [526, 254] on span "Select trade partner" at bounding box center [548, 257] width 216 height 12
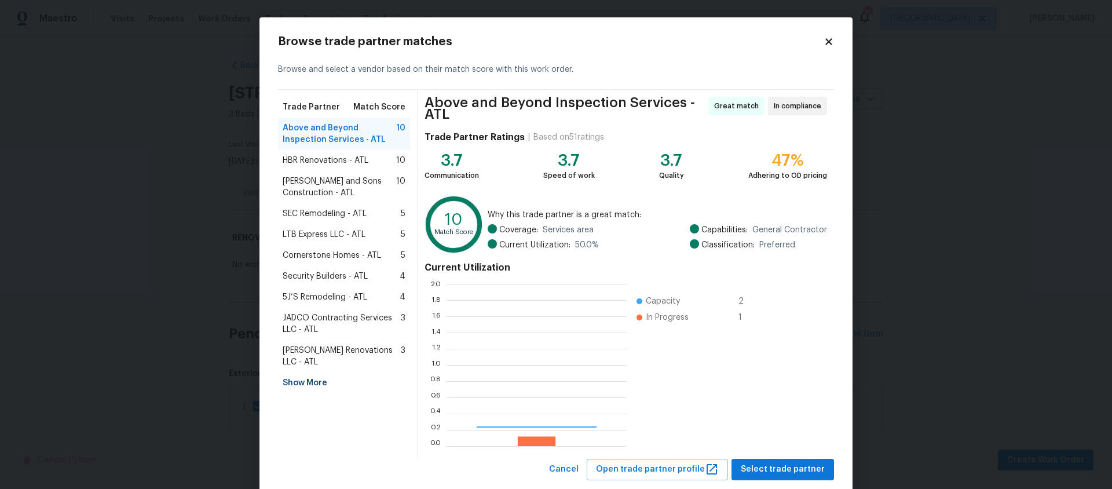
scroll to position [162, 180]
click at [330, 157] on span "HBR Renovations - ATL" at bounding box center [326, 161] width 86 height 12
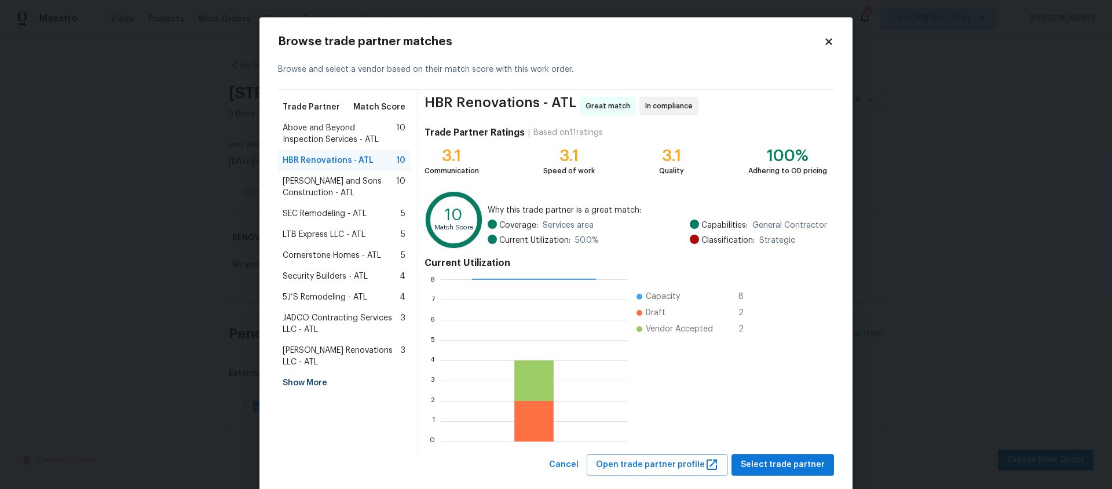
scroll to position [22, 0]
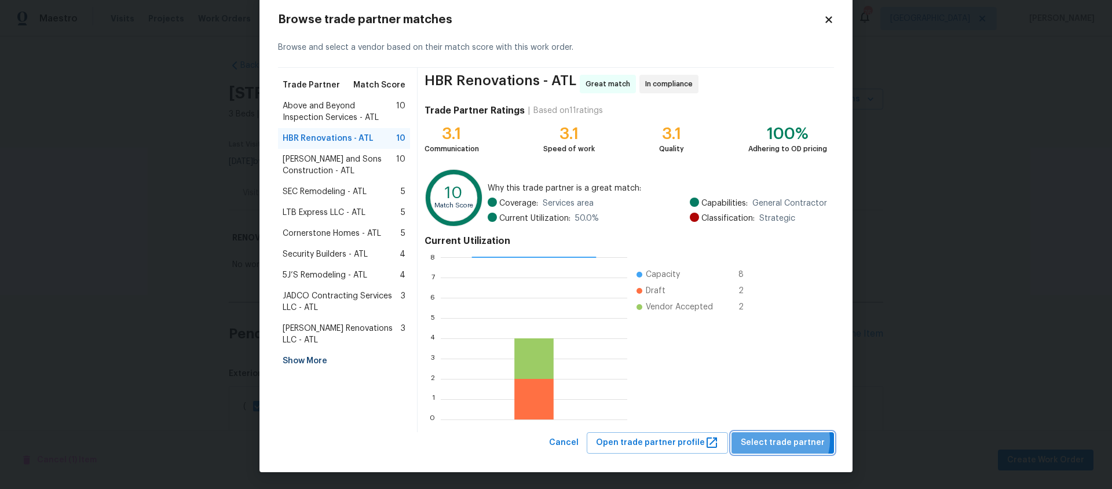
click at [781, 440] on span "Select trade partner" at bounding box center [783, 443] width 84 height 14
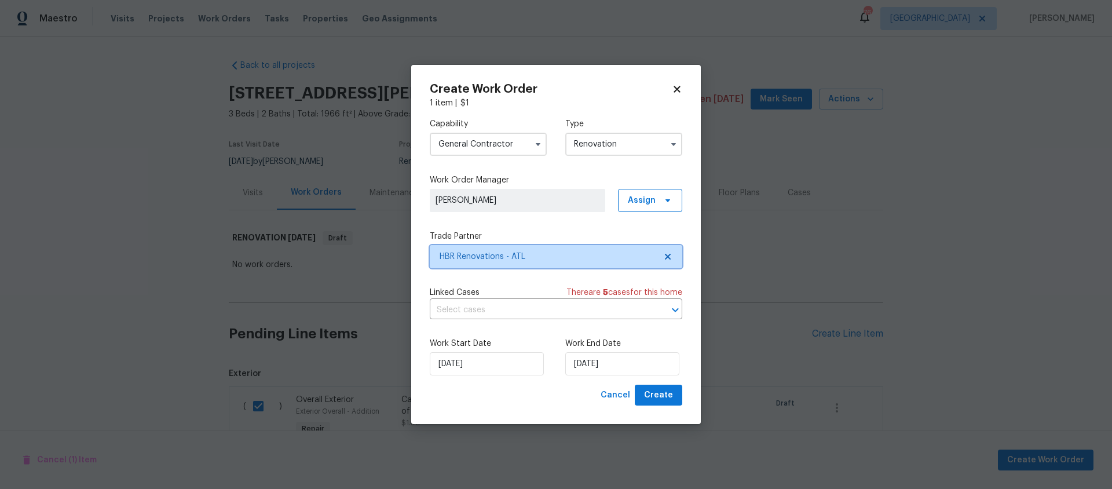
scroll to position [0, 0]
click at [657, 394] on span "Create" at bounding box center [658, 395] width 29 height 14
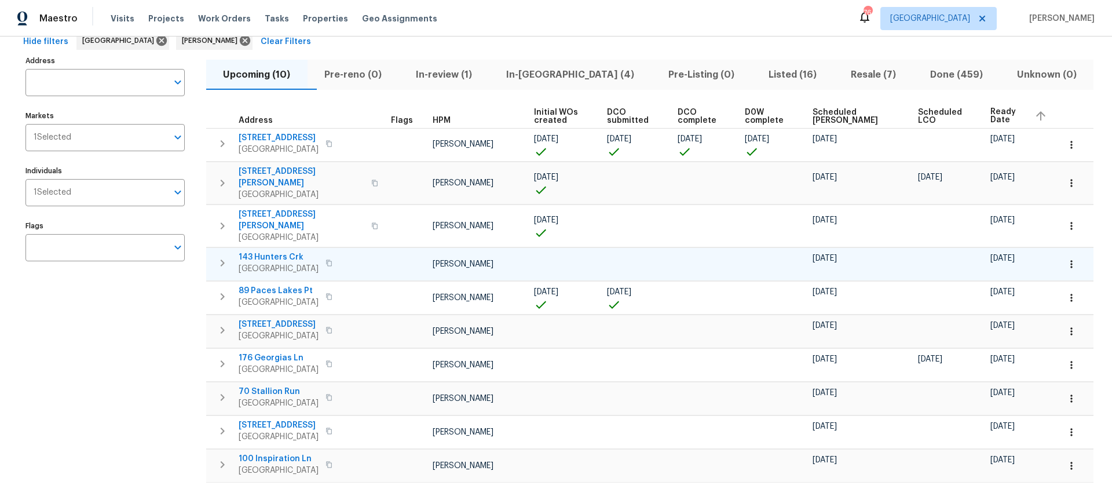
scroll to position [63, 0]
click at [1075, 256] on icon "button" at bounding box center [1072, 262] width 12 height 12
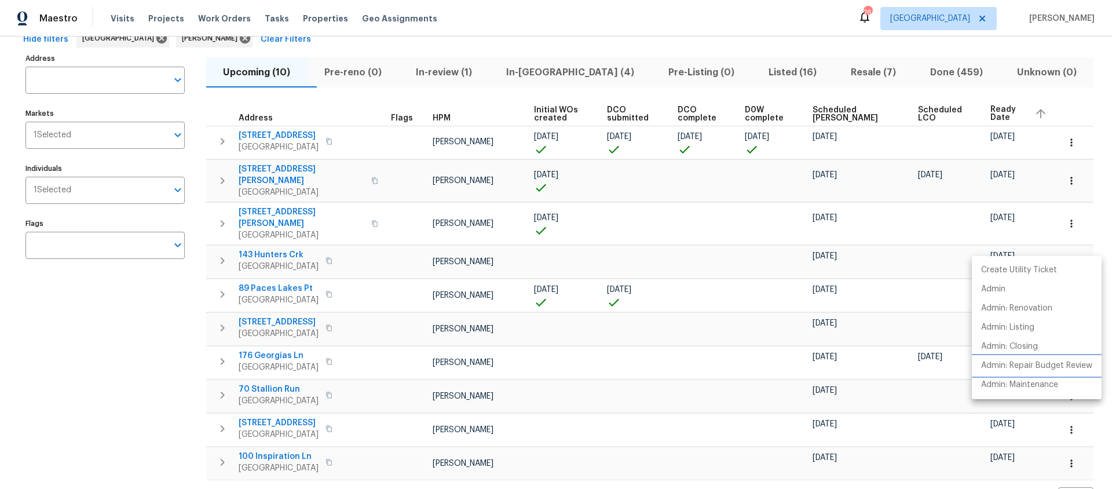
click at [1027, 365] on p "Admin: Repair Budget Review" at bounding box center [1036, 366] width 111 height 12
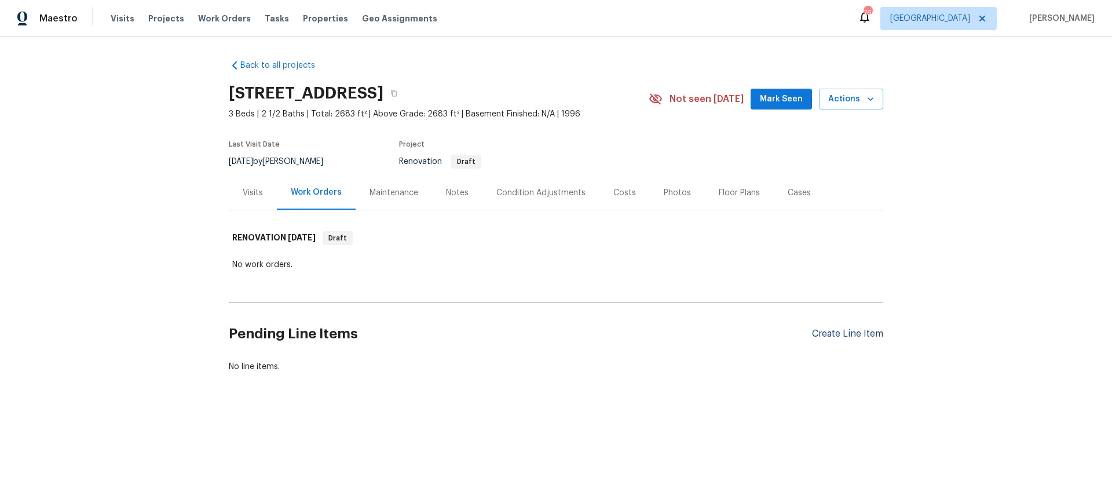
click at [861, 334] on div "Create Line Item" at bounding box center [847, 333] width 71 height 11
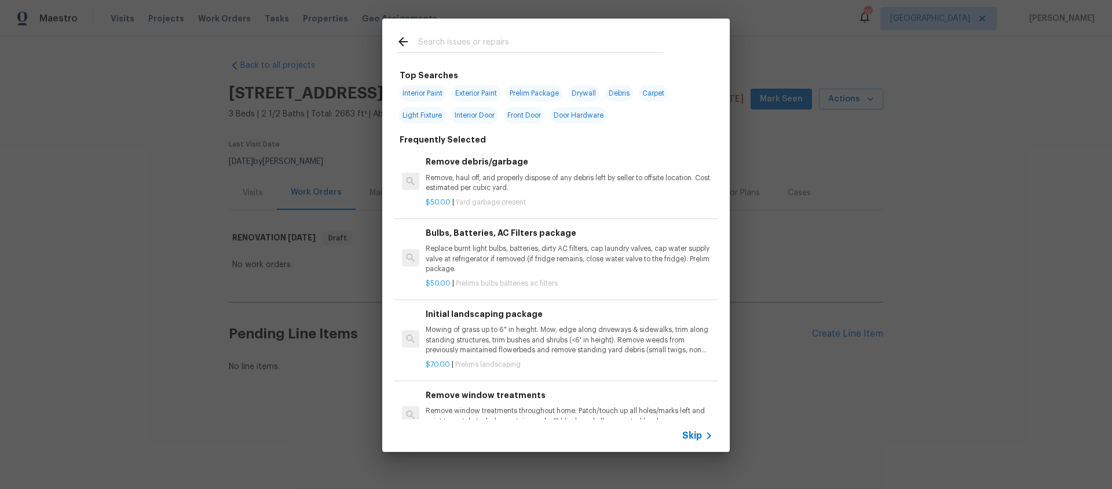
click at [705, 435] on icon at bounding box center [709, 436] width 14 height 14
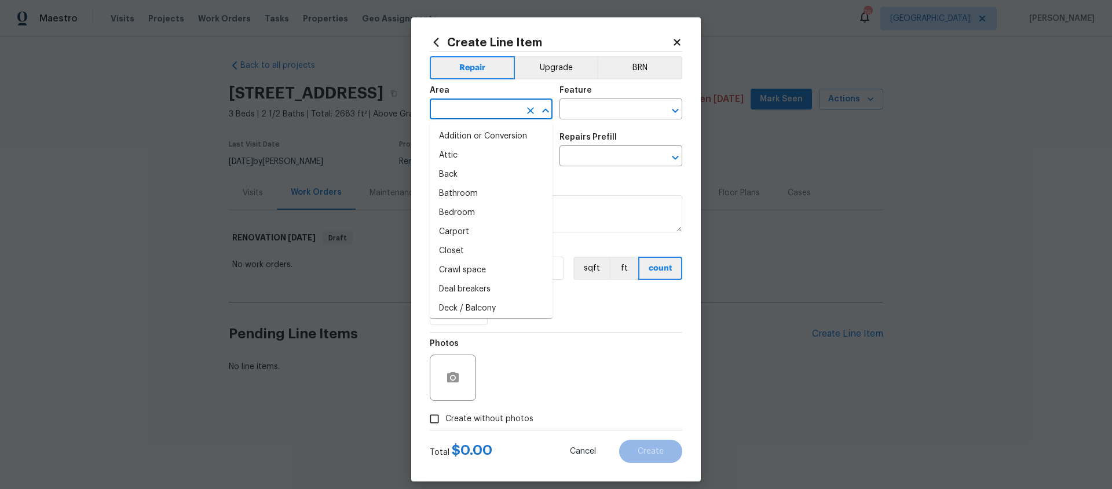
click at [456, 113] on input "text" at bounding box center [475, 110] width 90 height 18
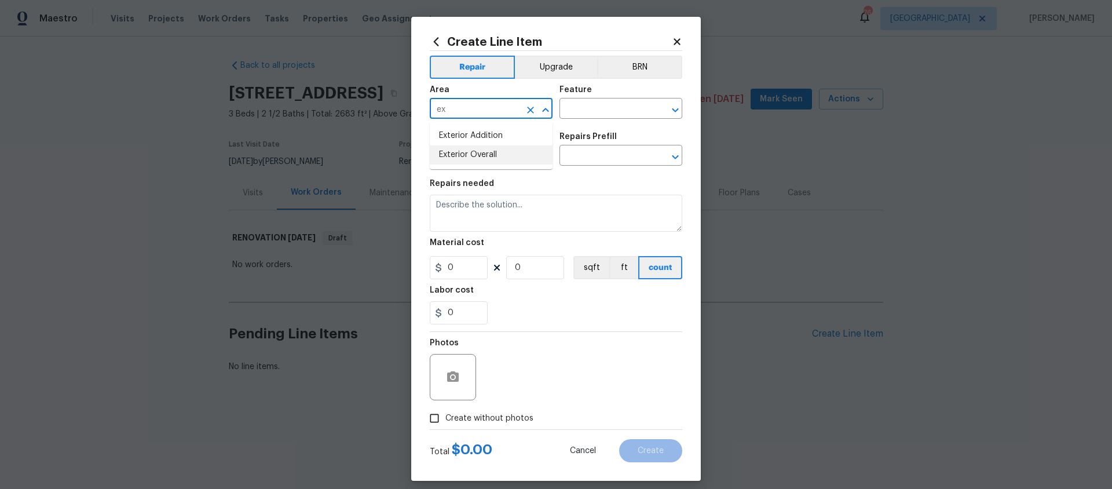
click at [478, 152] on li "Exterior Overall" at bounding box center [491, 154] width 123 height 19
type input "Exterior Overall"
click at [583, 112] on input "text" at bounding box center [604, 110] width 90 height 18
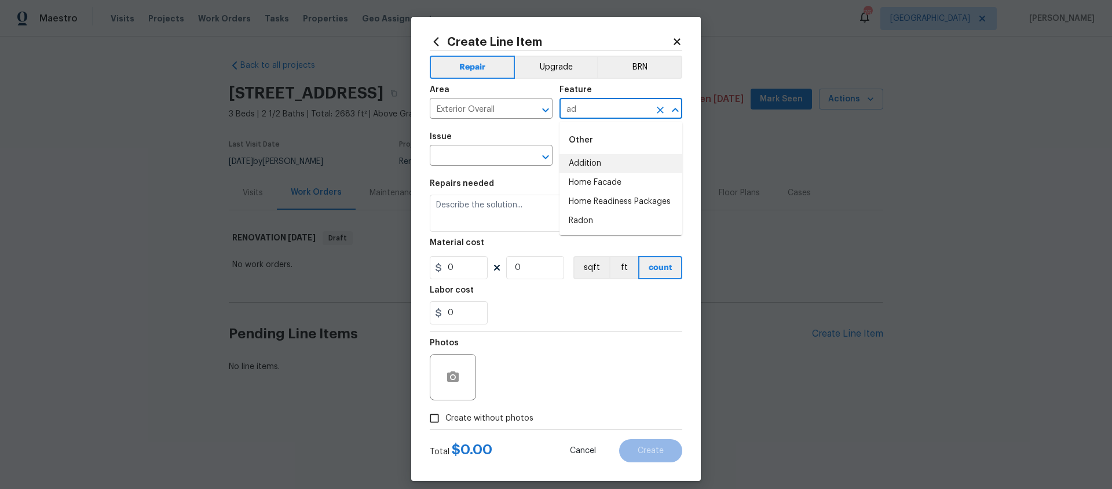
drag, startPoint x: 588, startPoint y: 165, endPoint x: 583, endPoint y: 164, distance: 5.9
click at [588, 165] on li "Addition" at bounding box center [620, 163] width 123 height 19
type input "Addition"
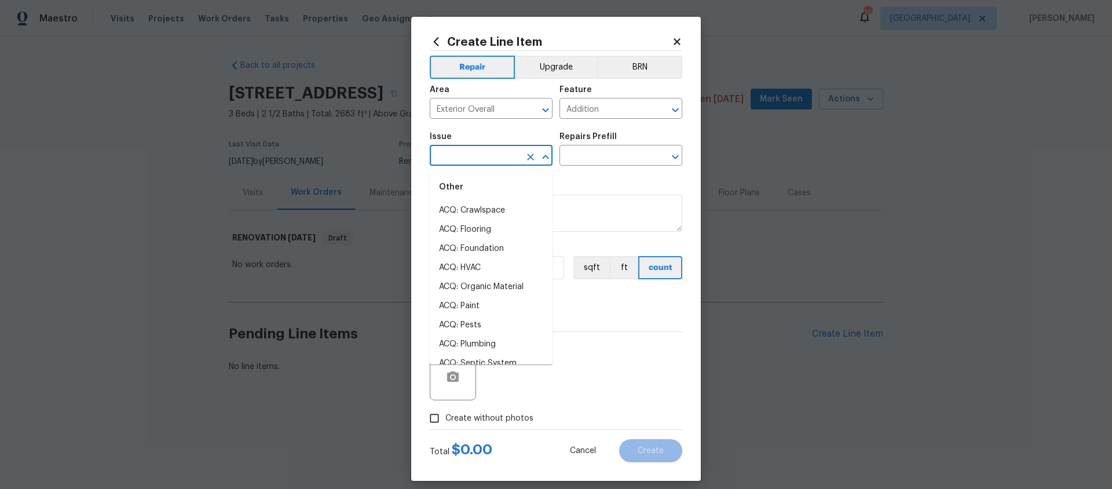
click at [502, 153] on input "text" at bounding box center [475, 157] width 90 height 18
click at [497, 349] on li "Overall Exterior" at bounding box center [491, 350] width 123 height 19
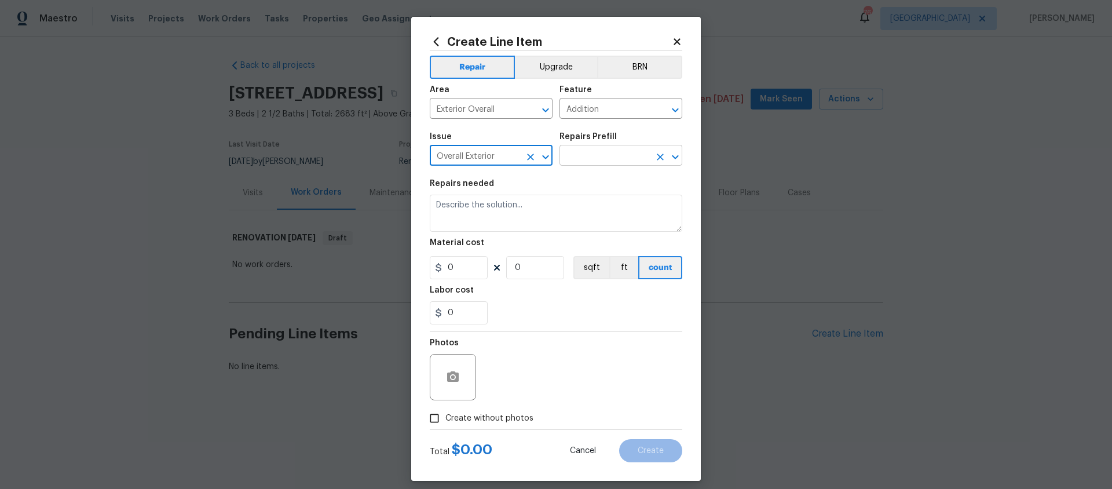
type input "Overall Exterior"
click at [601, 161] on input "text" at bounding box center [604, 157] width 90 height 18
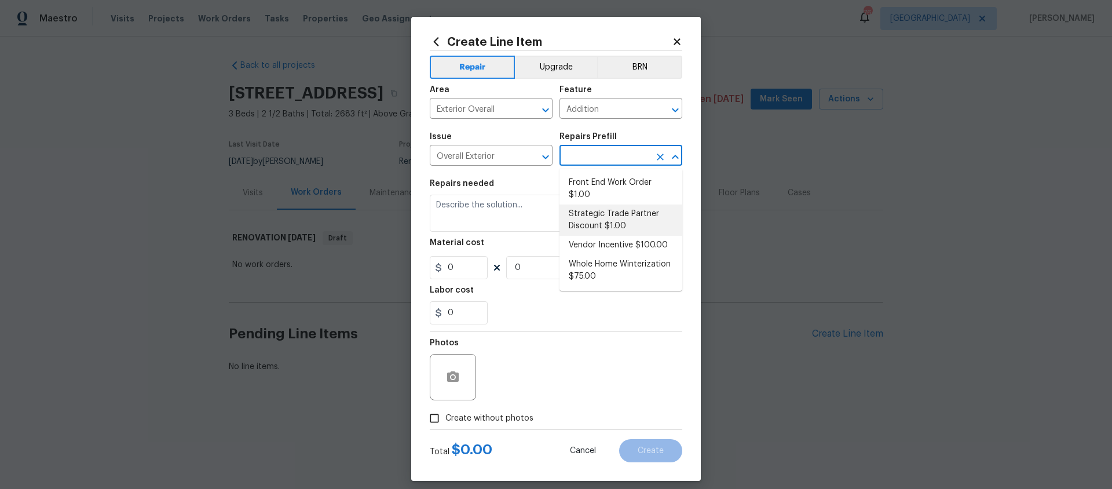
click at [599, 215] on li "Strategic Trade Partner Discount $1.00" at bounding box center [620, 219] width 123 height 31
type input "Strategic Trade Partner Discount $1.00"
type textarea "Calculate and apply 5% STPP discount to the total of the work order as a negati…"
type input "1"
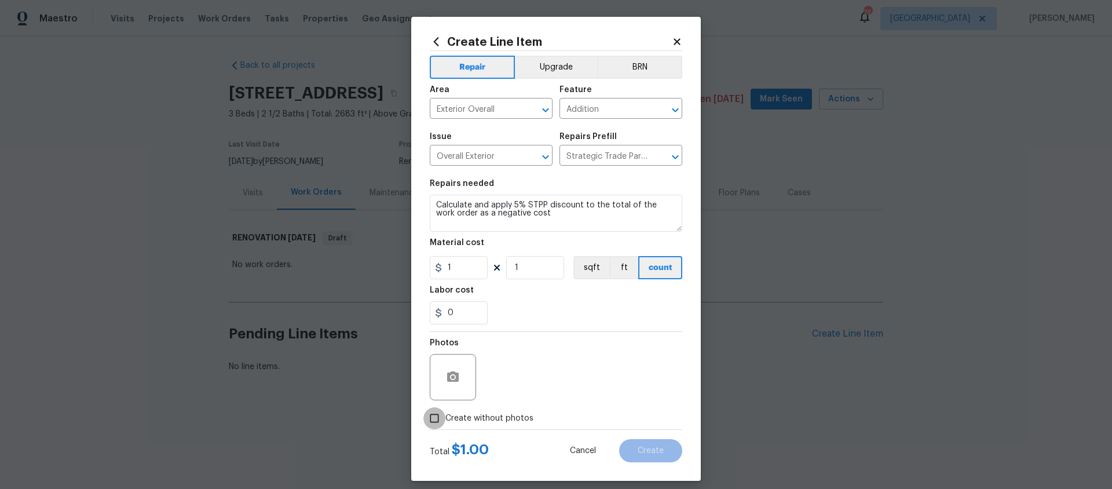
click at [434, 417] on input "Create without photos" at bounding box center [434, 418] width 22 height 22
checkbox input "true"
click at [497, 374] on textarea at bounding box center [583, 377] width 197 height 46
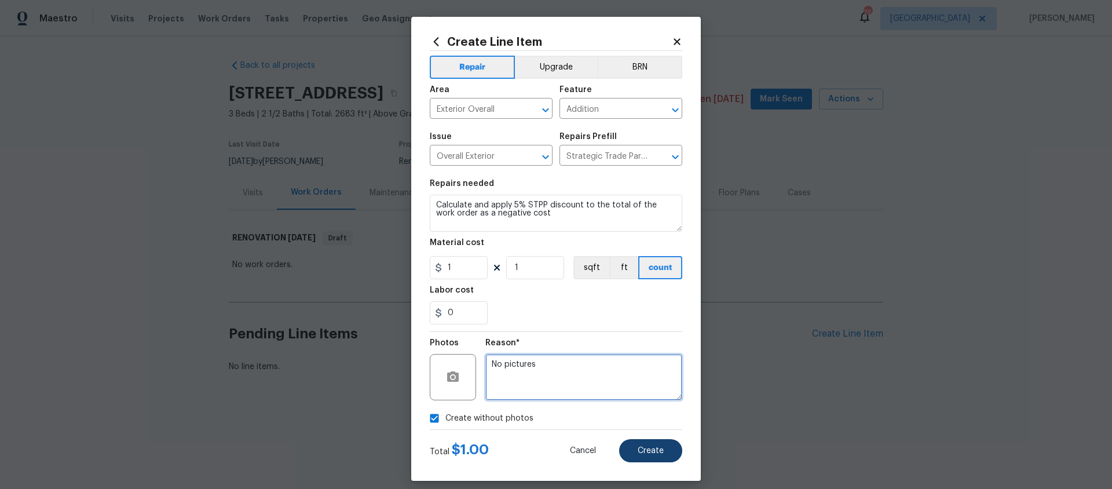
type textarea "No pictures"
click at [658, 448] on span "Create" at bounding box center [651, 451] width 26 height 9
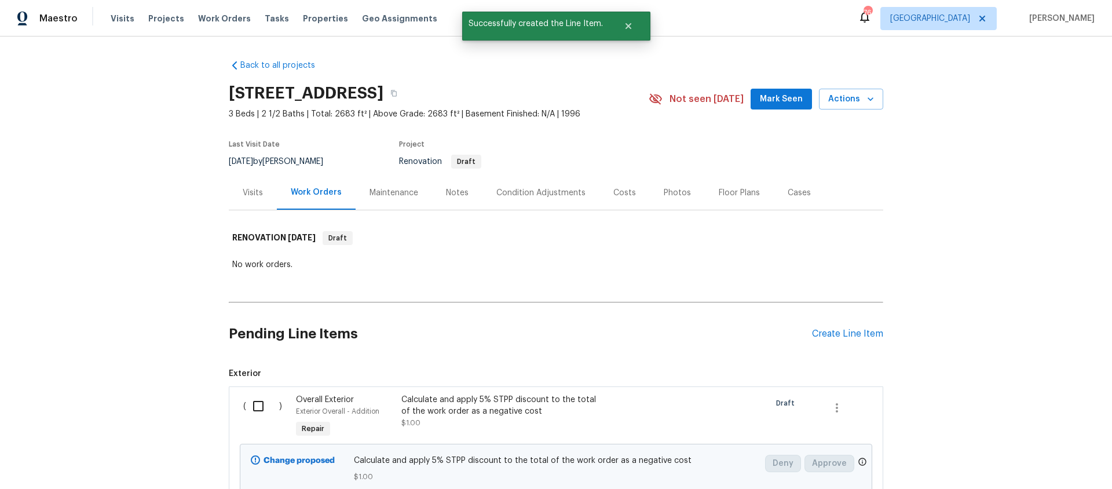
click at [257, 406] on input "checkbox" at bounding box center [262, 406] width 33 height 24
checkbox input "true"
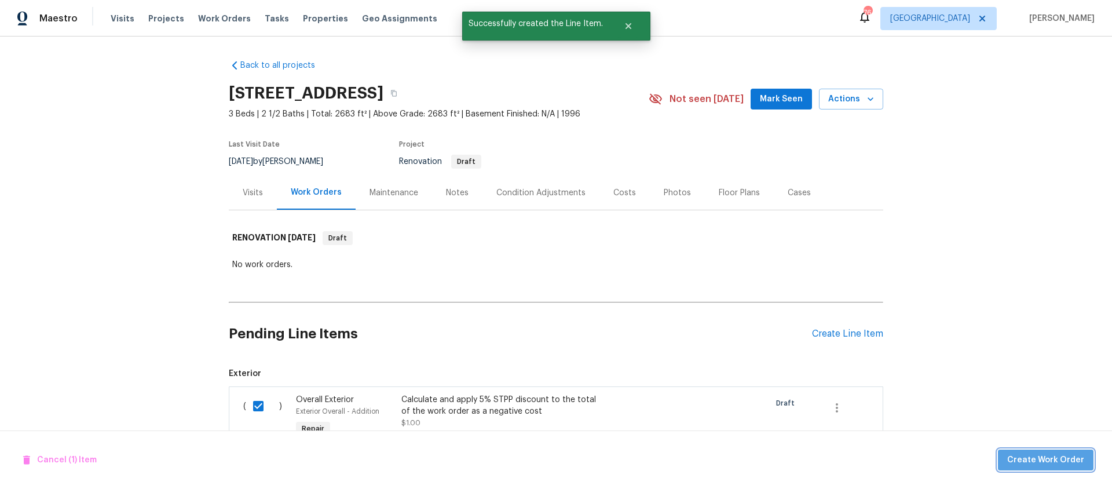
click at [1057, 453] on span "Create Work Order" at bounding box center [1045, 460] width 77 height 14
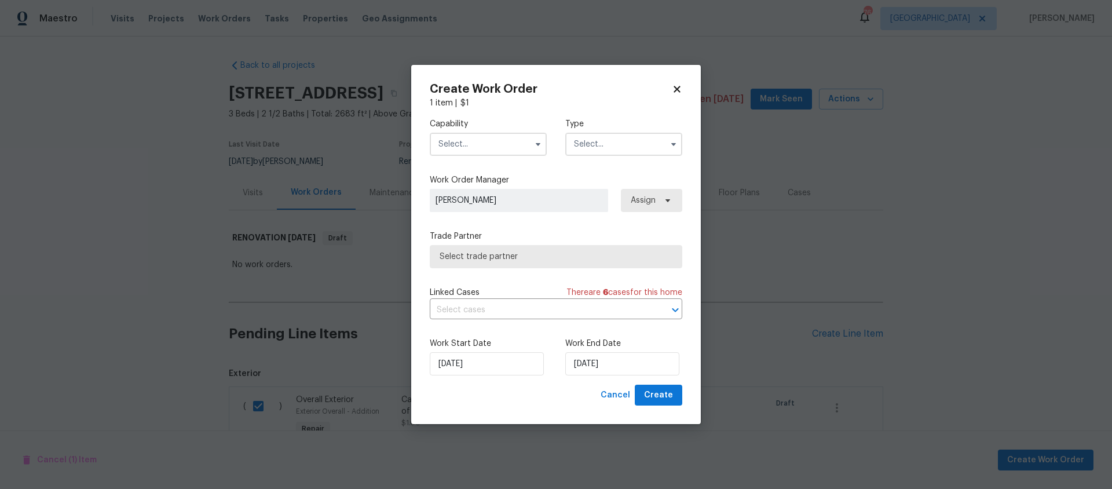
click at [470, 145] on input "text" at bounding box center [488, 144] width 117 height 23
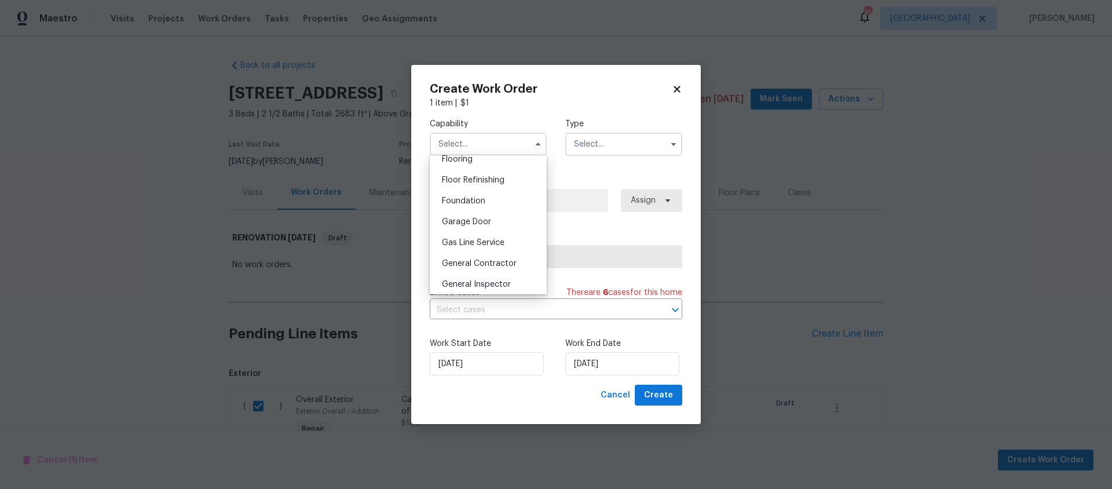
scroll to position [460, 0]
click at [503, 261] on span "General Contractor" at bounding box center [479, 262] width 75 height 8
type input "General Contractor"
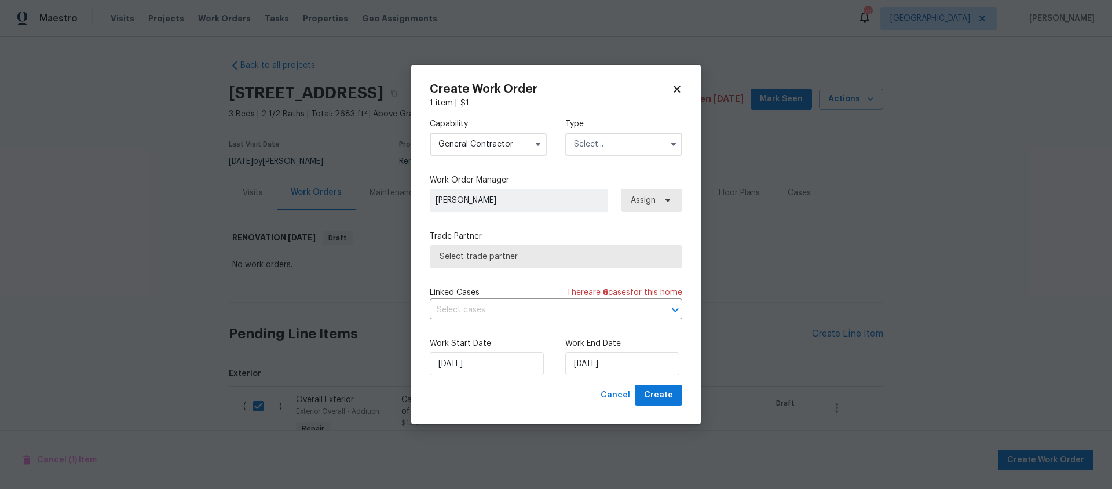
click at [622, 151] on input "text" at bounding box center [623, 144] width 117 height 23
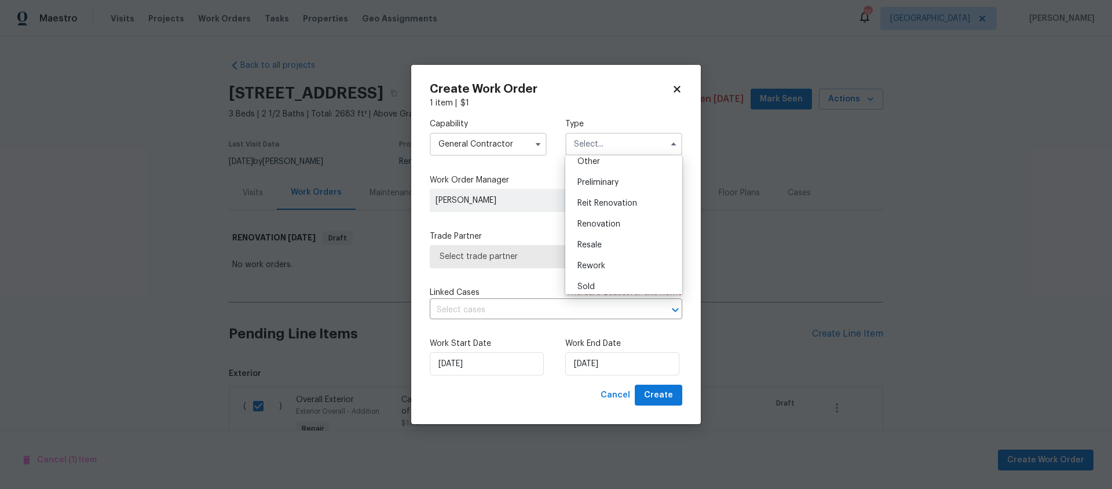
scroll to position [263, 0]
click at [608, 195] on span "Renovation" at bounding box center [598, 197] width 43 height 8
type input "Renovation"
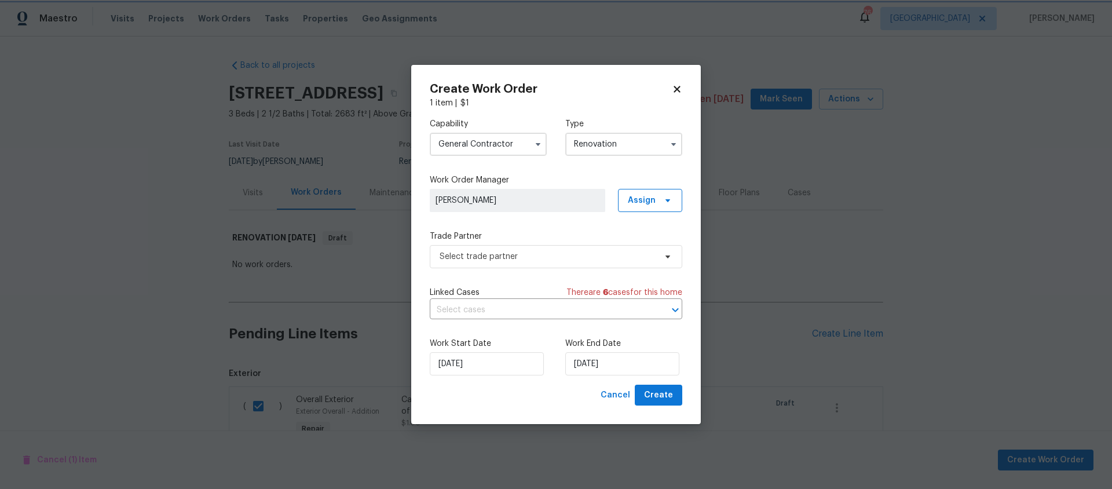
scroll to position [0, 0]
click at [471, 255] on span "Select trade partner" at bounding box center [548, 257] width 216 height 12
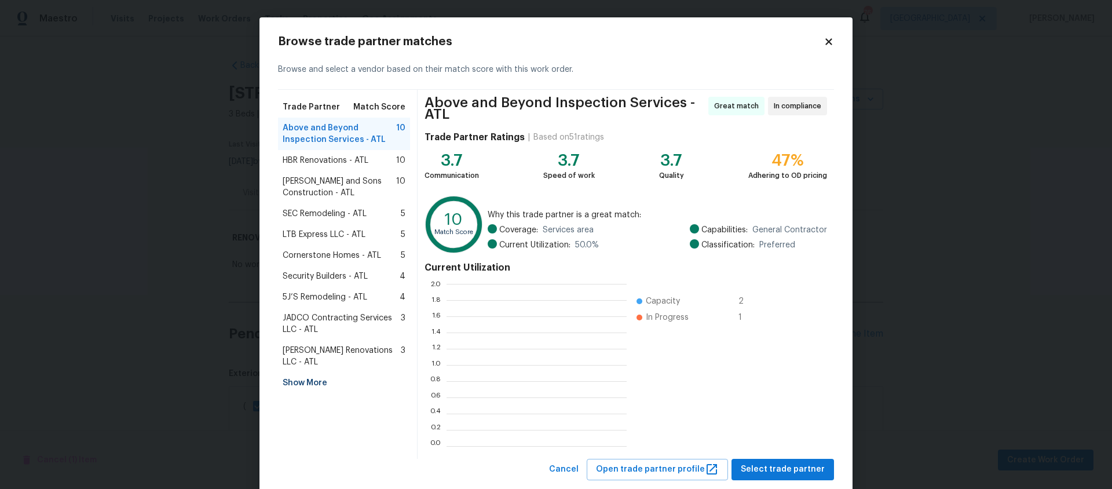
scroll to position [162, 180]
click at [338, 160] on span "HBR Renovations - ATL" at bounding box center [326, 161] width 86 height 12
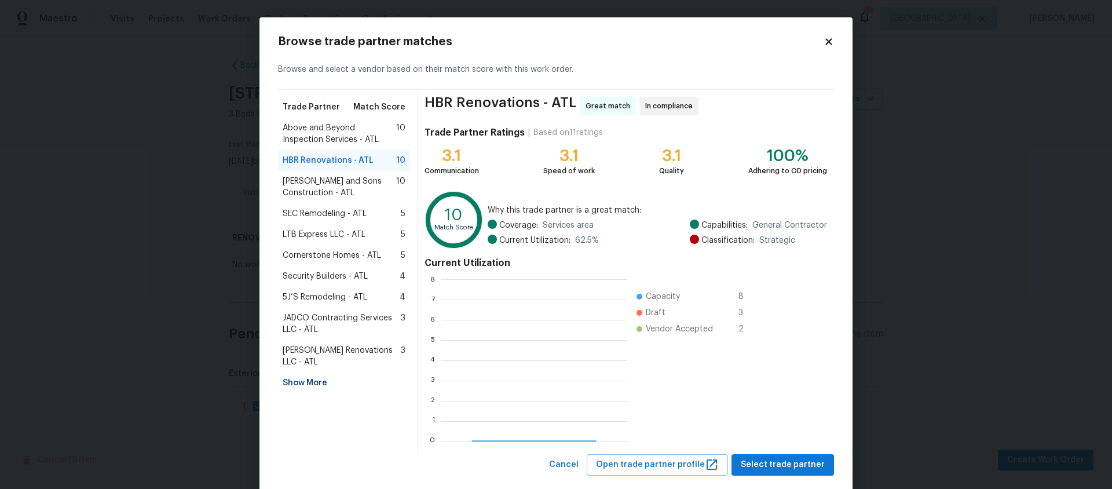
scroll to position [162, 186]
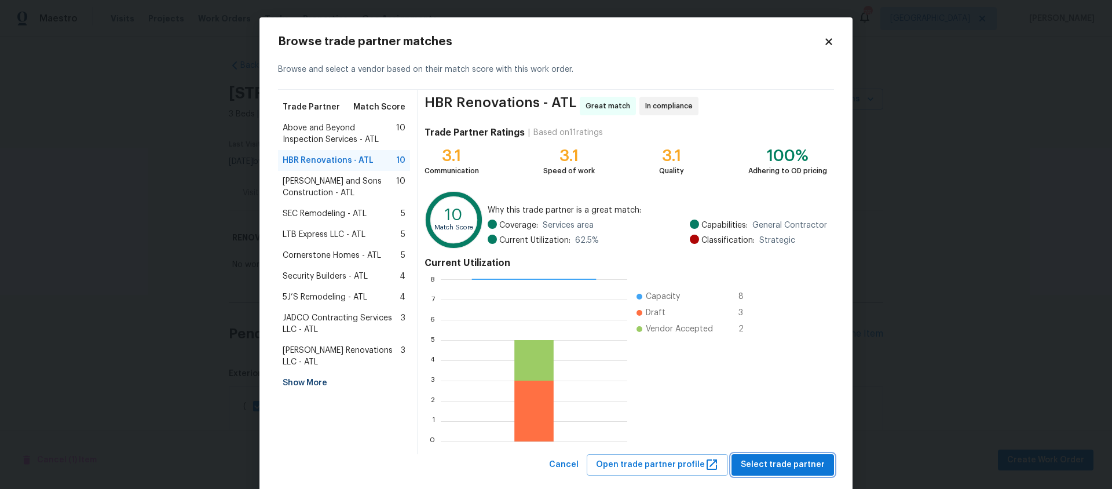
click at [784, 462] on span "Select trade partner" at bounding box center [783, 465] width 84 height 14
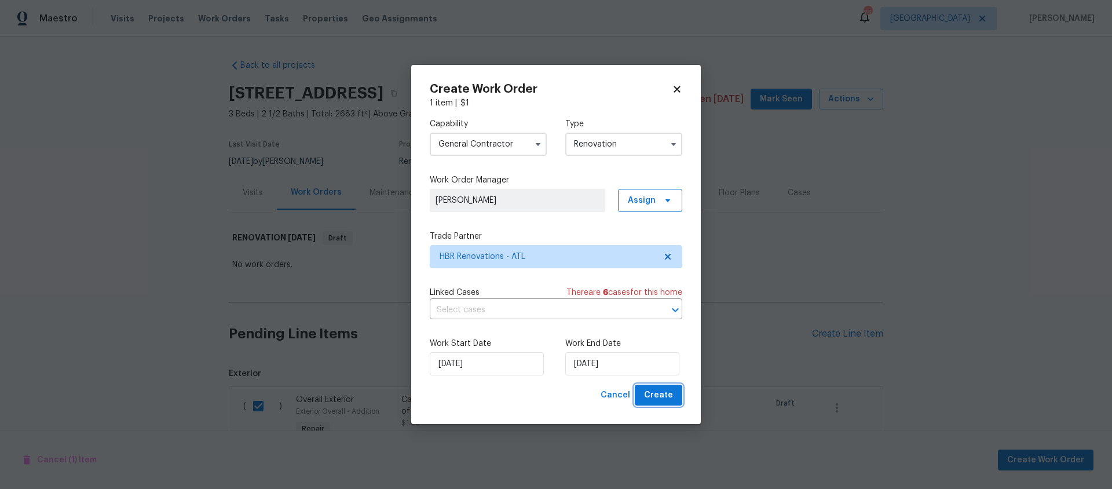
click at [661, 396] on span "Create" at bounding box center [658, 395] width 29 height 14
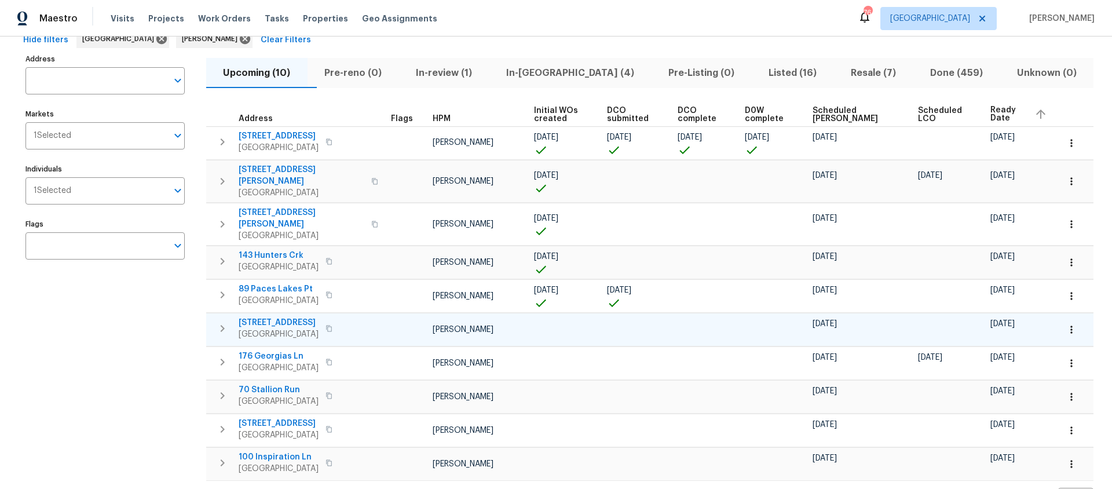
scroll to position [82, 0]
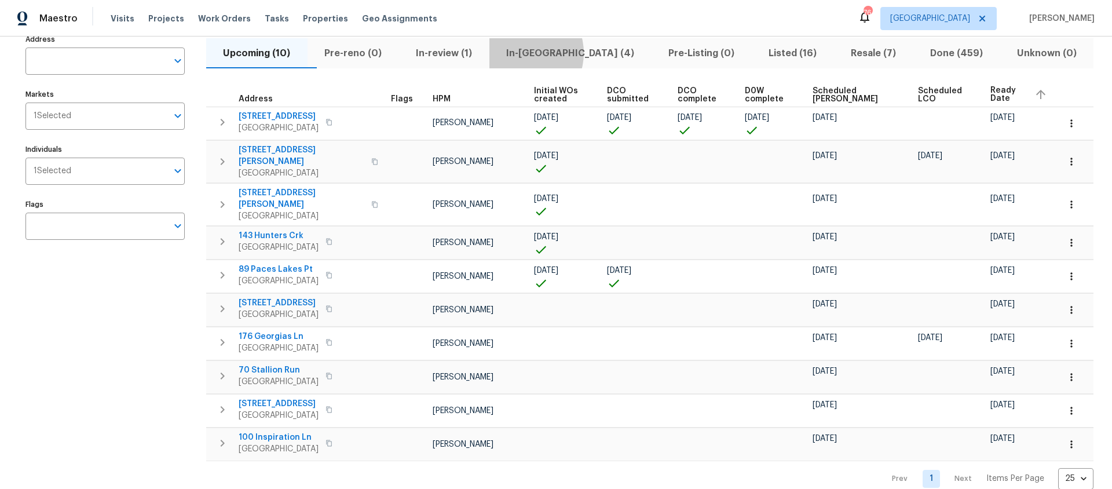
click at [547, 53] on span "In-[GEOGRAPHIC_DATA] (4)" at bounding box center [570, 53] width 148 height 16
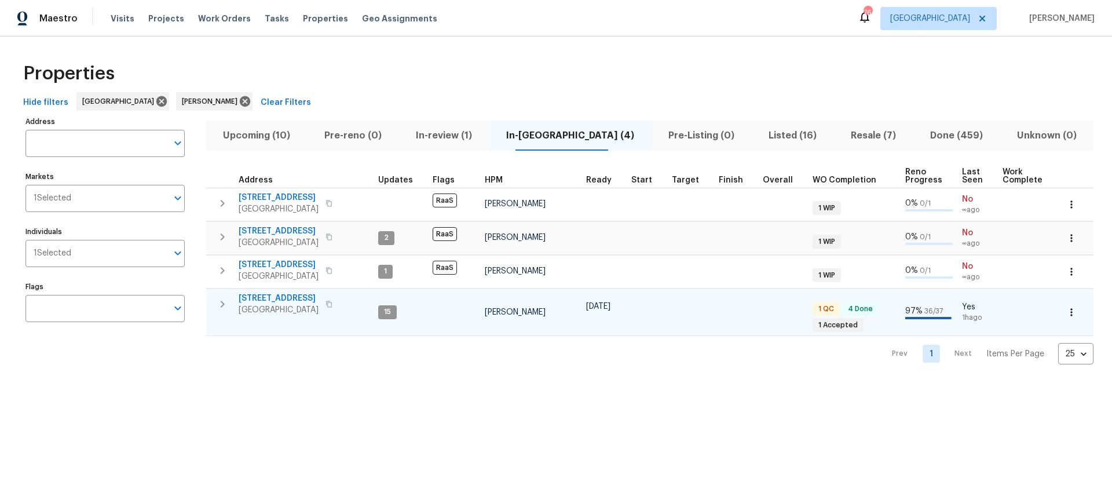
click at [267, 297] on span "[STREET_ADDRESS]" at bounding box center [279, 298] width 80 height 12
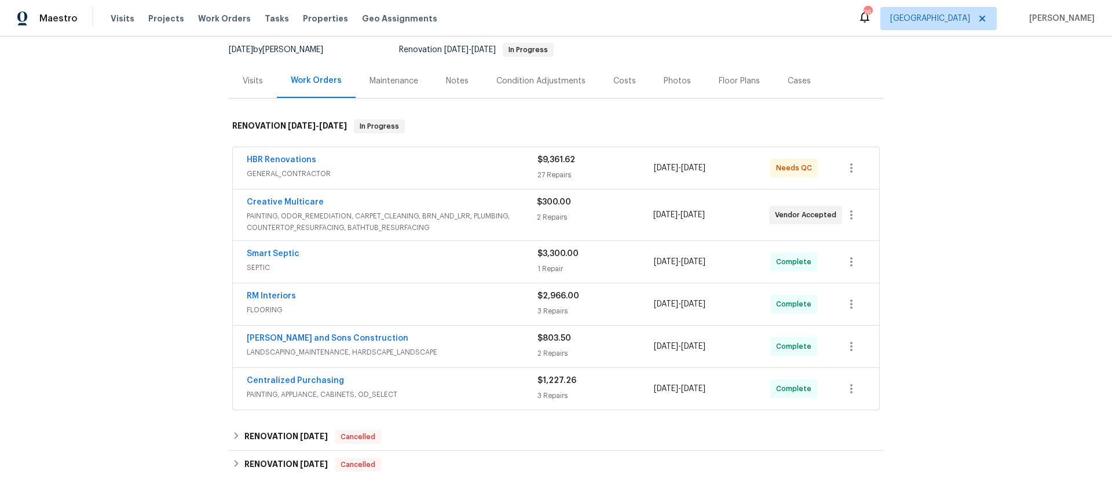
scroll to position [124, 0]
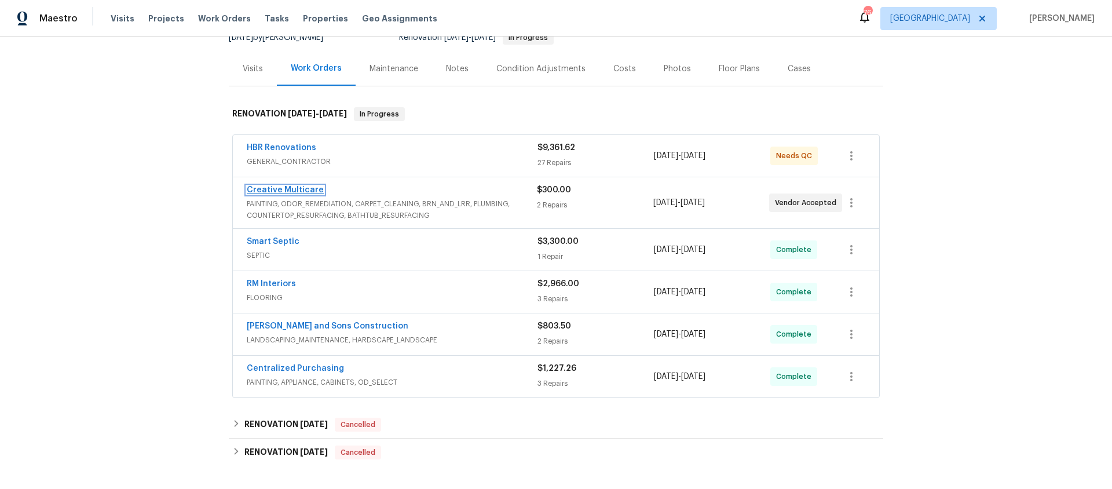
click at [297, 190] on link "Creative Multicare" at bounding box center [285, 190] width 77 height 8
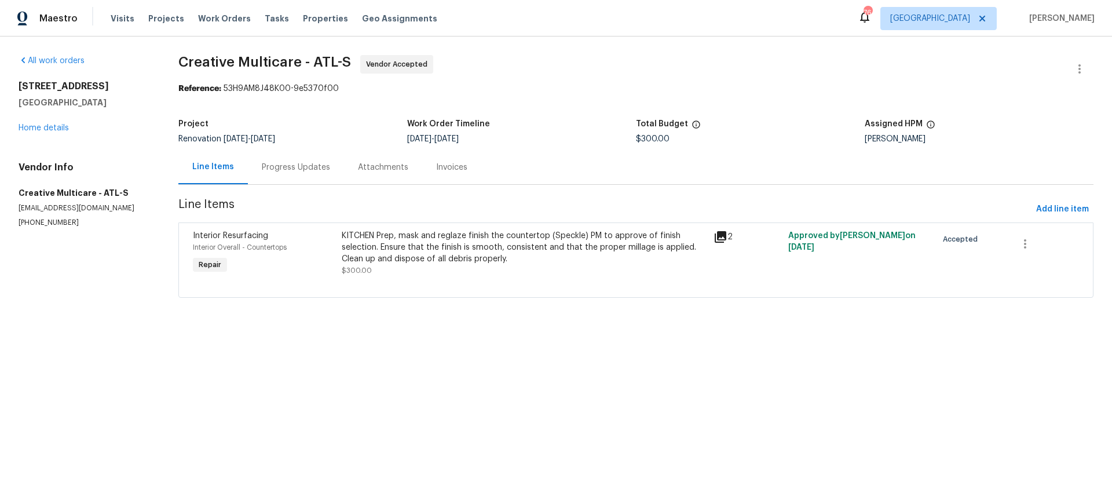
click at [291, 164] on div "Progress Updates" at bounding box center [296, 168] width 68 height 12
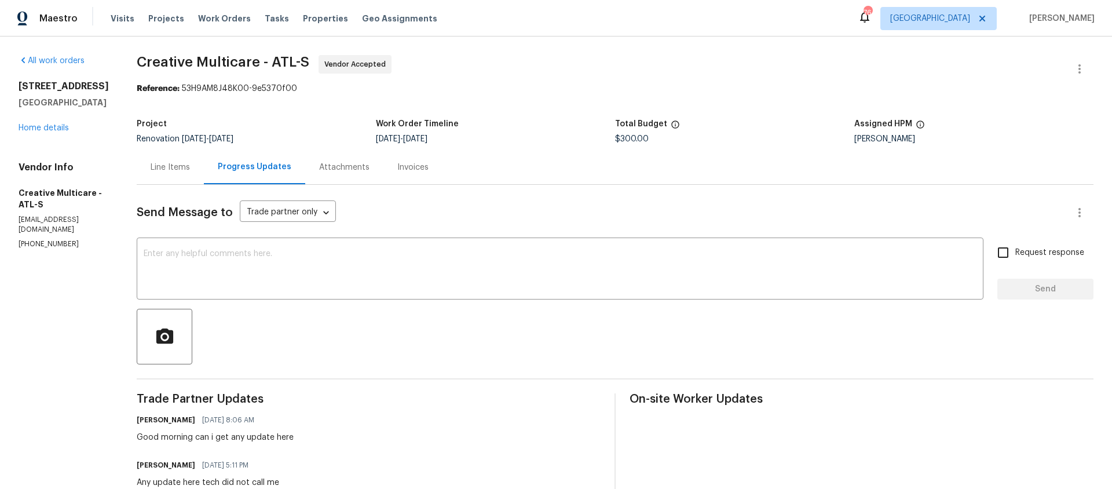
click at [190, 169] on div "Line Items" at bounding box center [170, 168] width 39 height 12
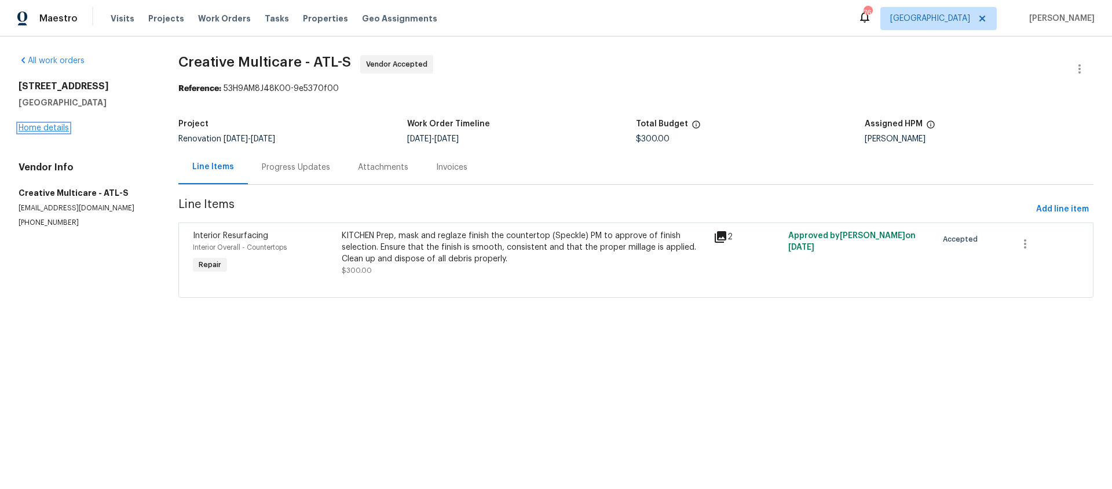
click at [61, 126] on link "Home details" at bounding box center [44, 128] width 50 height 8
